Goal: Transaction & Acquisition: Subscribe to service/newsletter

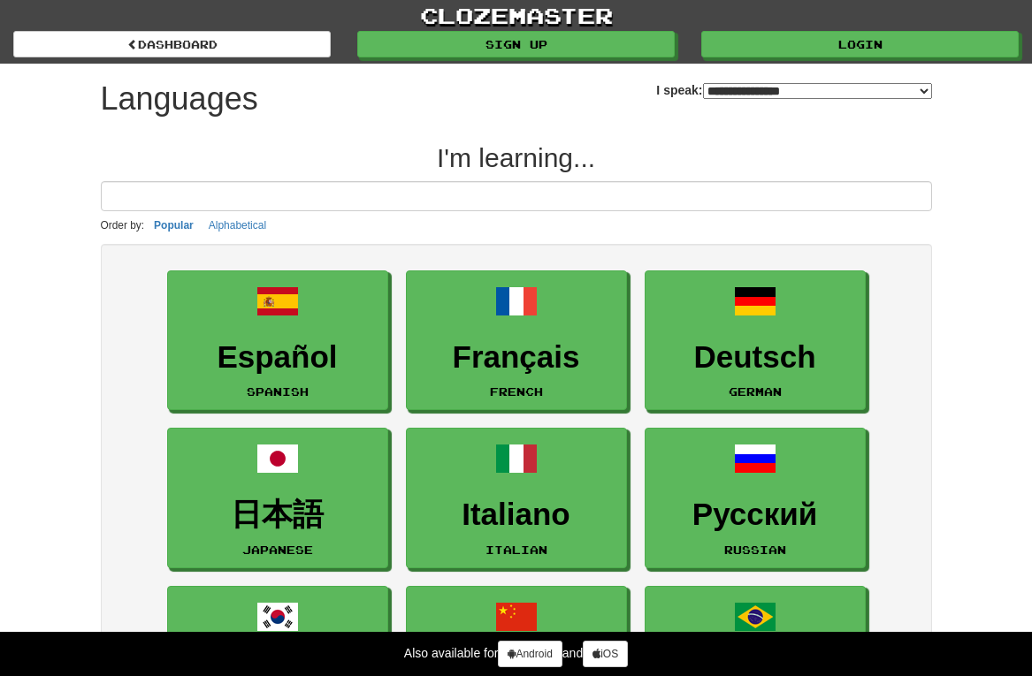
select select "*******"
click at [188, 193] on input at bounding box center [516, 196] width 831 height 30
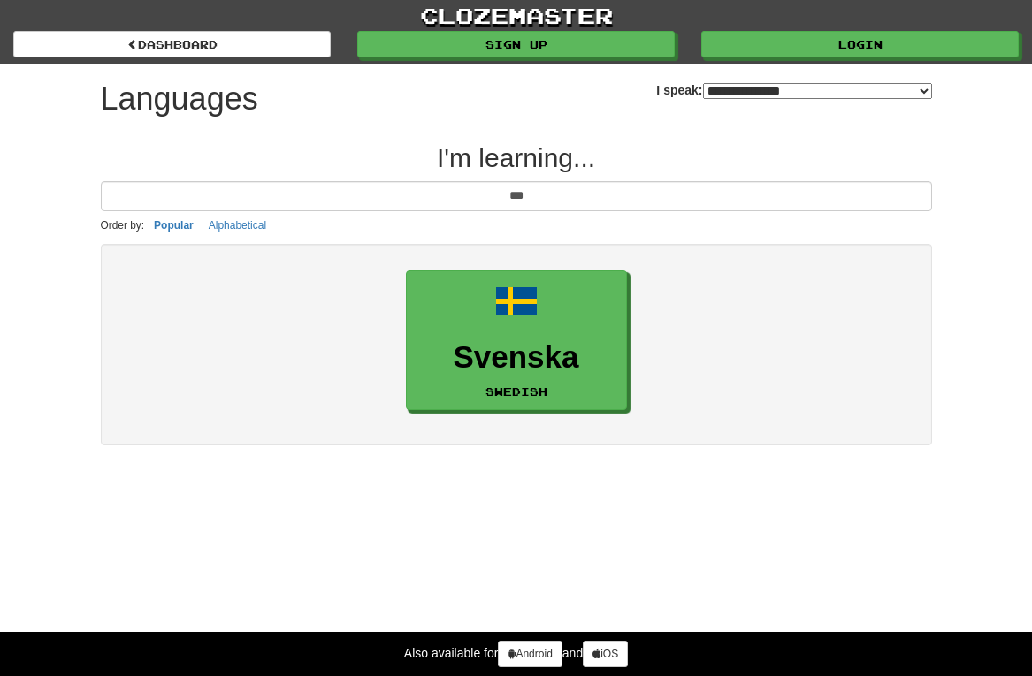
drag, startPoint x: 188, startPoint y: 193, endPoint x: 547, endPoint y: 325, distance: 382.6
click at [547, 325] on div "**********" at bounding box center [517, 264] width 858 height 400
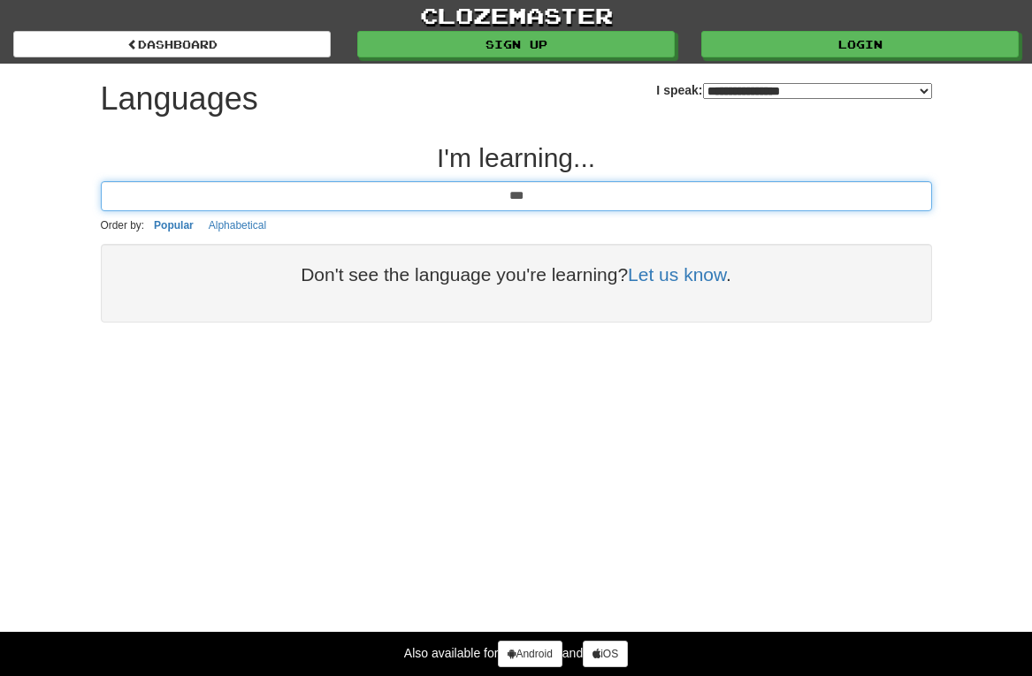
click at [543, 197] on input "***" at bounding box center [516, 196] width 831 height 30
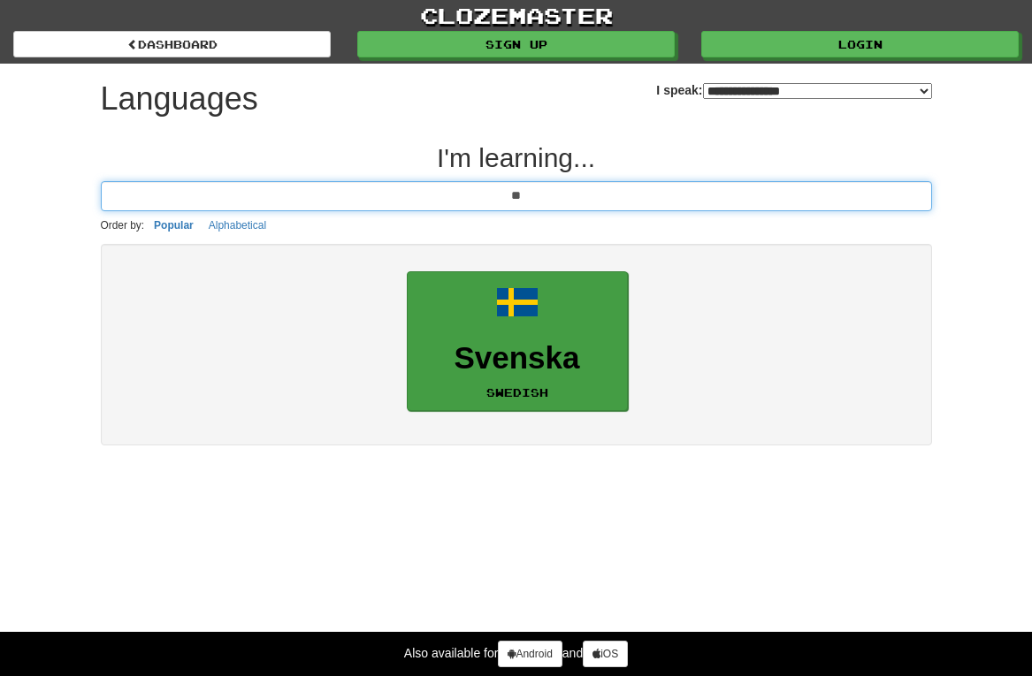
type input "**"
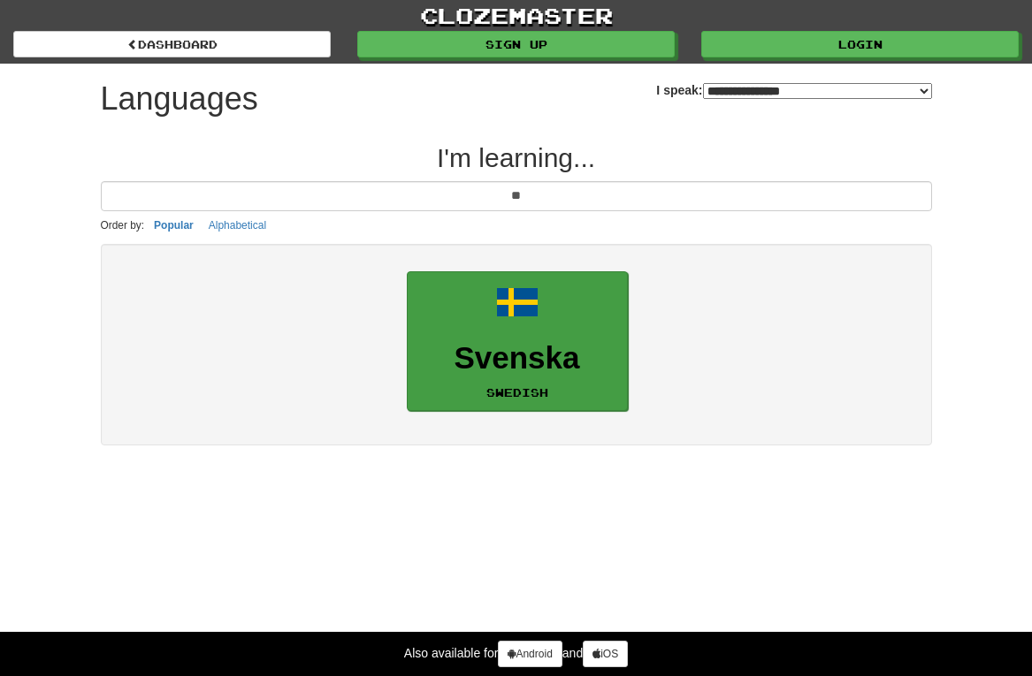
click at [491, 341] on h3 "Svenska" at bounding box center [517, 358] width 202 height 34
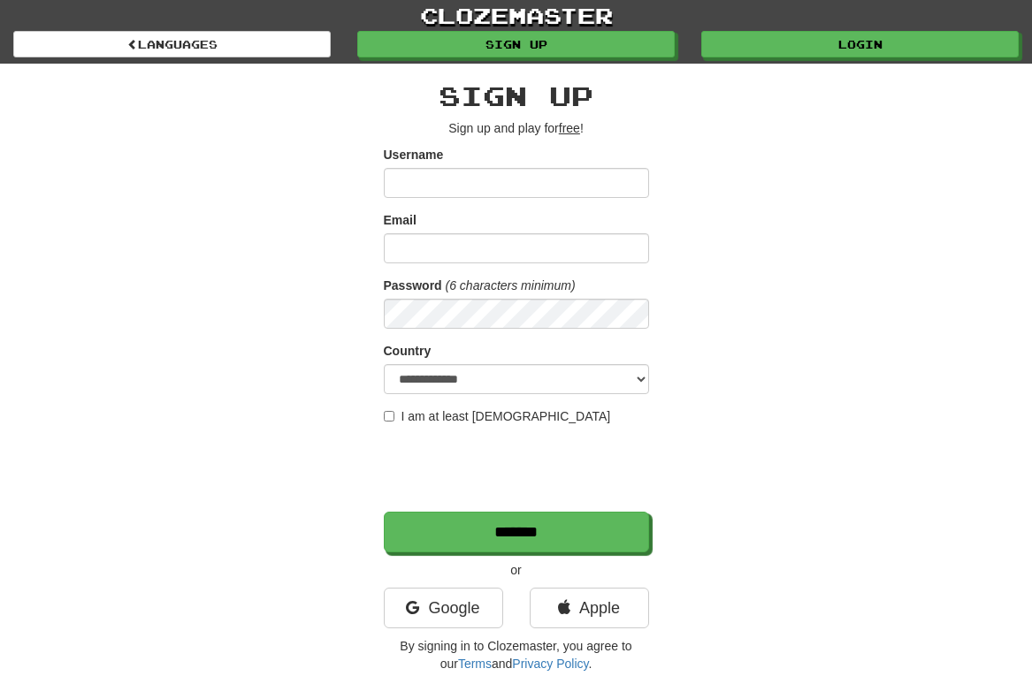
click at [409, 181] on input "Username" at bounding box center [516, 183] width 265 height 30
type input "****"
type input "**********"
select select "**"
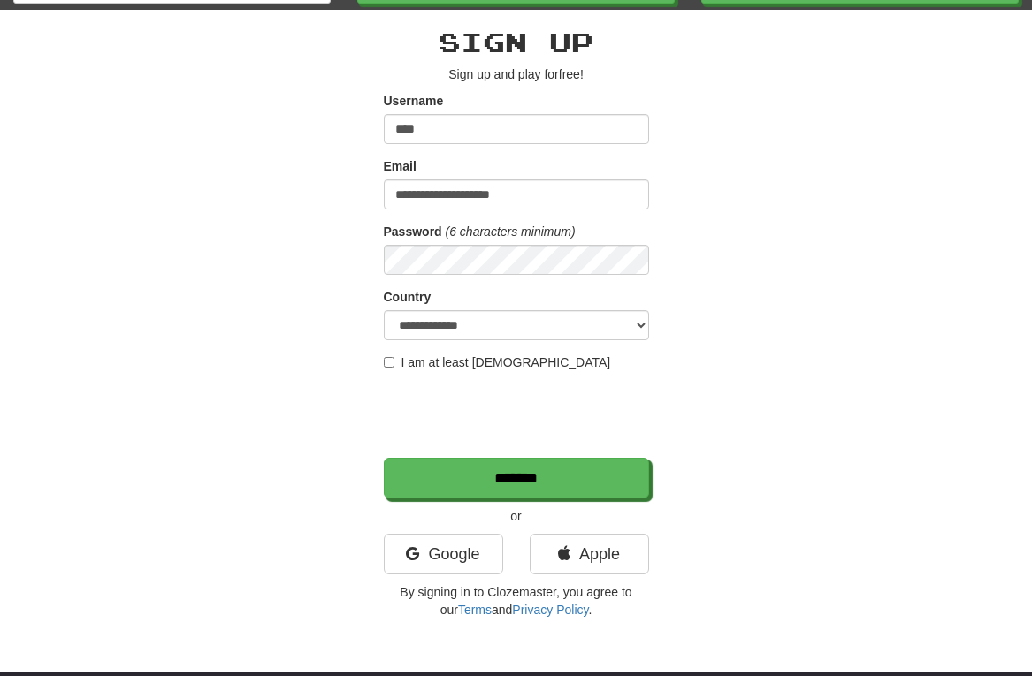
scroll to position [57, 0]
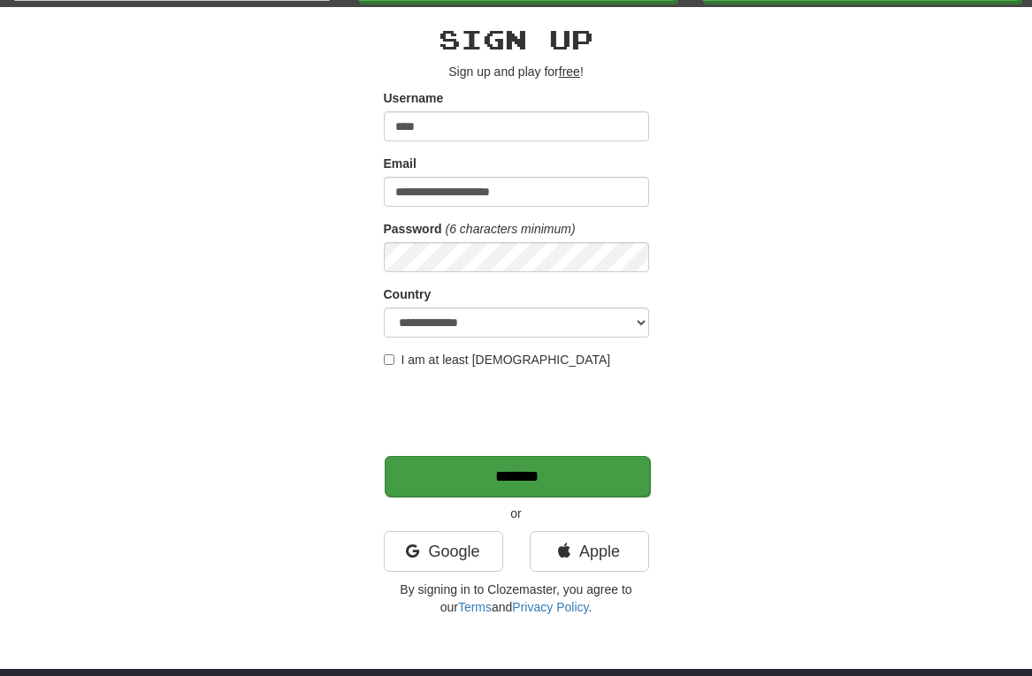
click at [522, 483] on input "*******" at bounding box center [517, 476] width 265 height 41
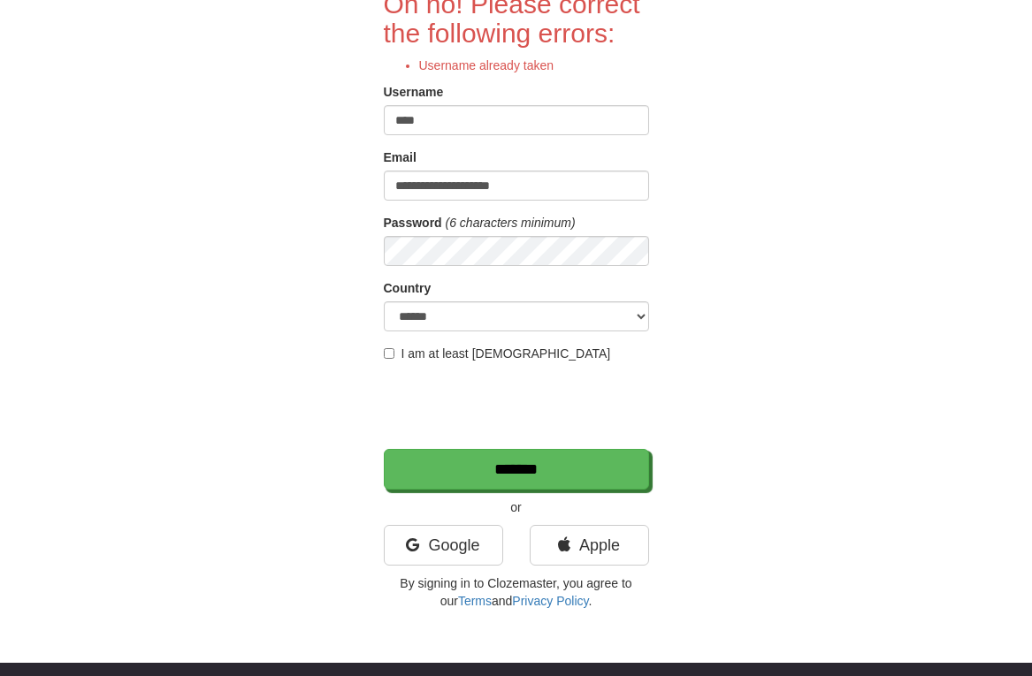
scroll to position [159, 0]
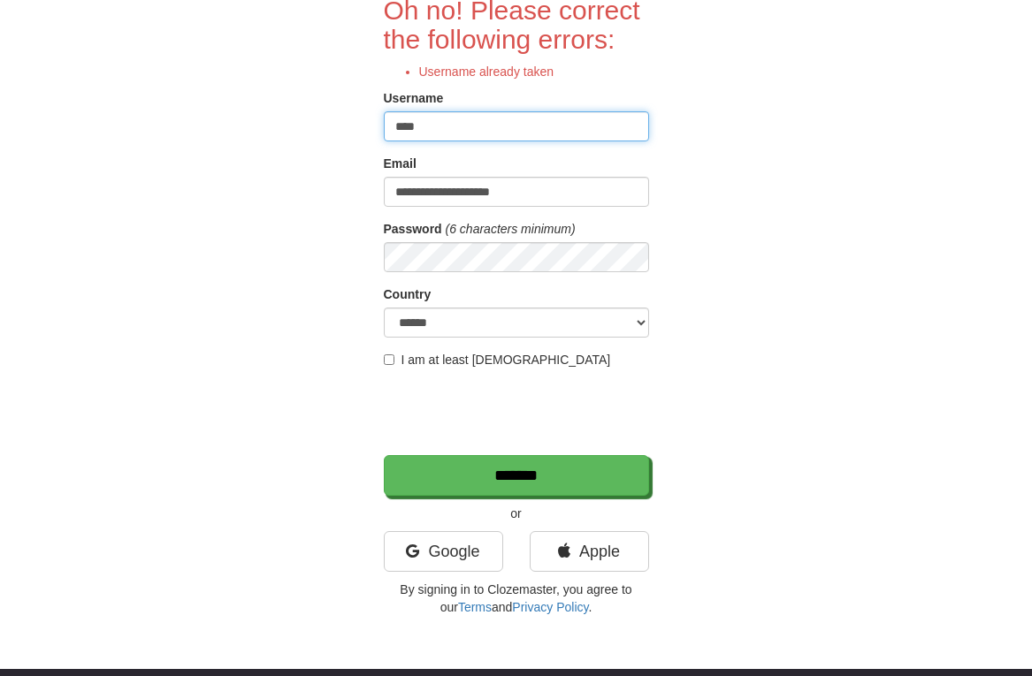
click at [470, 128] on input "****" at bounding box center [516, 126] width 265 height 30
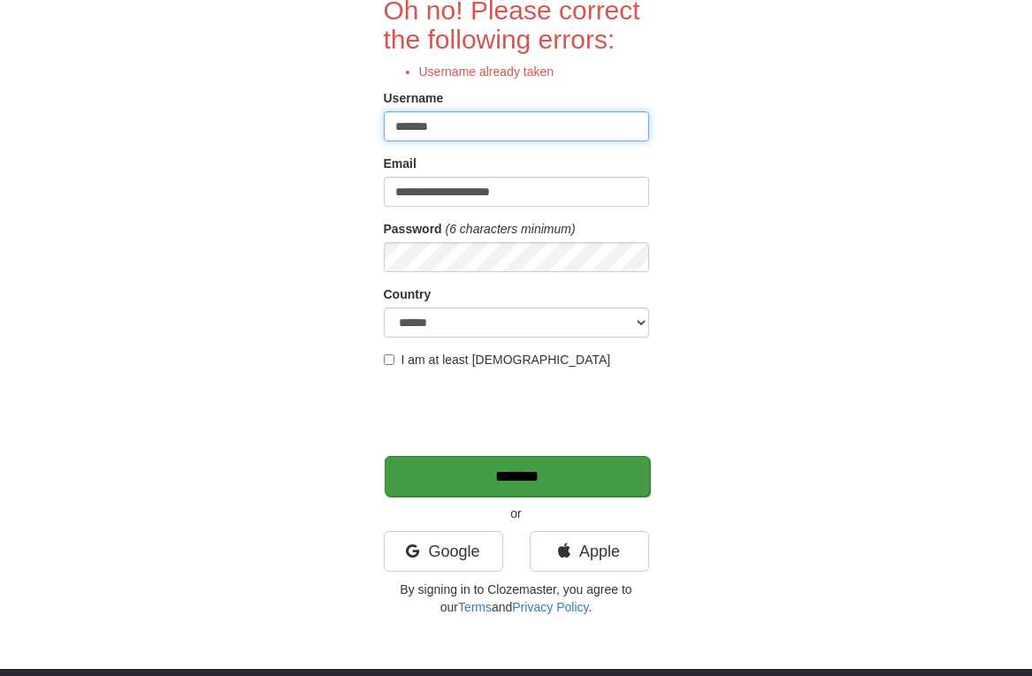
type input "*******"
click at [576, 477] on input "*******" at bounding box center [517, 476] width 265 height 41
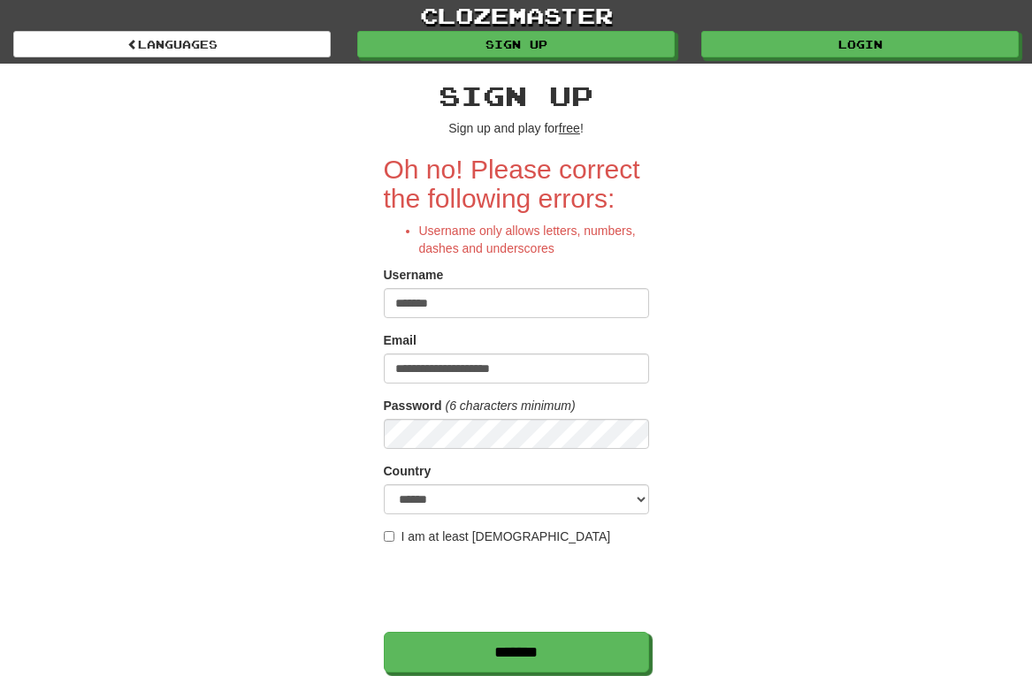
click at [468, 301] on input "*******" at bounding box center [516, 303] width 265 height 30
type input "********"
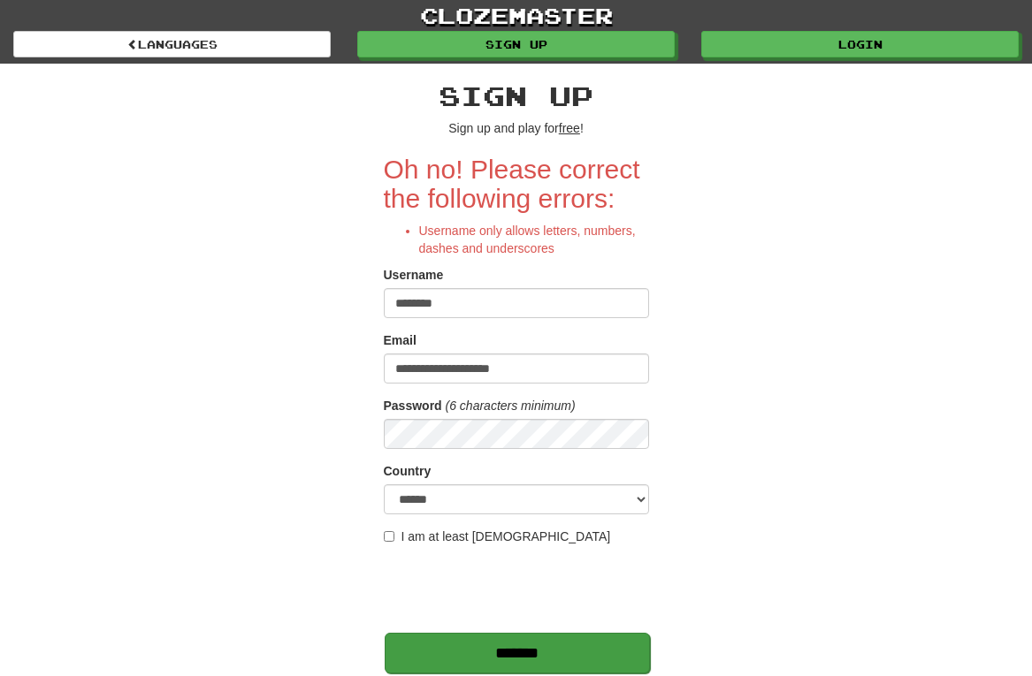
click at [461, 644] on input "*******" at bounding box center [517, 653] width 265 height 41
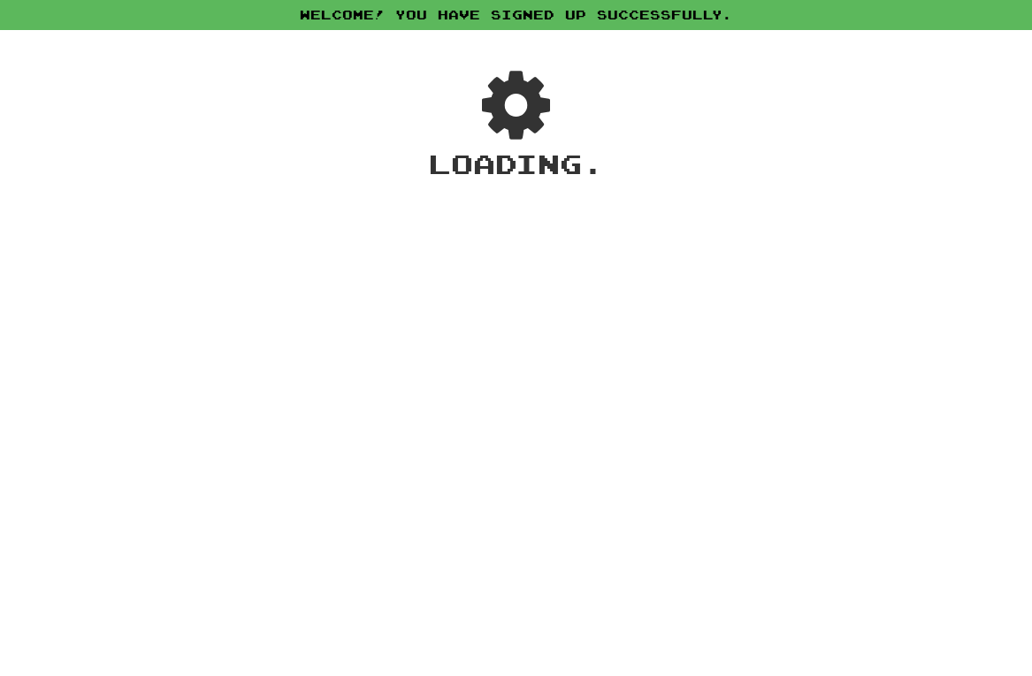
click at [463, 658] on div "Welcome! You have signed up successfully. × Automatic Translation Language Supp…" at bounding box center [516, 338] width 1032 height 676
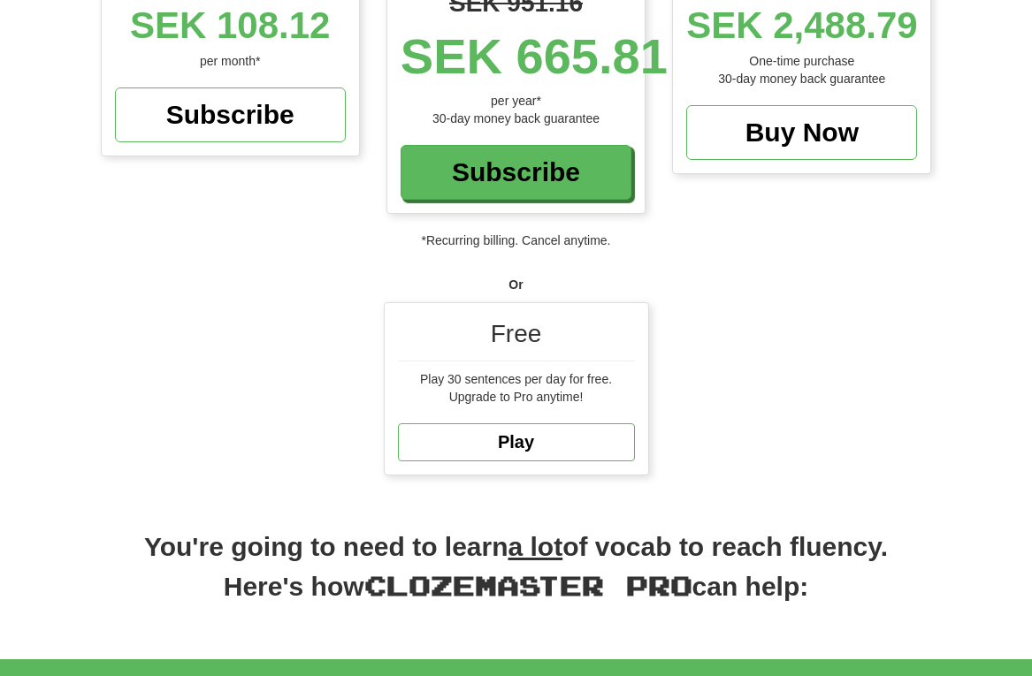
scroll to position [434, 0]
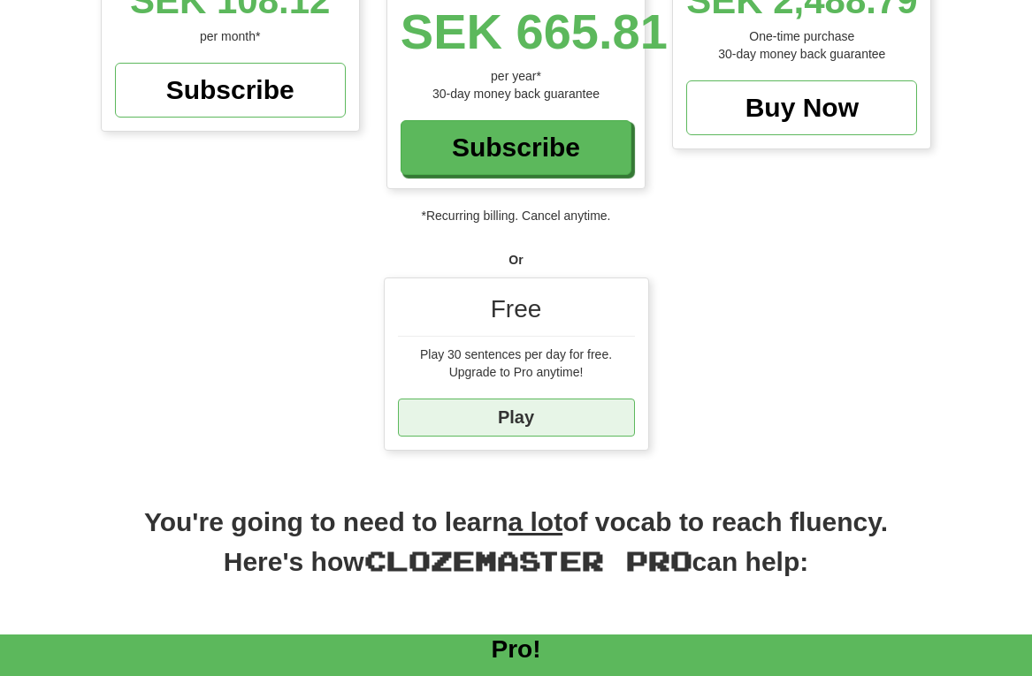
click at [555, 401] on link "Play" at bounding box center [516, 418] width 237 height 38
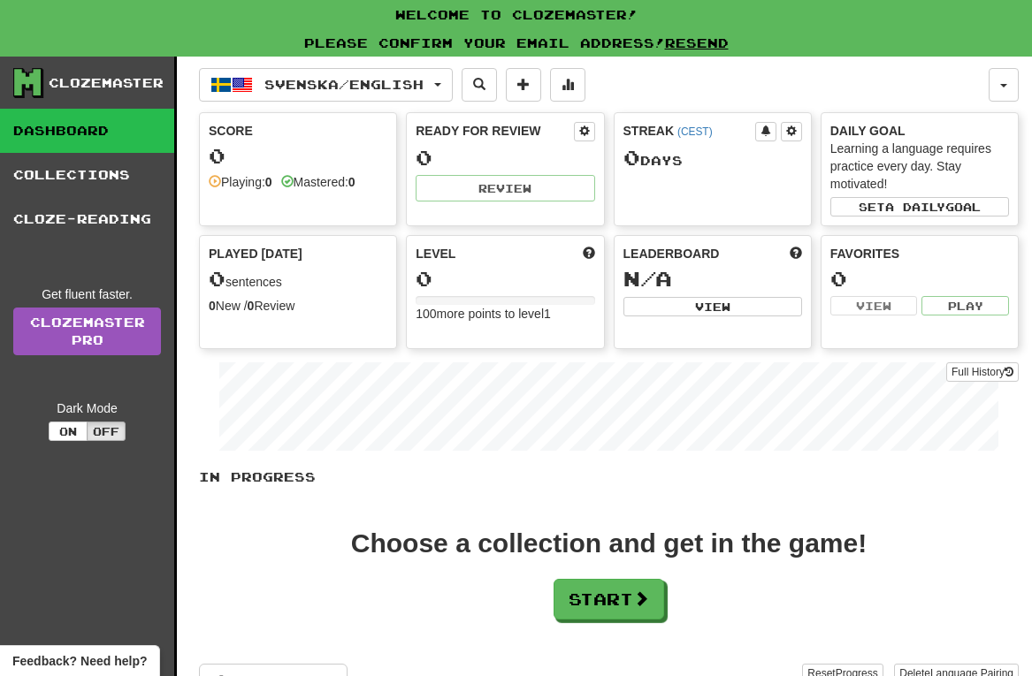
click at [461, 156] on div "0" at bounding box center [504, 158] width 179 height 22
click at [700, 45] on link "Resend" at bounding box center [697, 42] width 64 height 15
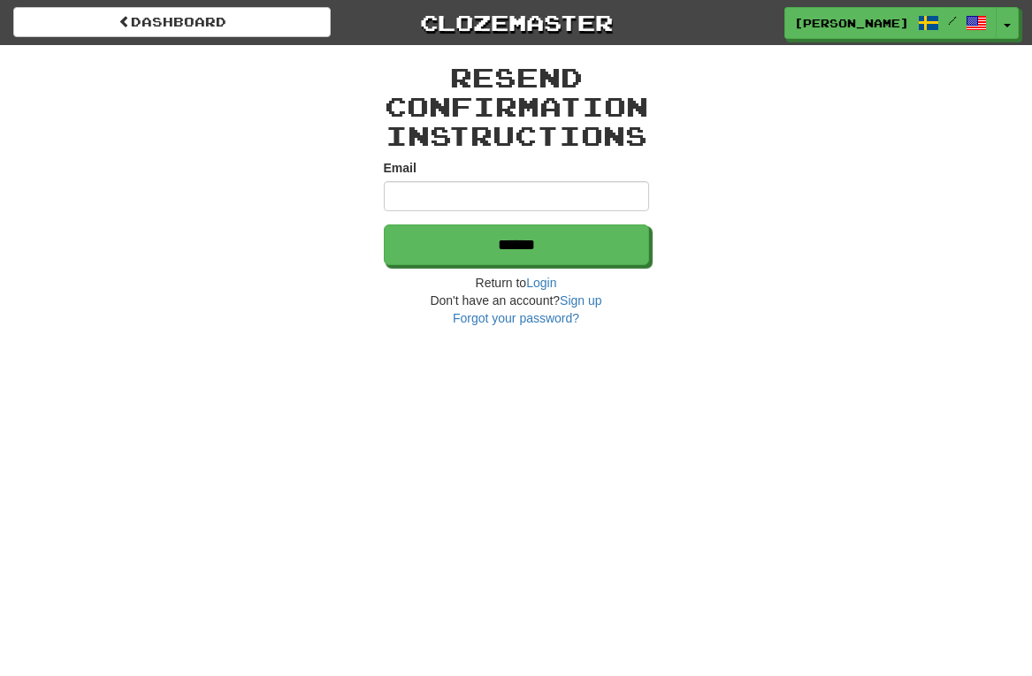
click at [431, 199] on input "Email" at bounding box center [516, 196] width 265 height 30
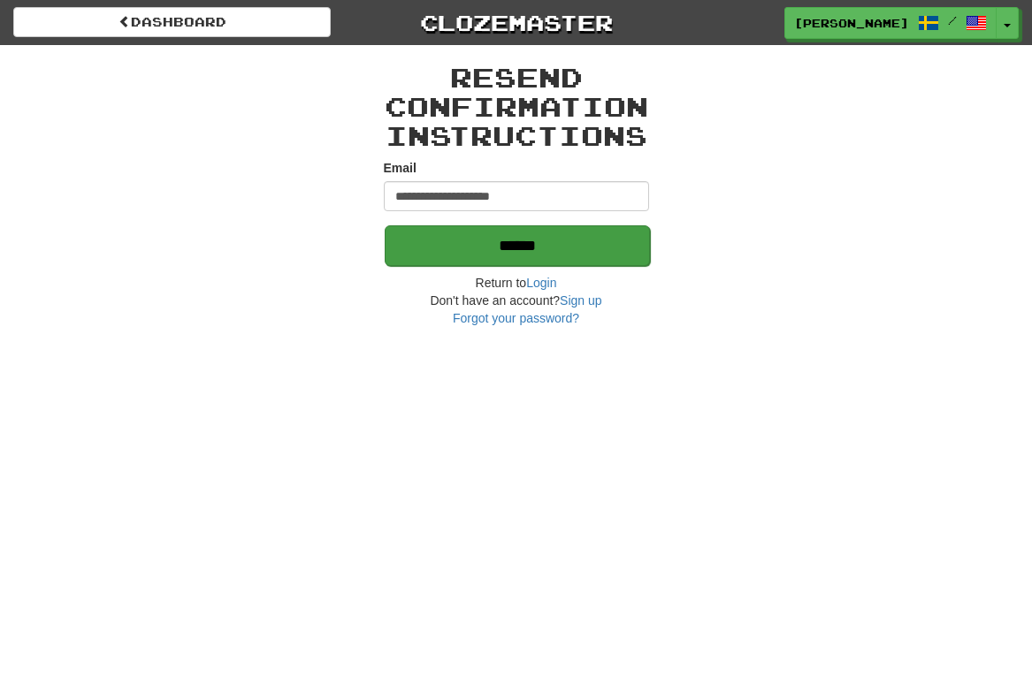
type input "**********"
click at [439, 261] on input "******" at bounding box center [517, 245] width 265 height 41
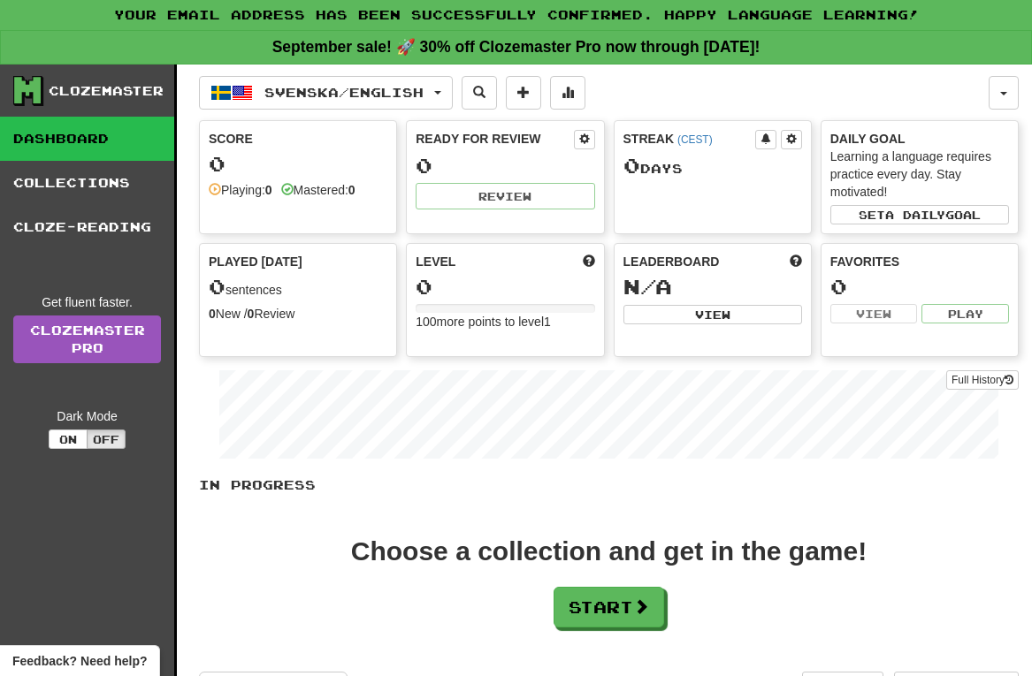
click at [509, 161] on div "0" at bounding box center [504, 166] width 179 height 22
click at [515, 139] on div "Ready for Review" at bounding box center [493, 139] width 157 height 18
click at [691, 187] on div "Streak ( CEST ) 0 Day s" at bounding box center [712, 157] width 196 height 72
click at [610, 605] on button "Start" at bounding box center [609, 608] width 111 height 41
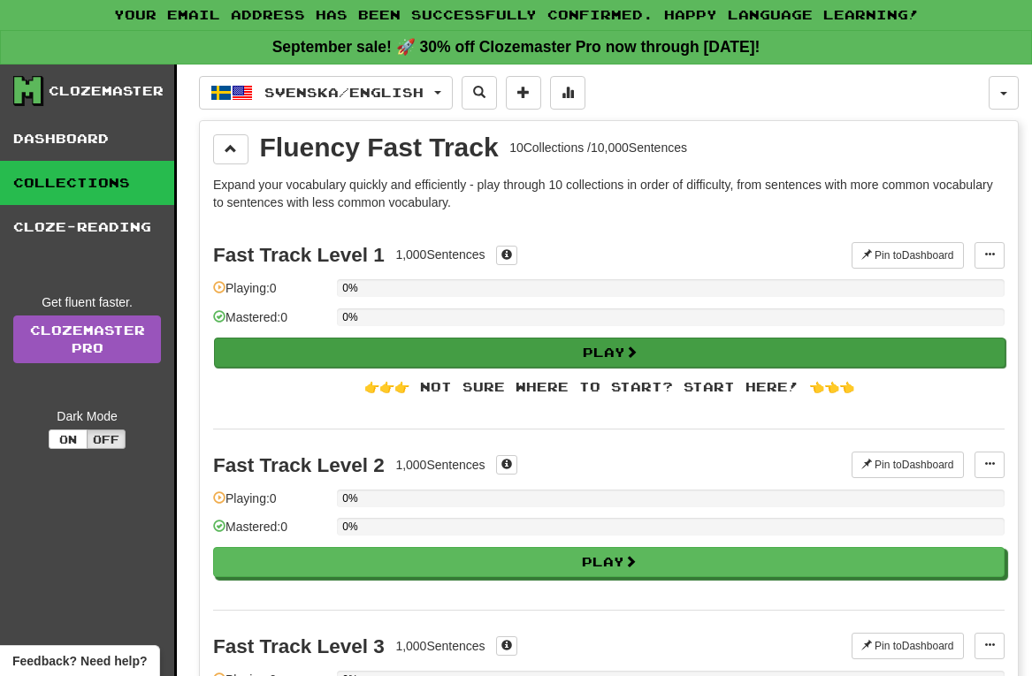
click at [510, 353] on button "Play" at bounding box center [609, 353] width 791 height 30
select select "**"
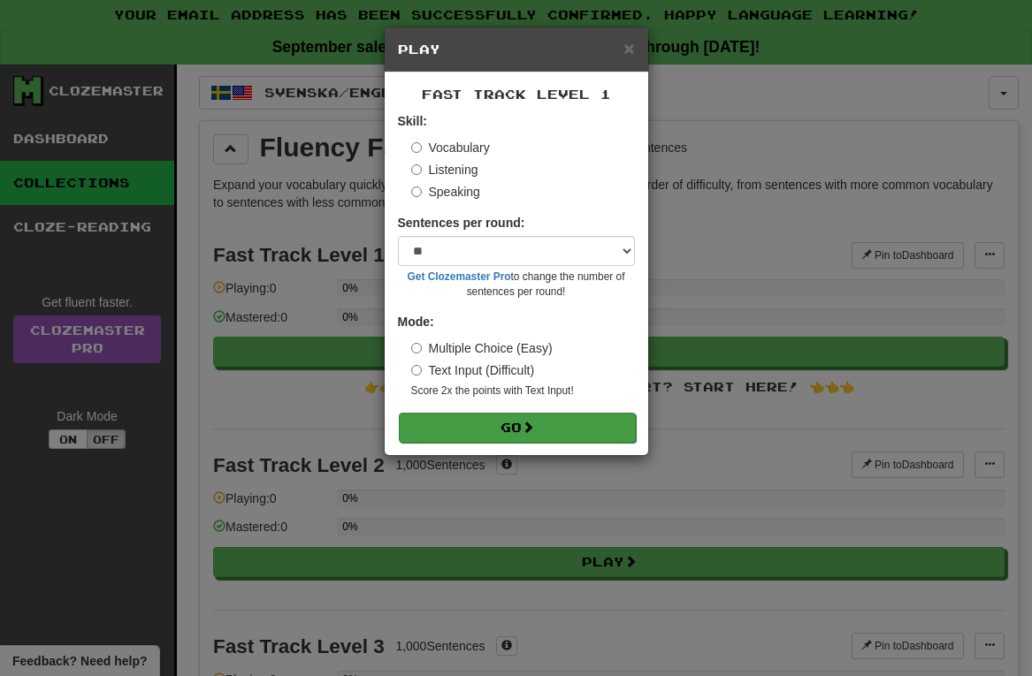
click at [534, 428] on span at bounding box center [528, 427] width 12 height 12
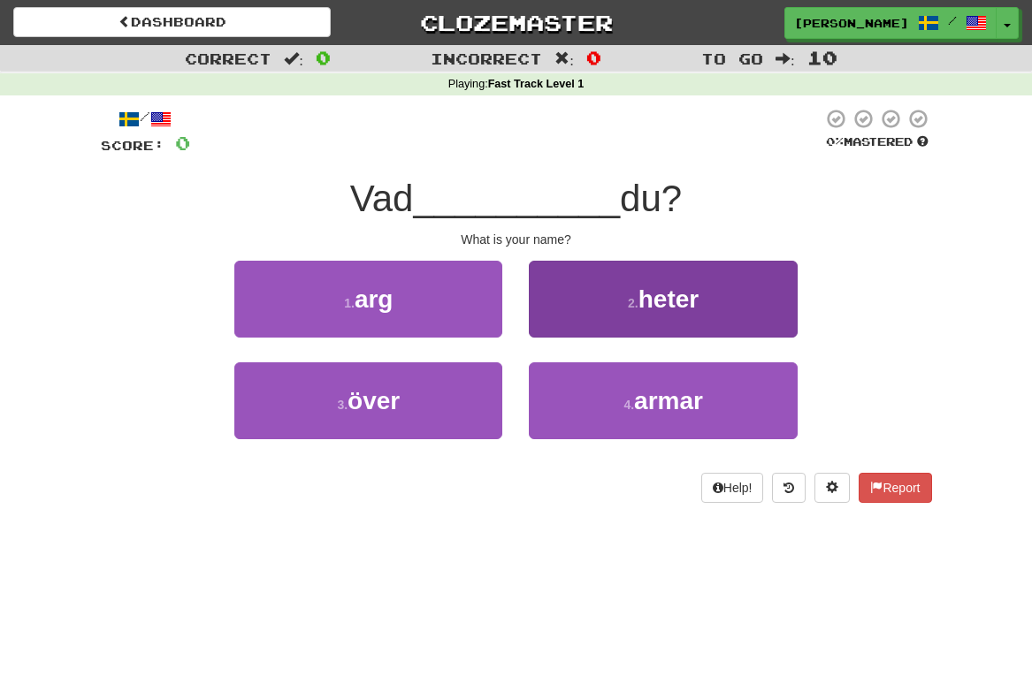
click at [669, 304] on span "heter" at bounding box center [668, 299] width 60 height 27
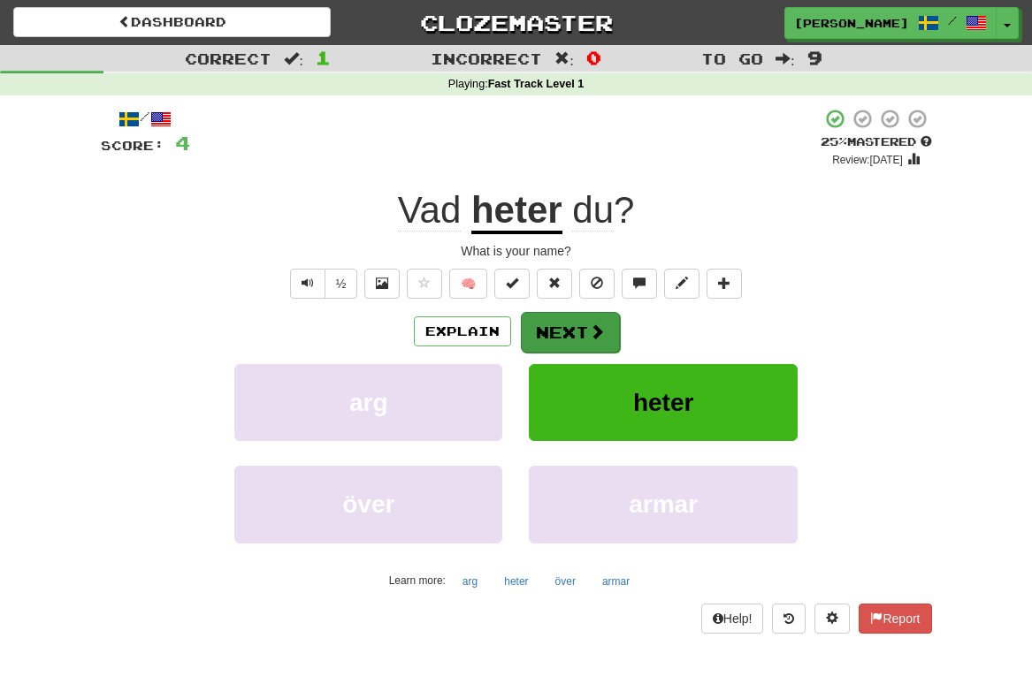
click at [603, 337] on span at bounding box center [597, 332] width 16 height 16
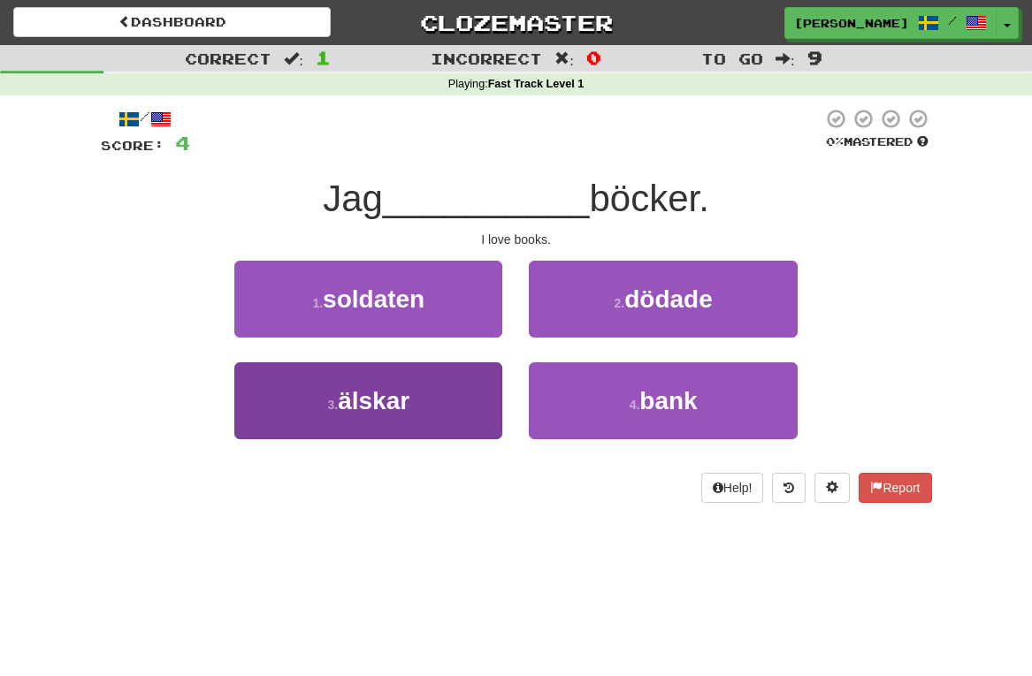
click at [383, 408] on span "älskar" at bounding box center [374, 400] width 72 height 27
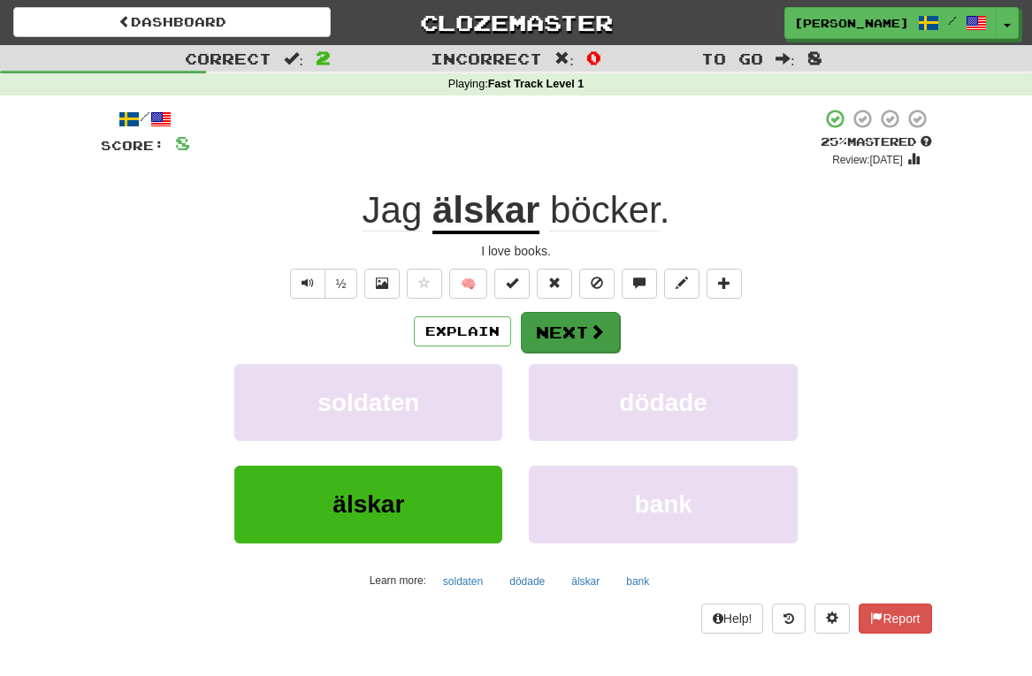
click at [579, 337] on button "Next" at bounding box center [570, 332] width 99 height 41
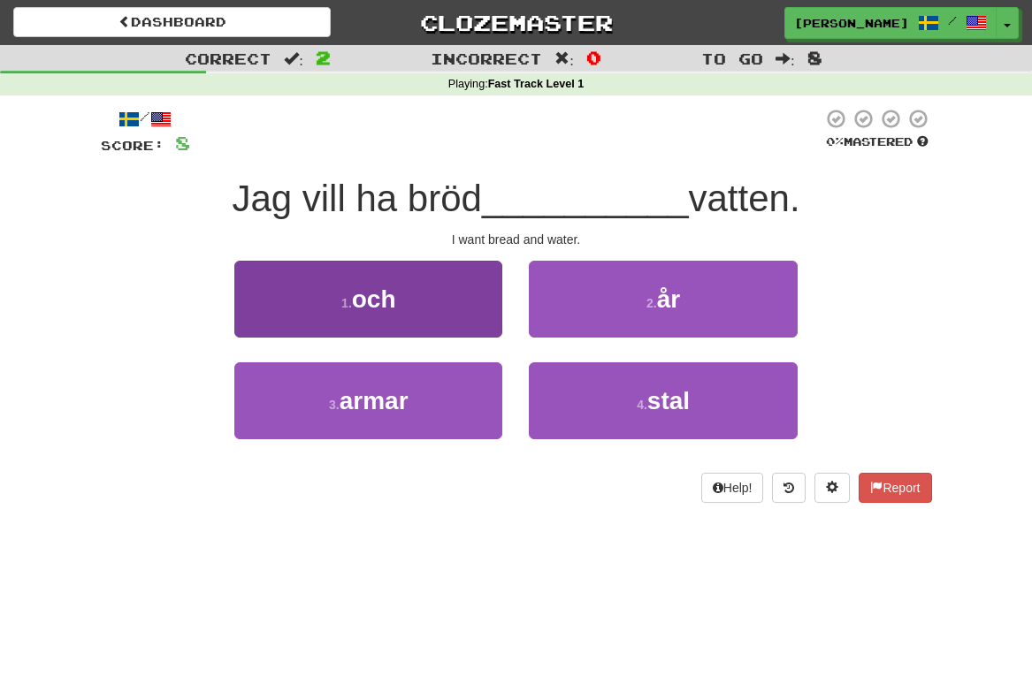
click at [401, 314] on button "1 . och" at bounding box center [368, 299] width 268 height 77
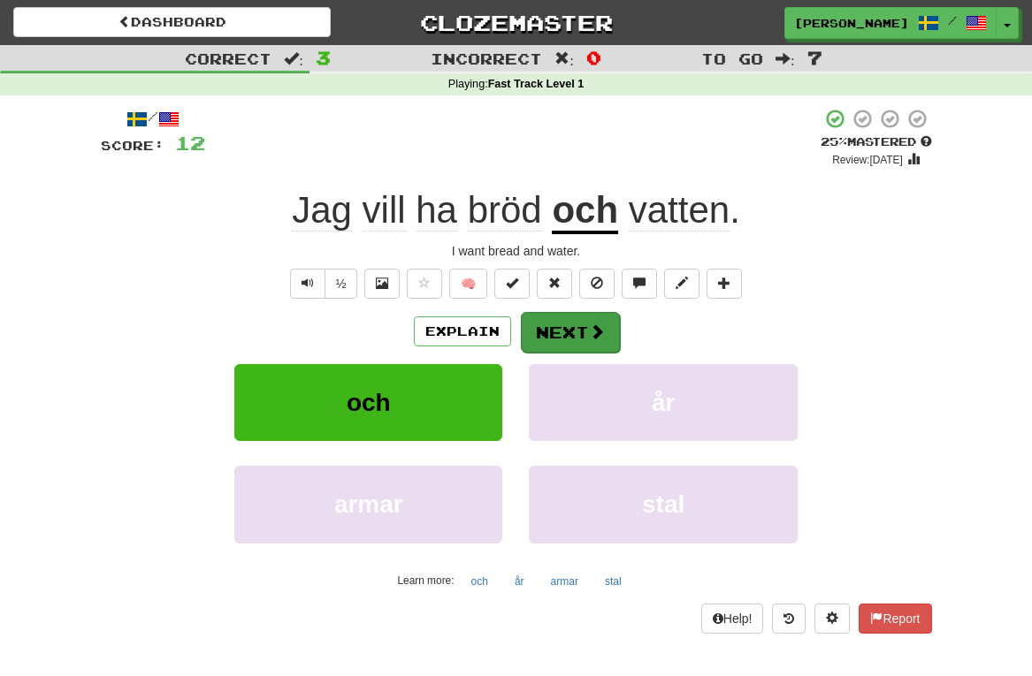
click at [553, 340] on button "Next" at bounding box center [570, 332] width 99 height 41
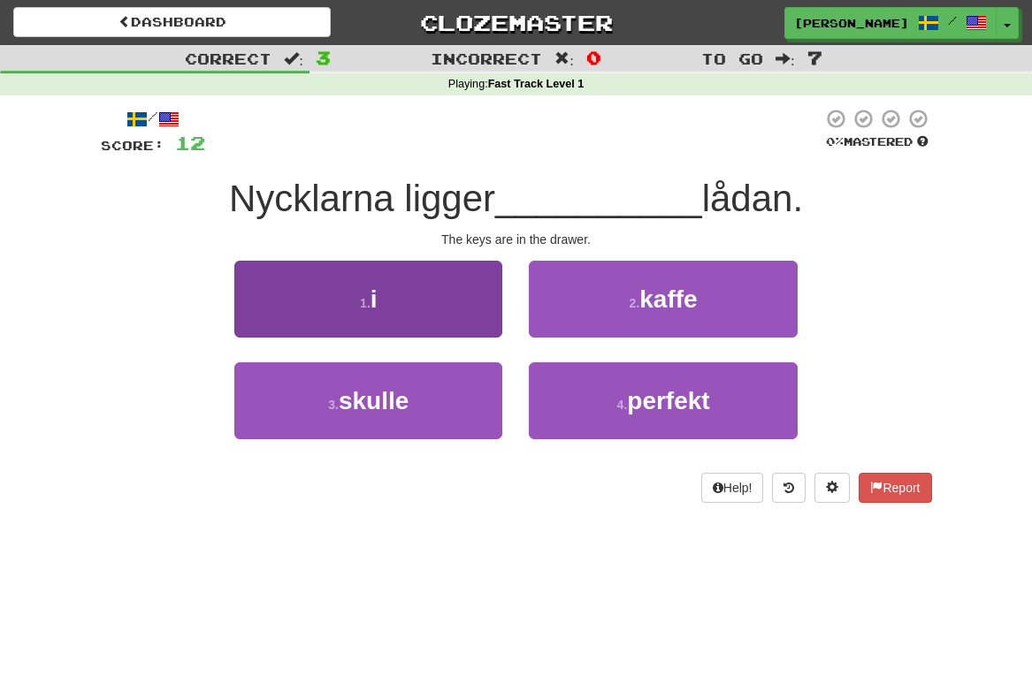
click at [462, 303] on button "1 . i" at bounding box center [368, 299] width 268 height 77
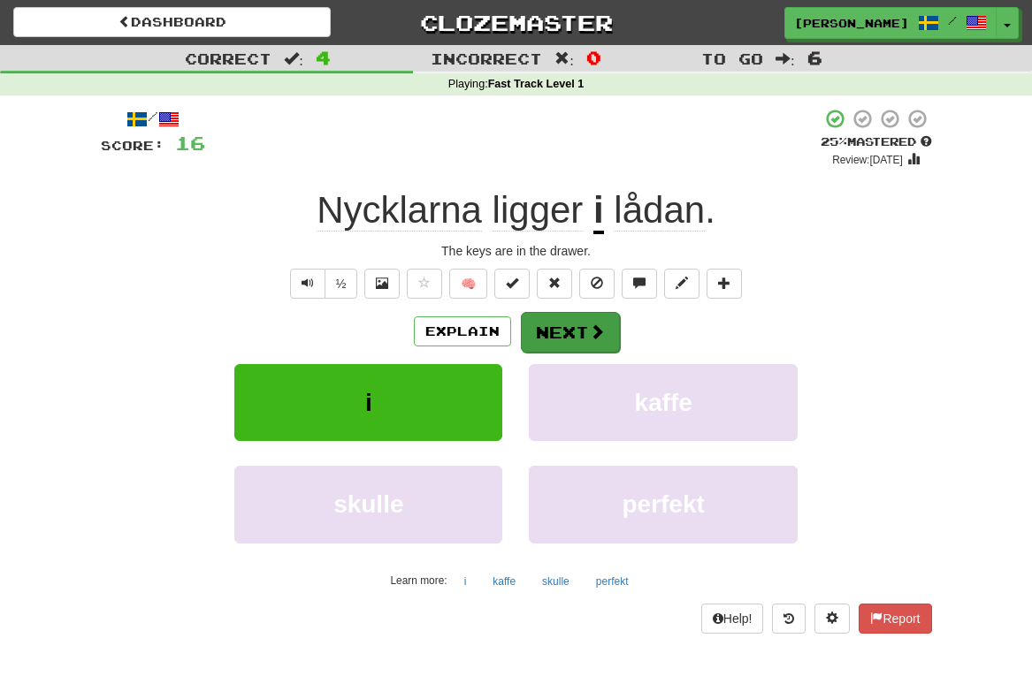
click at [589, 333] on span at bounding box center [597, 332] width 16 height 16
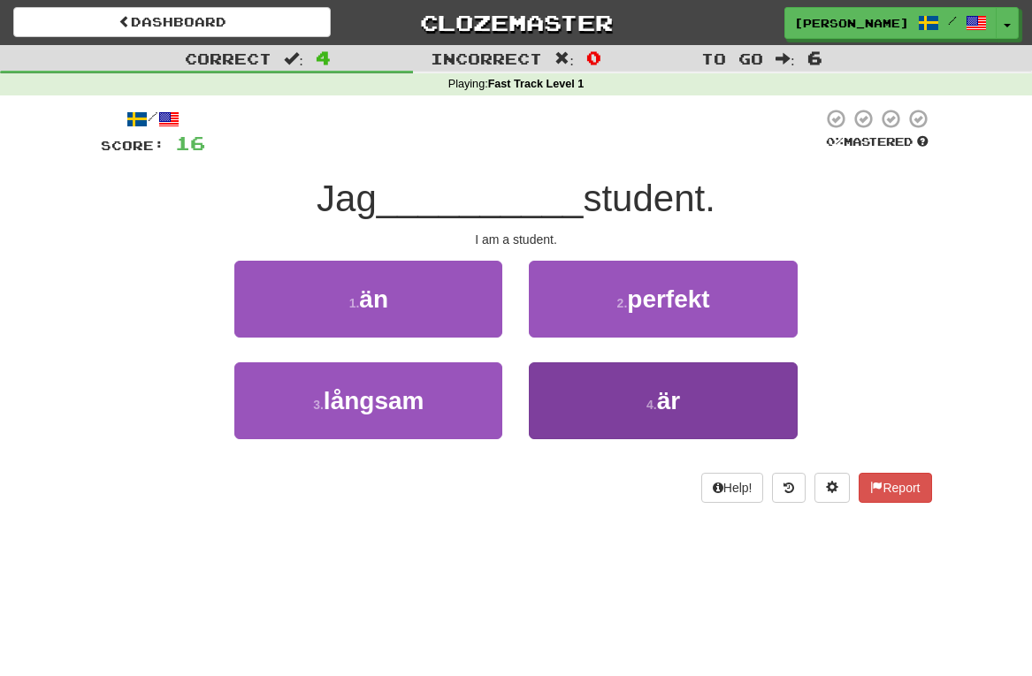
click at [674, 424] on button "4 . är" at bounding box center [663, 400] width 268 height 77
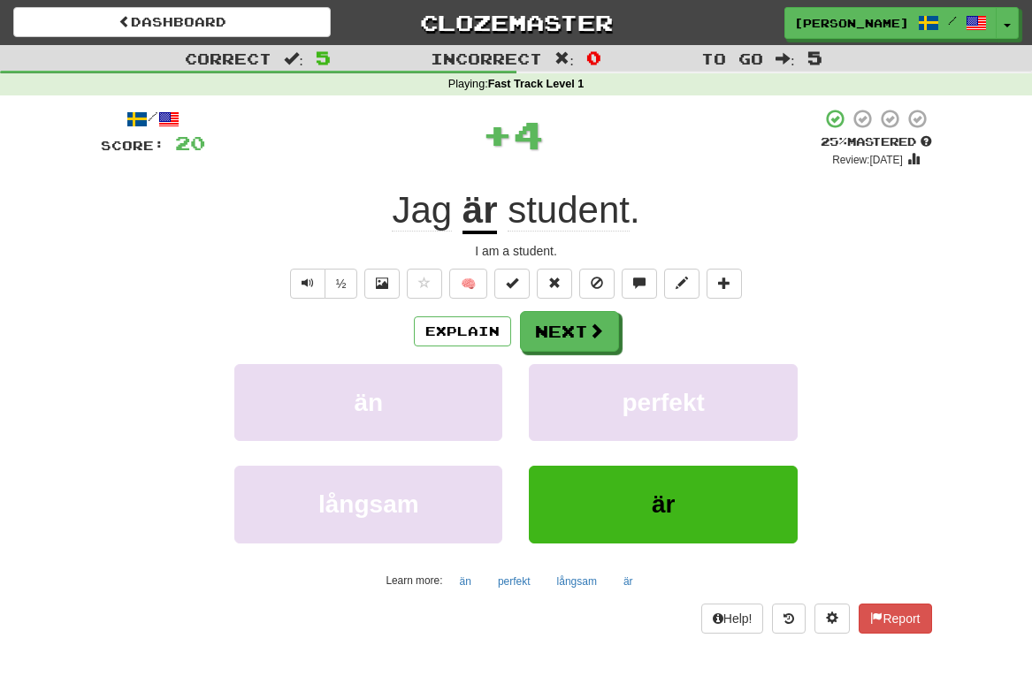
click at [655, 527] on button "är" at bounding box center [663, 504] width 268 height 77
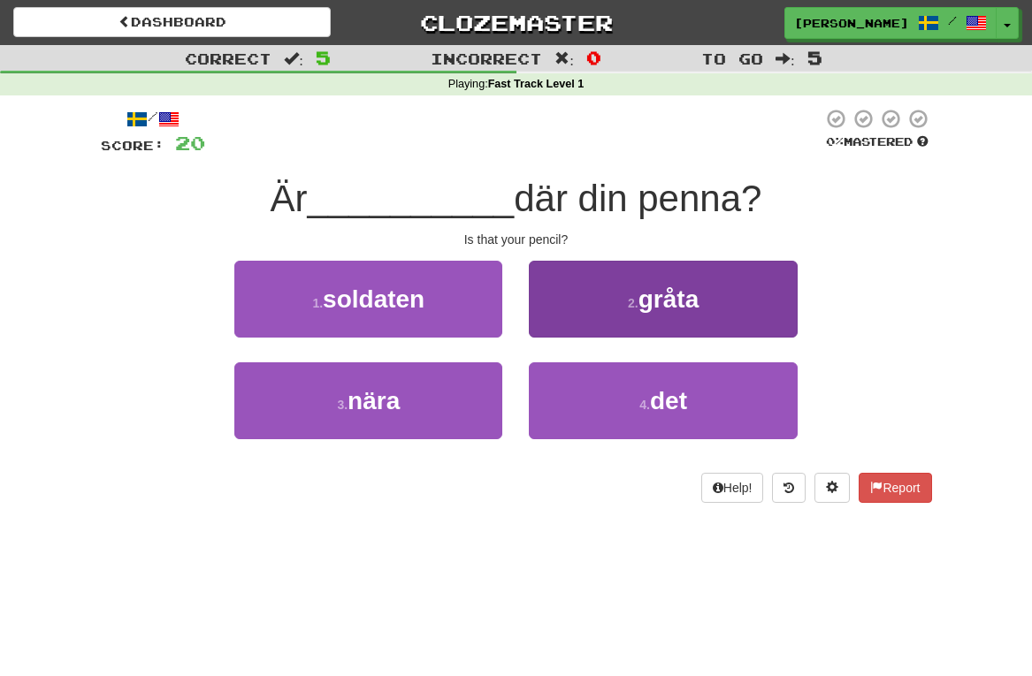
click at [587, 412] on button "4 . det" at bounding box center [663, 400] width 268 height 77
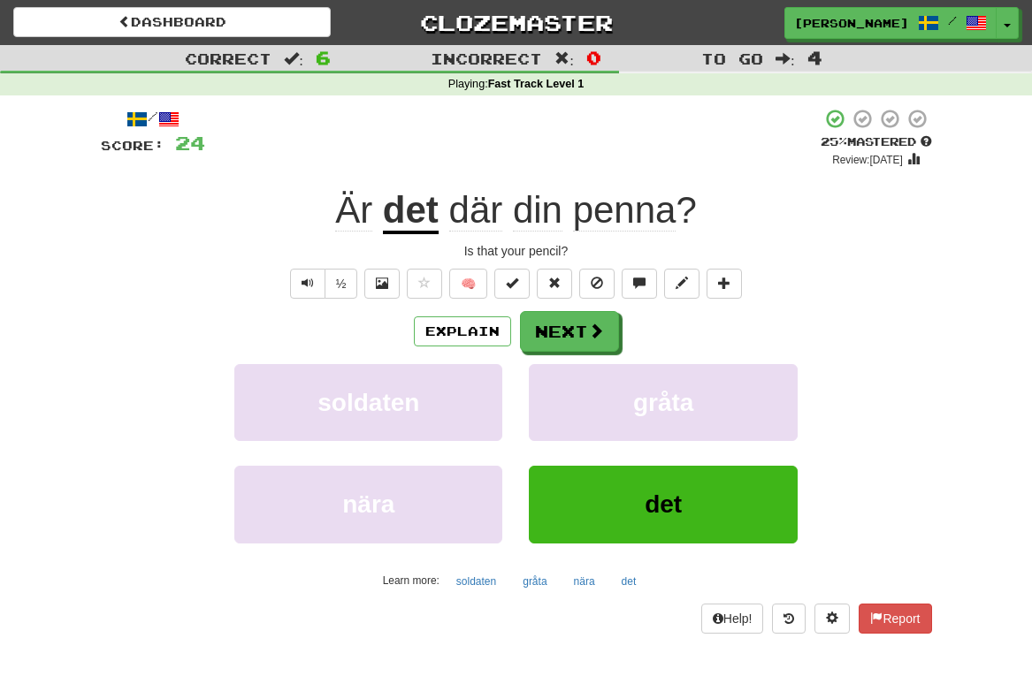
click at [606, 496] on button "det" at bounding box center [663, 504] width 268 height 77
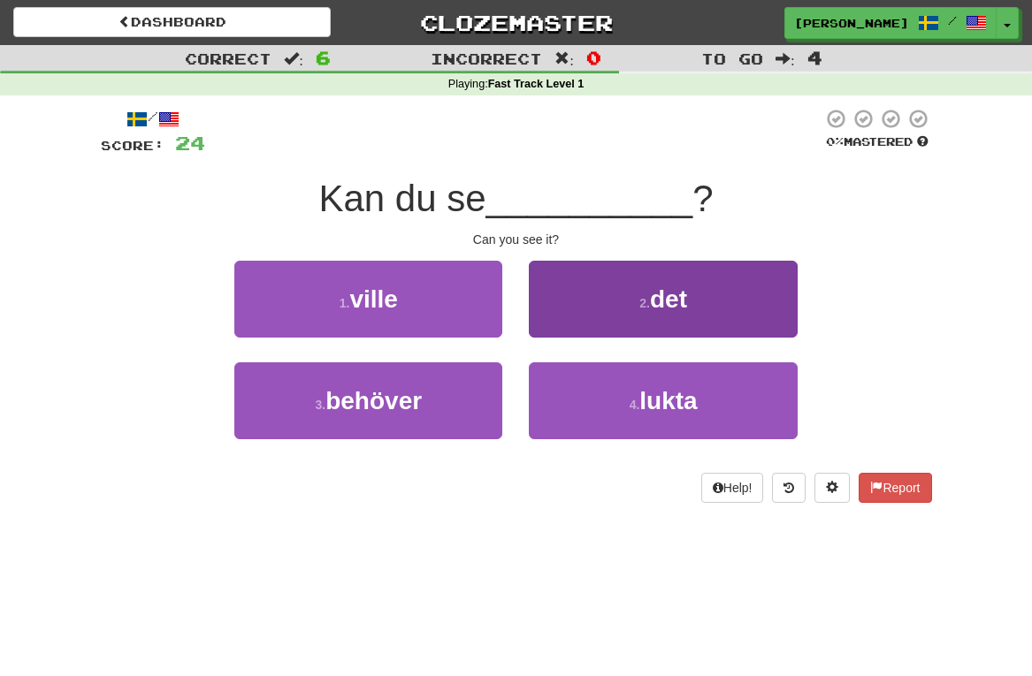
click at [603, 293] on button "2 . det" at bounding box center [663, 299] width 268 height 77
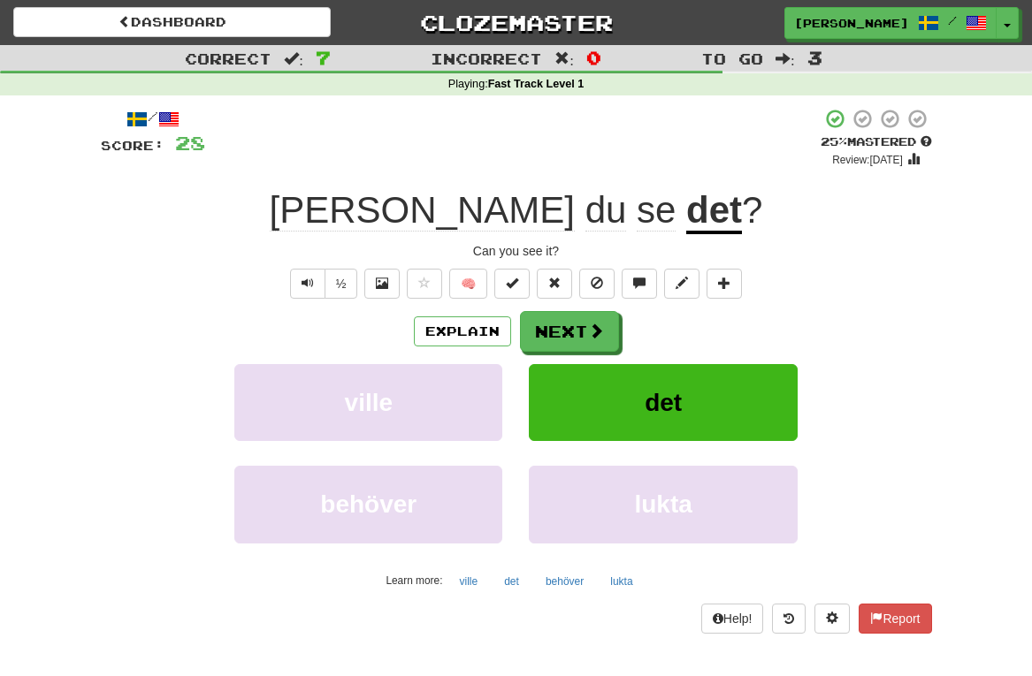
click at [693, 413] on button "det" at bounding box center [663, 402] width 268 height 77
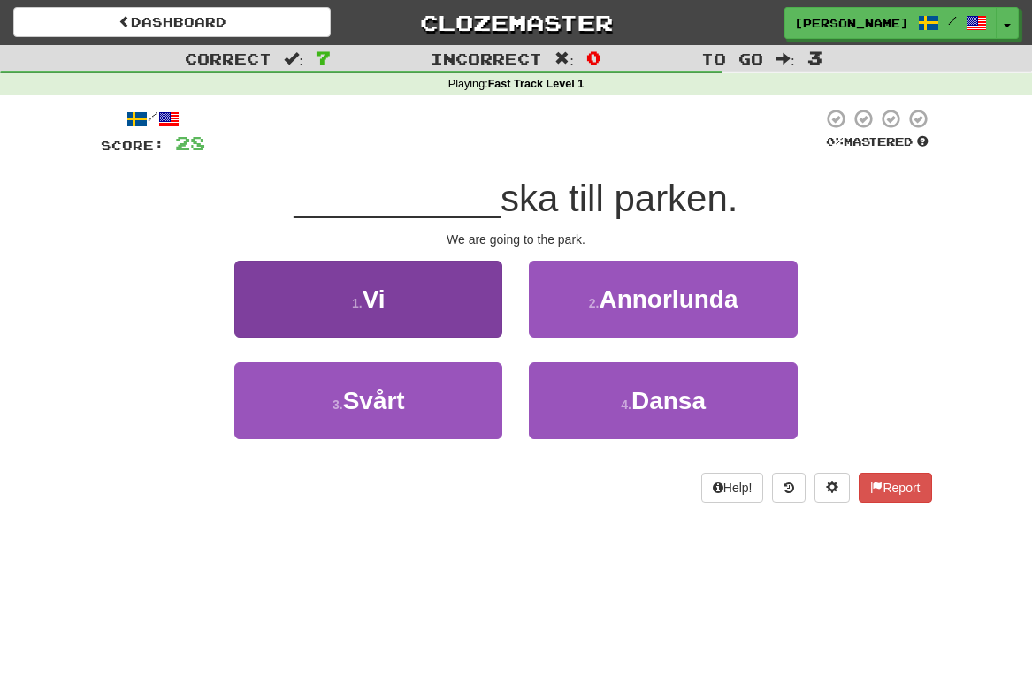
click at [456, 294] on button "1 . Vi" at bounding box center [368, 299] width 268 height 77
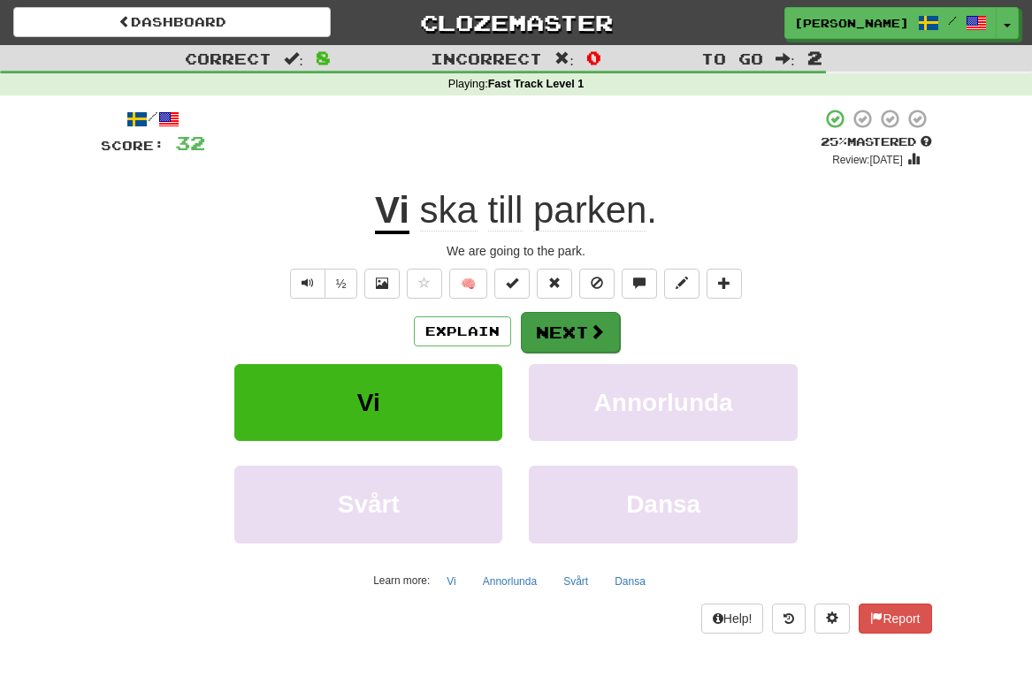
click at [576, 333] on button "Next" at bounding box center [570, 332] width 99 height 41
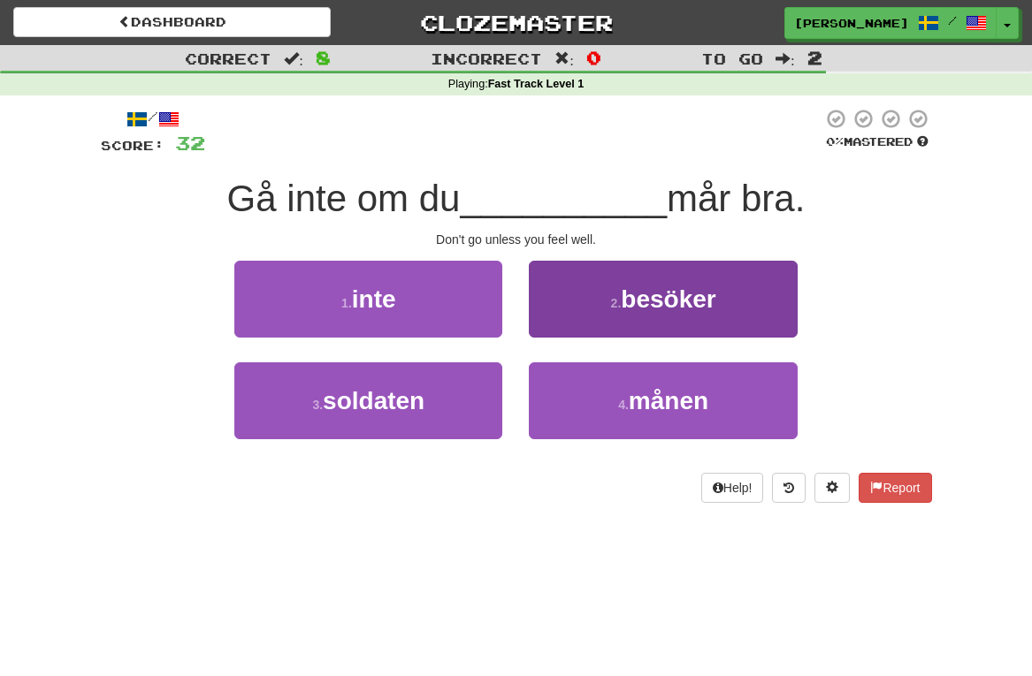
click at [615, 312] on button "2 . besöker" at bounding box center [663, 299] width 268 height 77
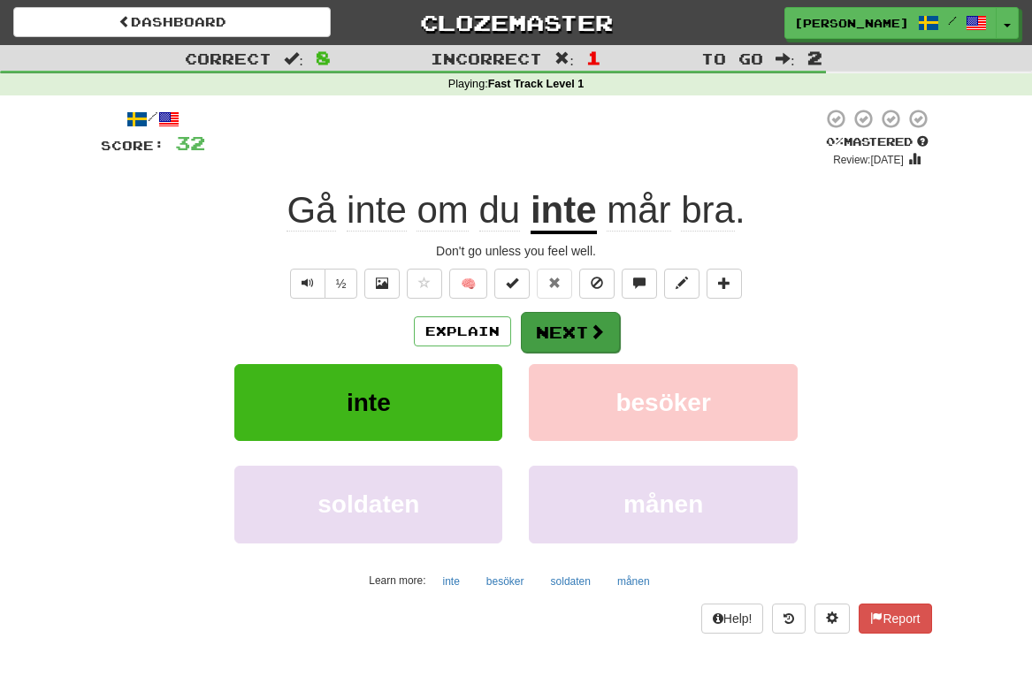
click at [585, 329] on button "Next" at bounding box center [570, 332] width 99 height 41
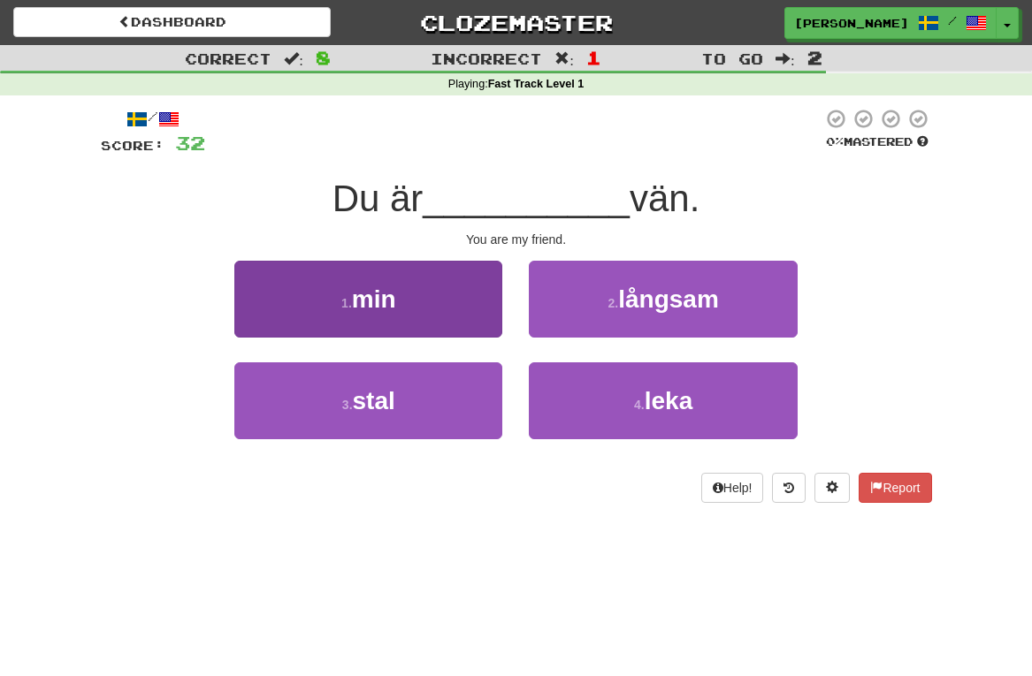
click at [431, 297] on button "1 . min" at bounding box center [368, 299] width 268 height 77
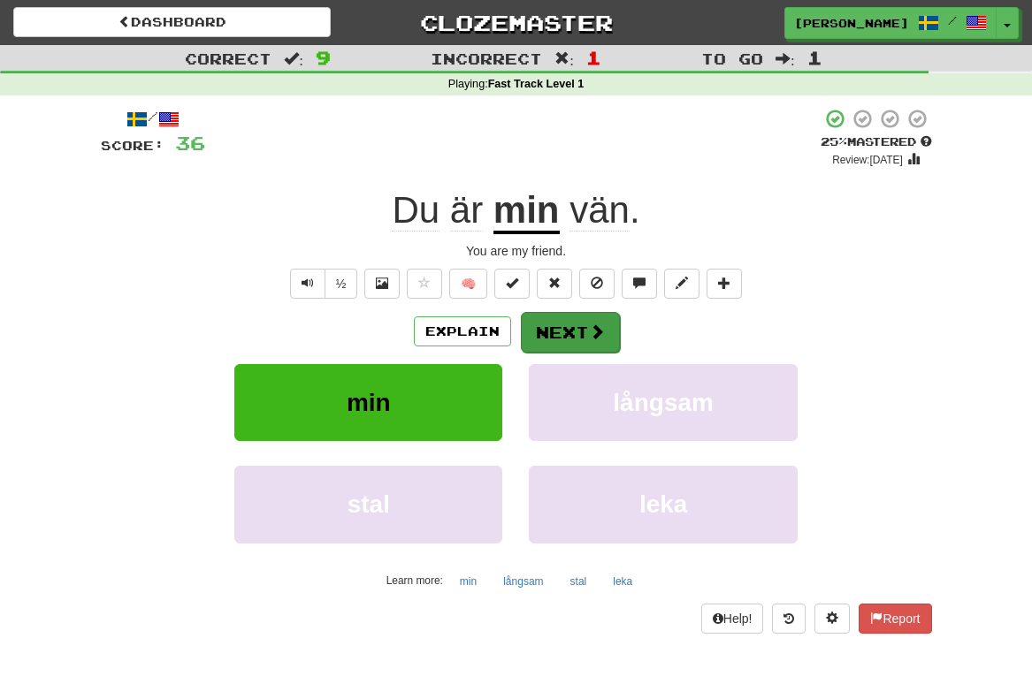
click at [565, 332] on button "Next" at bounding box center [570, 332] width 99 height 41
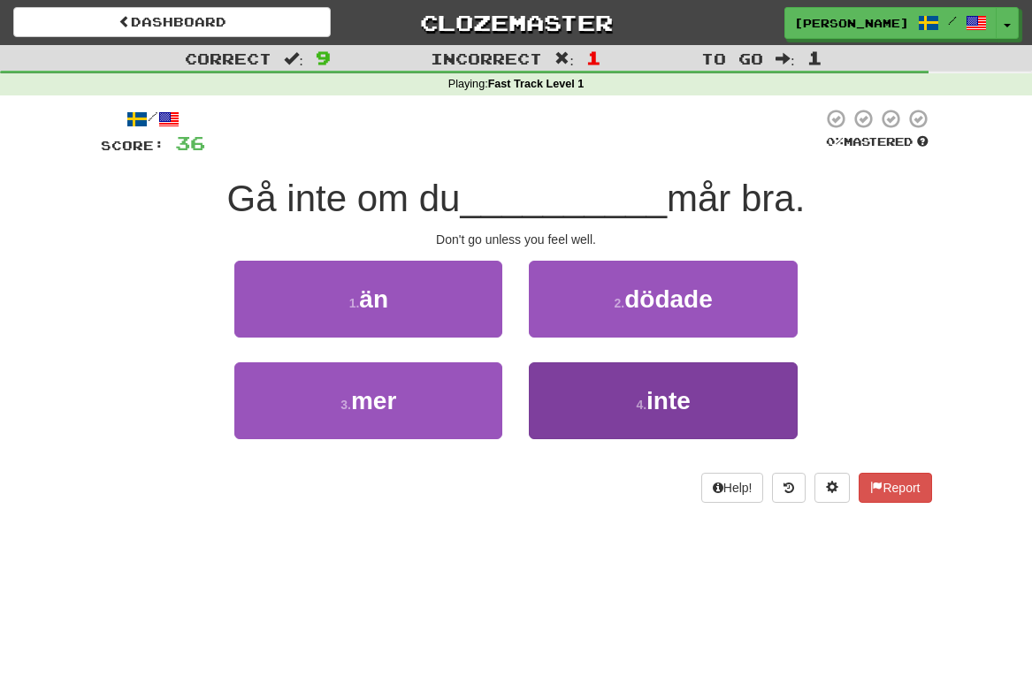
click at [591, 418] on button "4 . inte" at bounding box center [663, 400] width 268 height 77
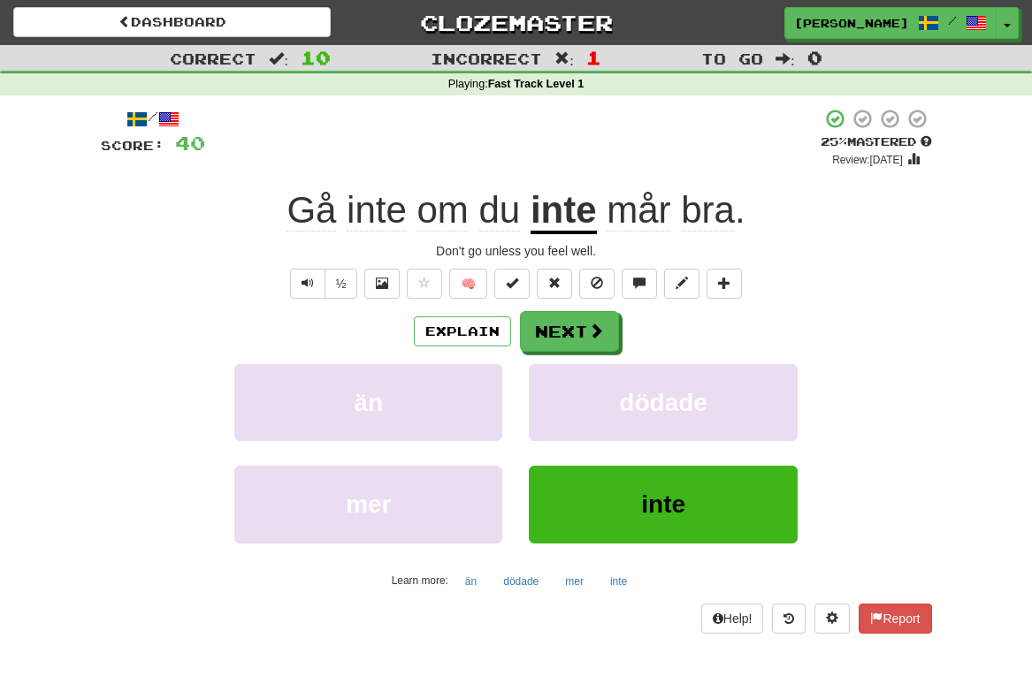
click at [640, 504] on button "inte" at bounding box center [663, 504] width 268 height 77
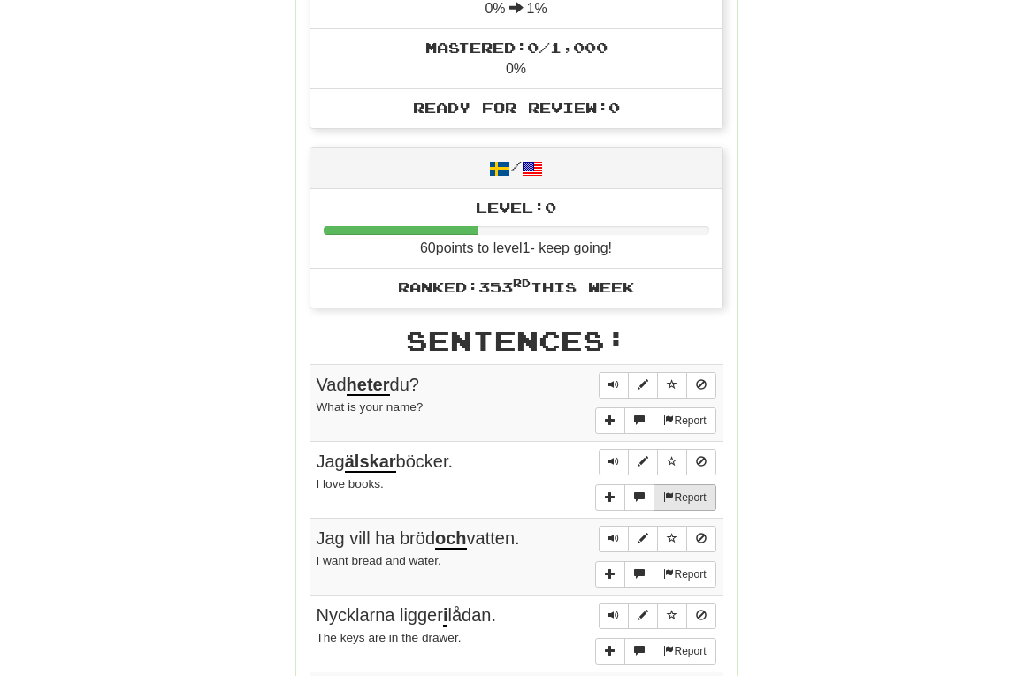
scroll to position [703, 0]
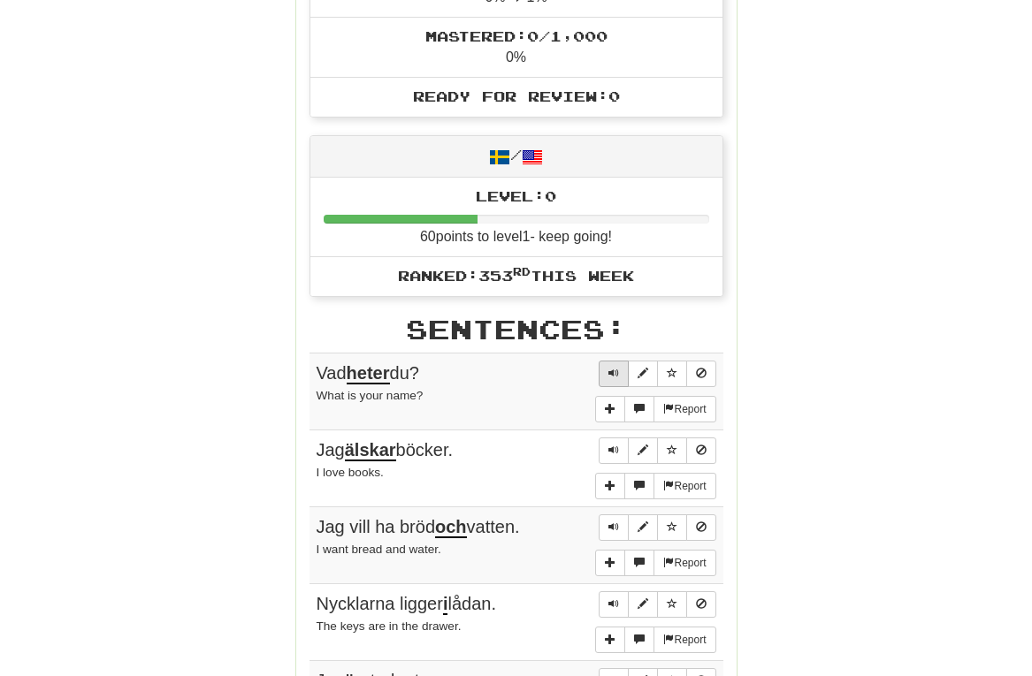
click at [614, 368] on span "Sentence controls" at bounding box center [613, 373] width 11 height 11
click at [608, 396] on button "More sentence controls" at bounding box center [610, 409] width 30 height 27
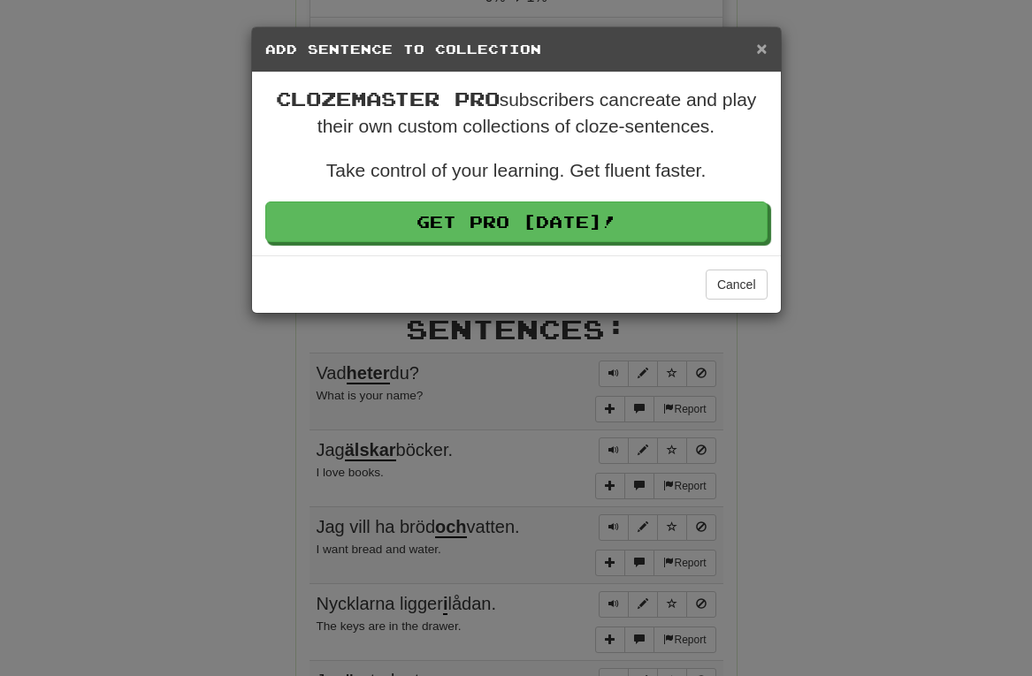
click at [759, 54] on span "×" at bounding box center [761, 48] width 11 height 20
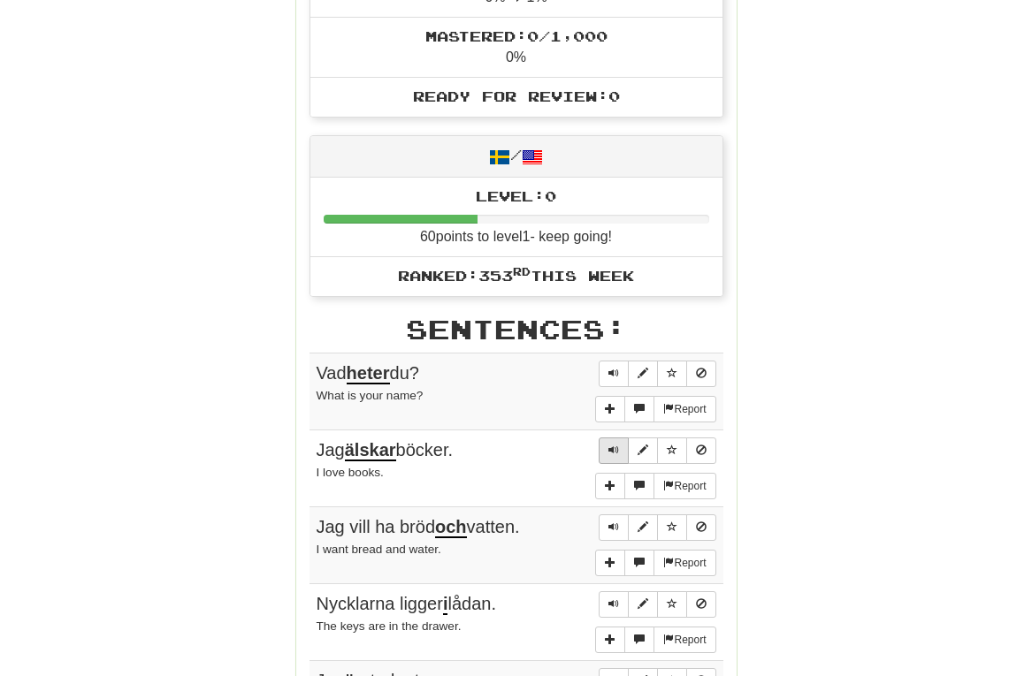
click at [620, 438] on button "Sentence controls" at bounding box center [613, 451] width 30 height 27
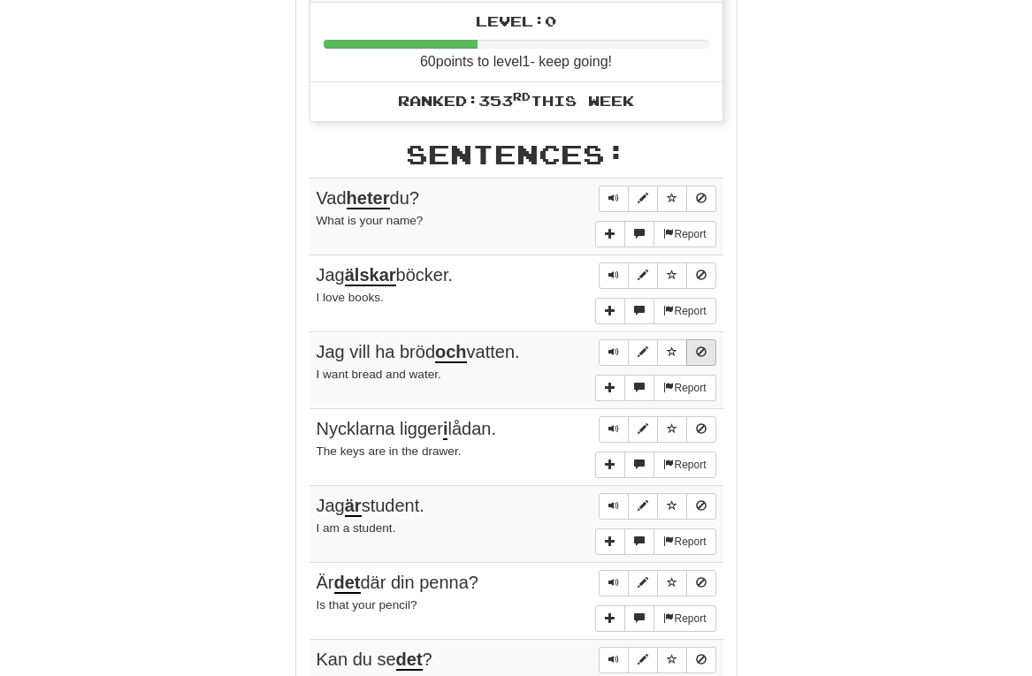
scroll to position [880, 0]
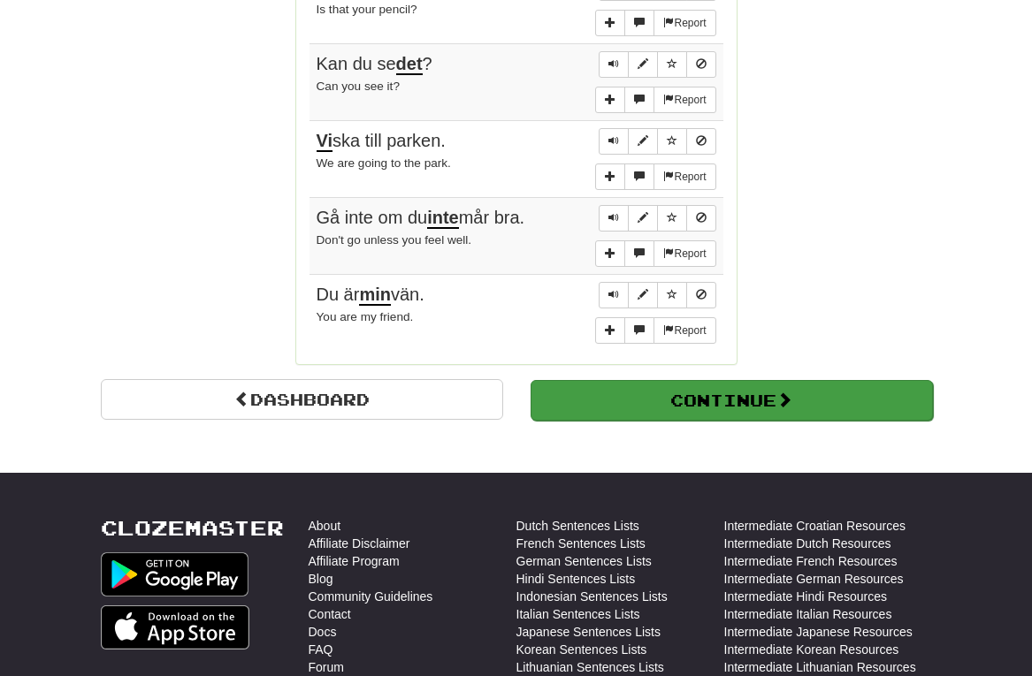
click at [689, 380] on button "Continue" at bounding box center [731, 400] width 402 height 41
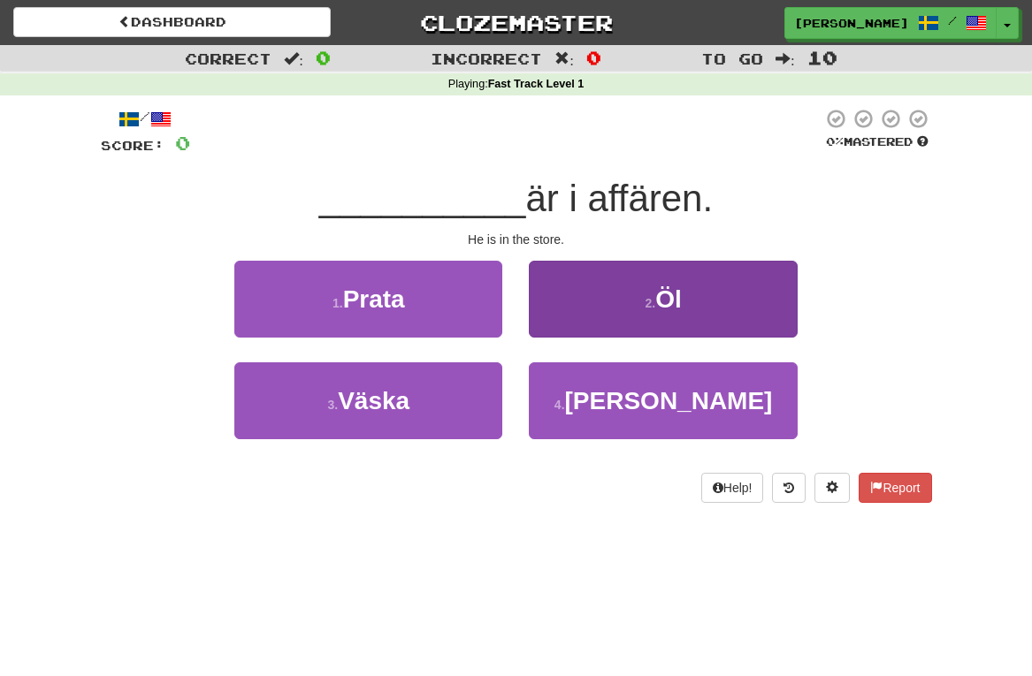
scroll to position [0, 0]
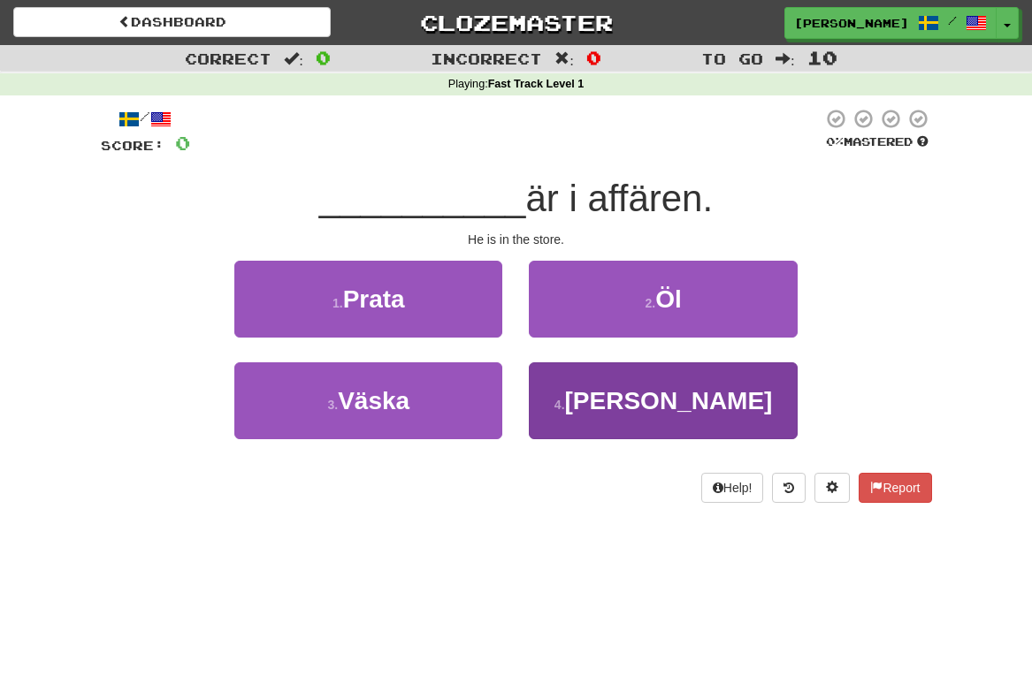
click at [610, 416] on button "4 . Han" at bounding box center [663, 400] width 268 height 77
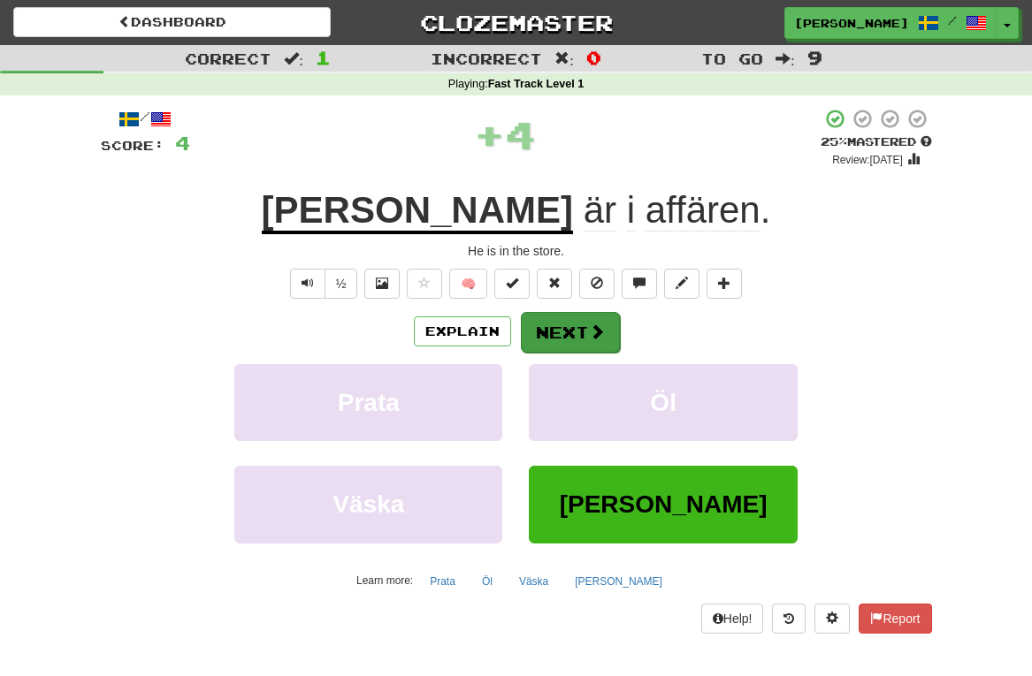
click at [598, 332] on span at bounding box center [597, 332] width 16 height 16
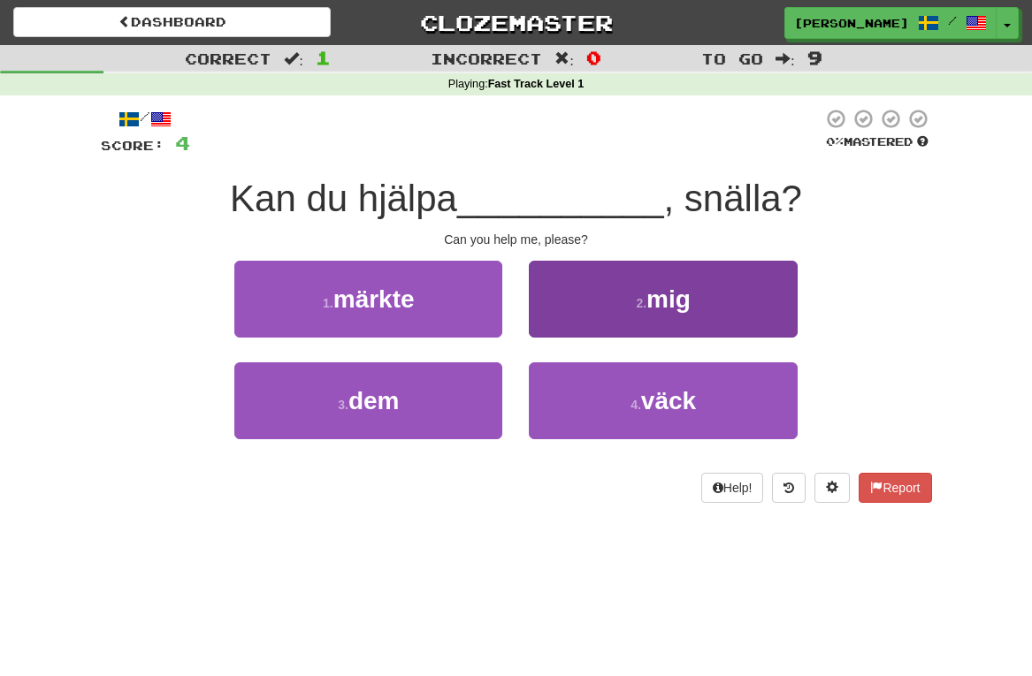
click at [598, 303] on button "2 . mig" at bounding box center [663, 299] width 268 height 77
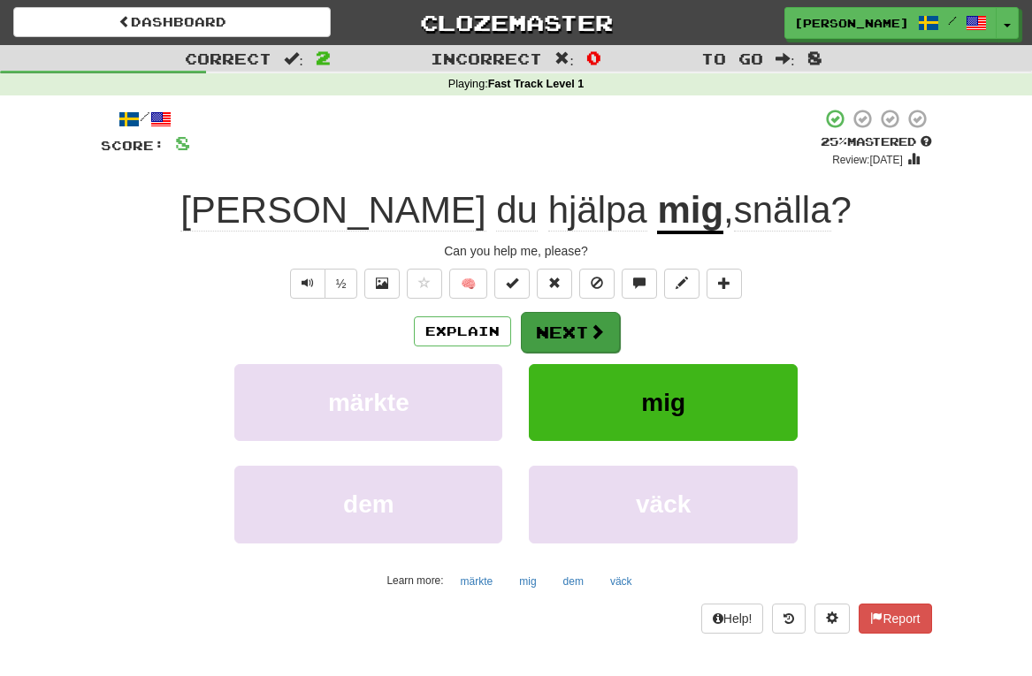
click at [577, 335] on button "Next" at bounding box center [570, 332] width 99 height 41
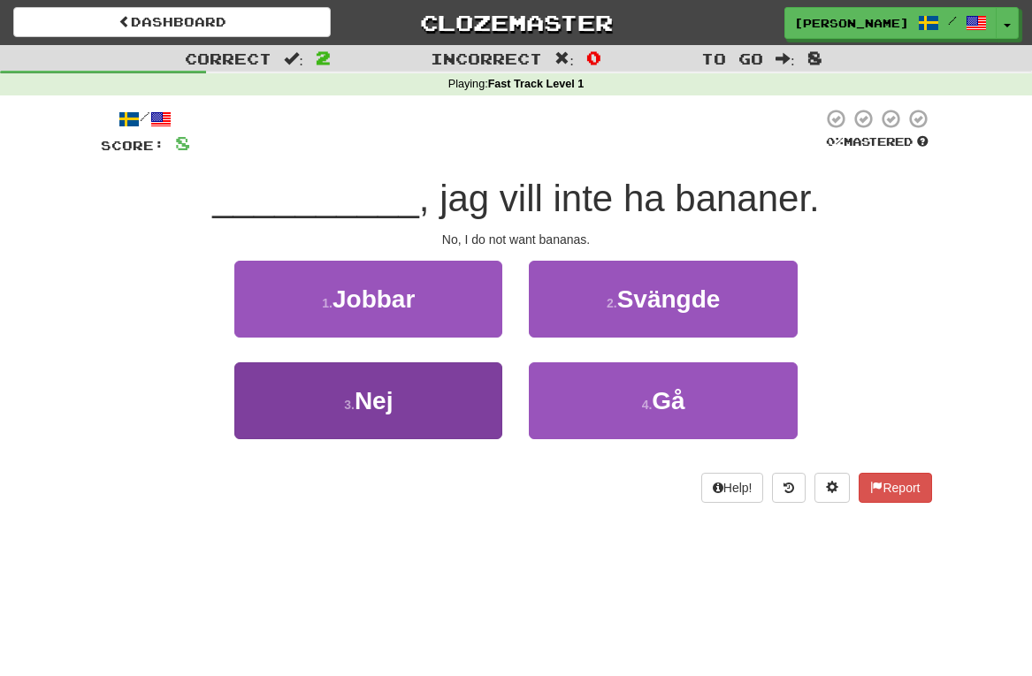
click at [461, 399] on button "3 . Nej" at bounding box center [368, 400] width 268 height 77
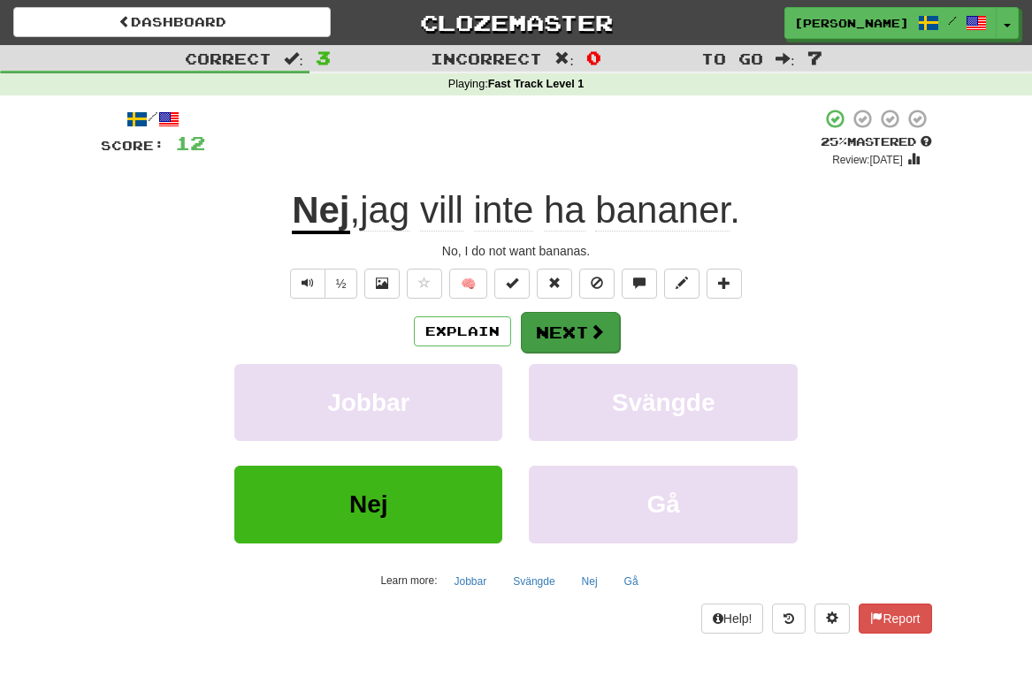
click at [562, 327] on button "Next" at bounding box center [570, 332] width 99 height 41
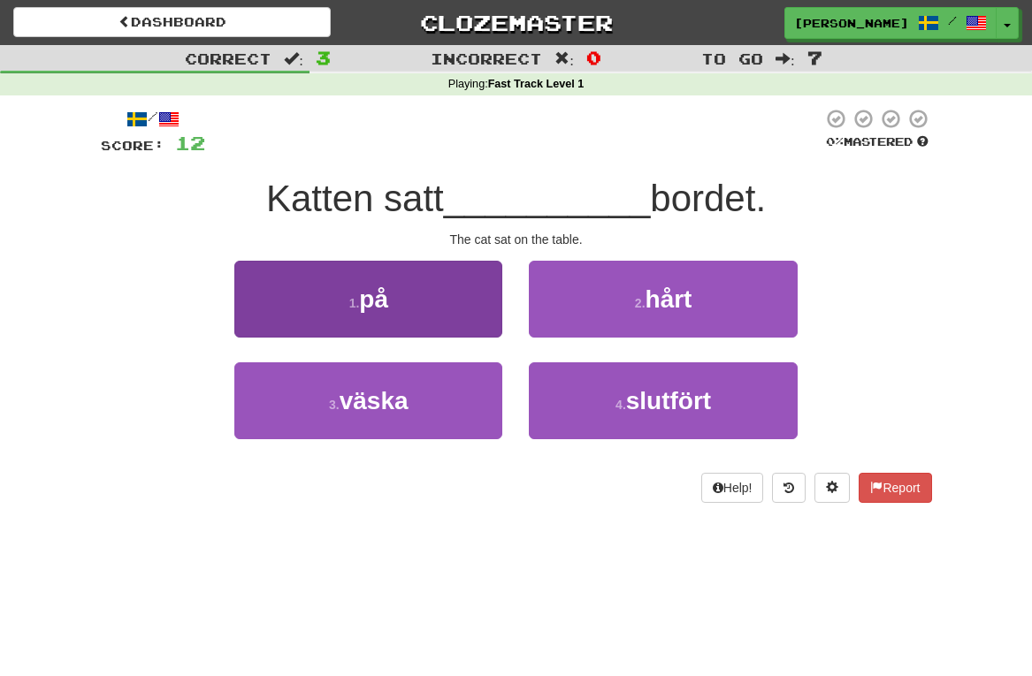
click at [467, 310] on button "1 . på" at bounding box center [368, 299] width 268 height 77
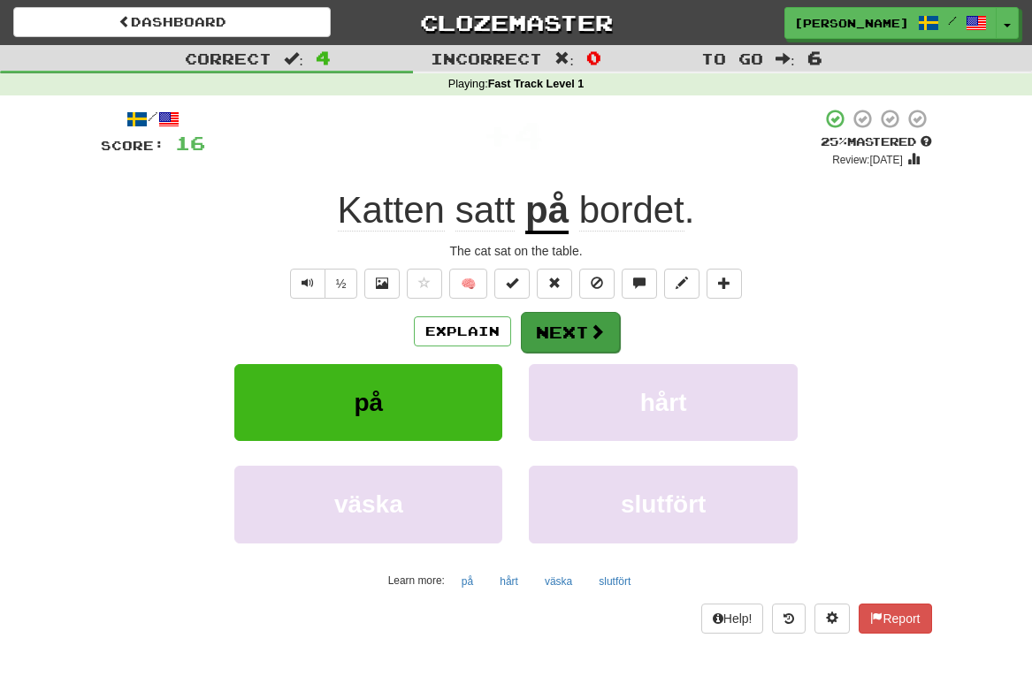
click at [575, 339] on button "Next" at bounding box center [570, 332] width 99 height 41
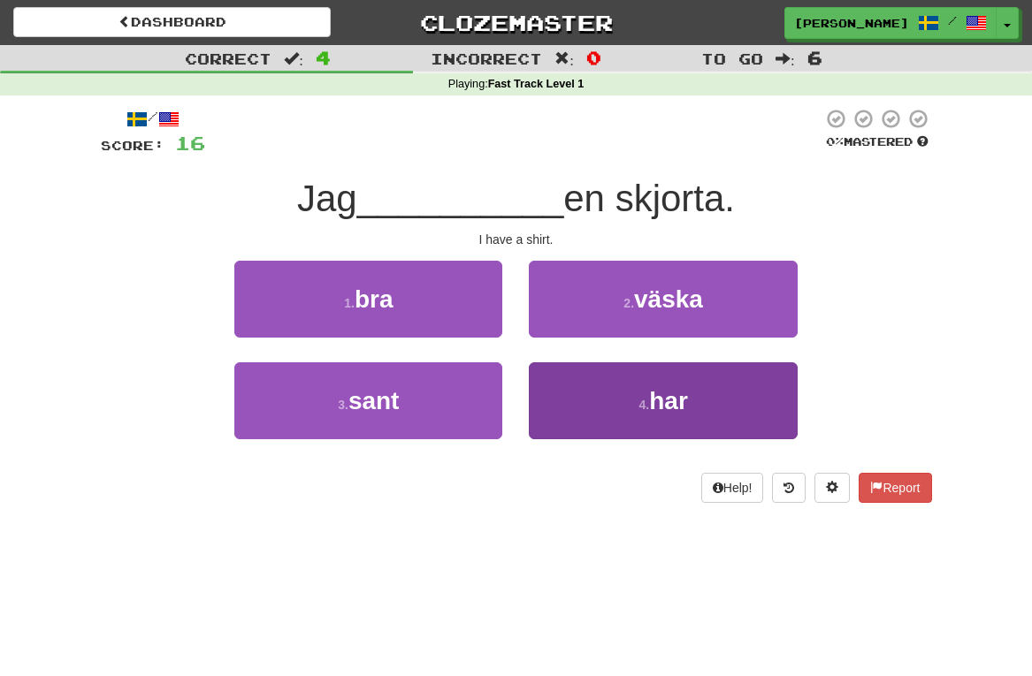
click at [640, 398] on small "4 ." at bounding box center [644, 405] width 11 height 14
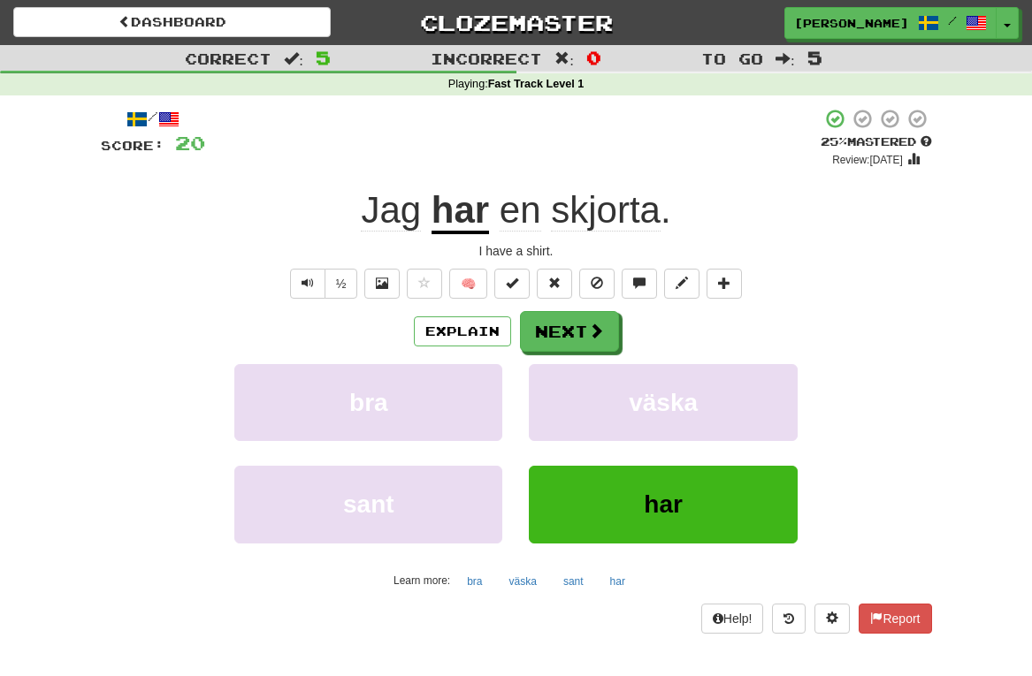
click at [629, 221] on span "skjorta" at bounding box center [606, 210] width 110 height 42
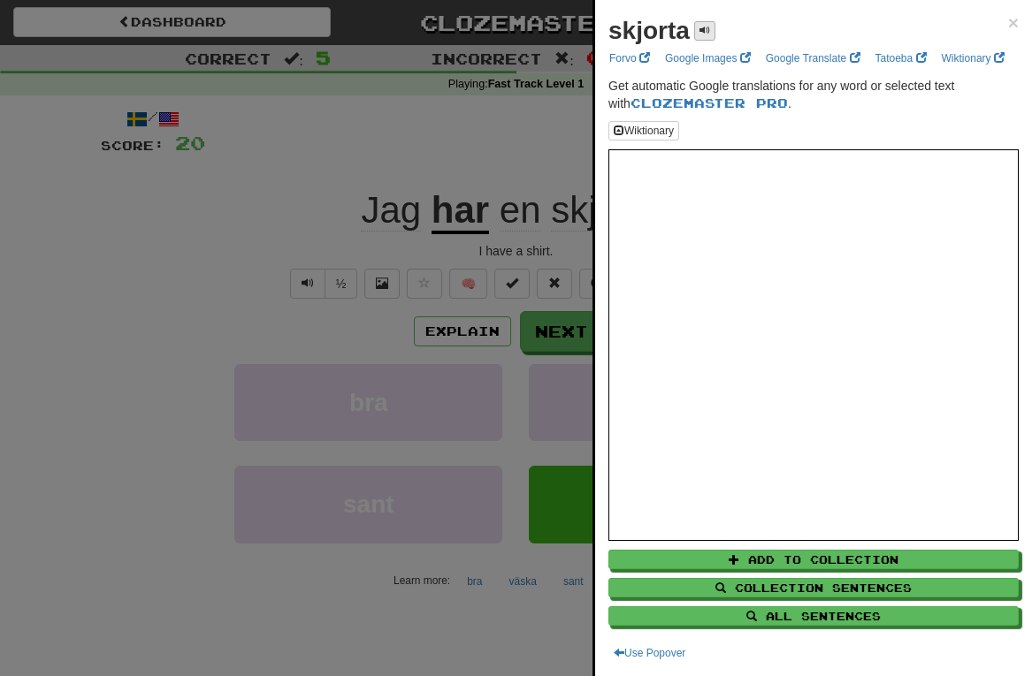
click at [706, 31] on span at bounding box center [704, 30] width 11 height 11
click at [1009, 28] on span "×" at bounding box center [1013, 22] width 11 height 20
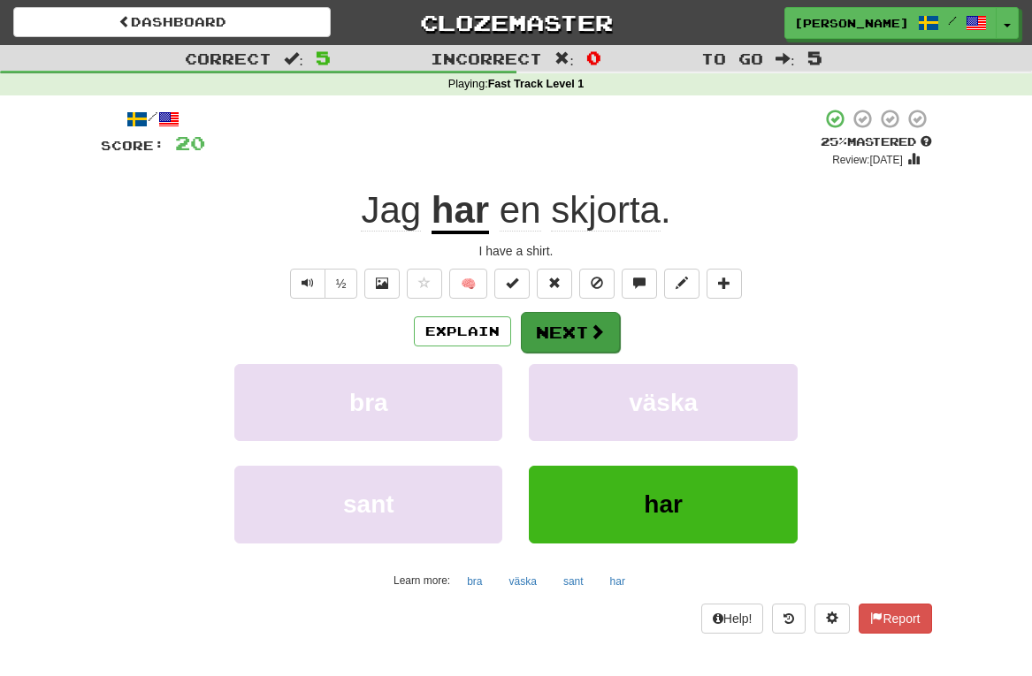
click at [590, 330] on span at bounding box center [597, 332] width 16 height 16
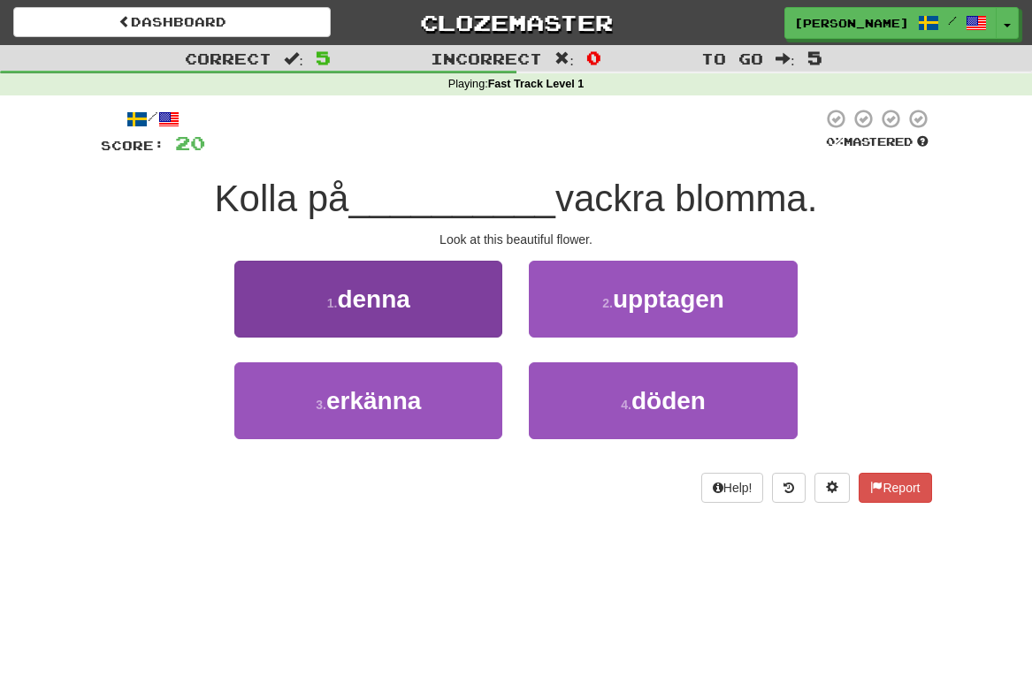
click at [426, 314] on button "1 . denna" at bounding box center [368, 299] width 268 height 77
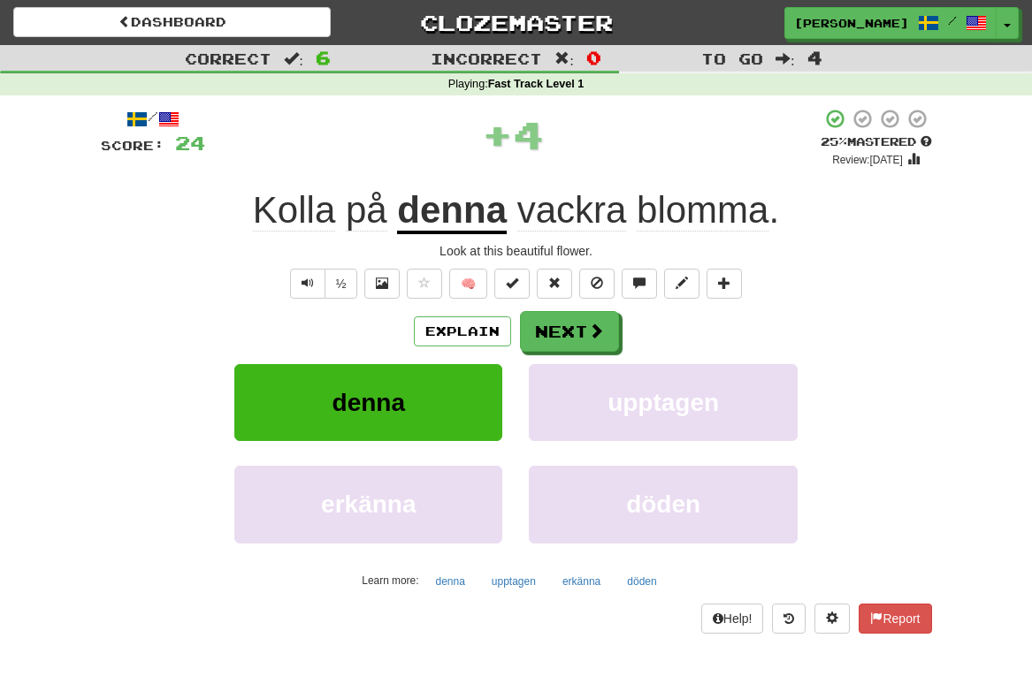
click at [434, 219] on u "denna" at bounding box center [452, 211] width 110 height 45
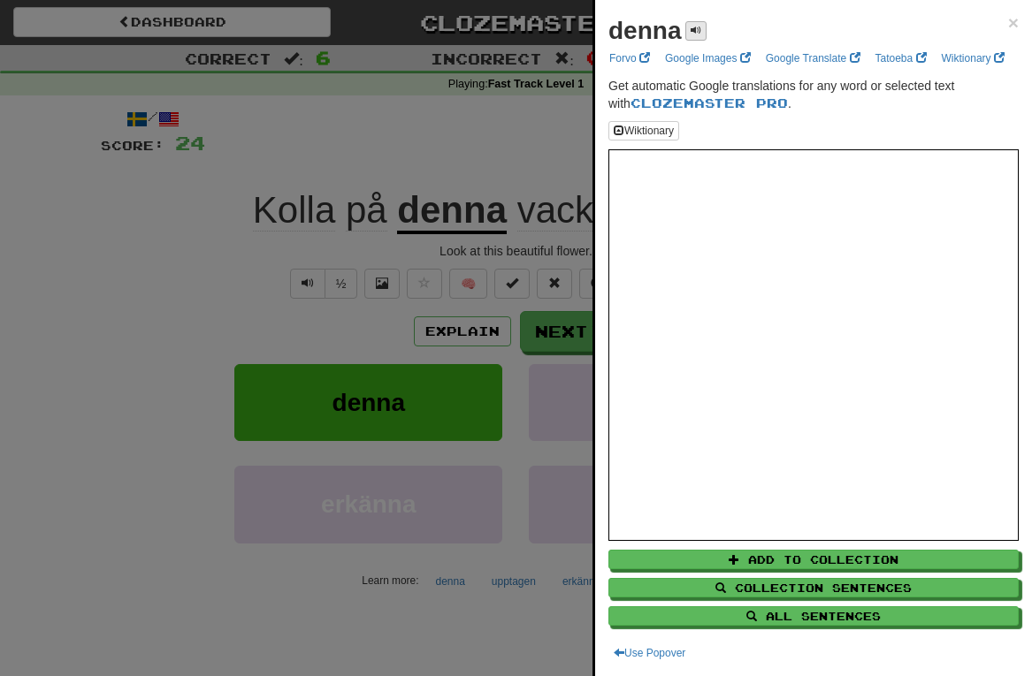
click at [697, 29] on span at bounding box center [695, 30] width 11 height 11
click at [1014, 27] on span "×" at bounding box center [1013, 22] width 11 height 20
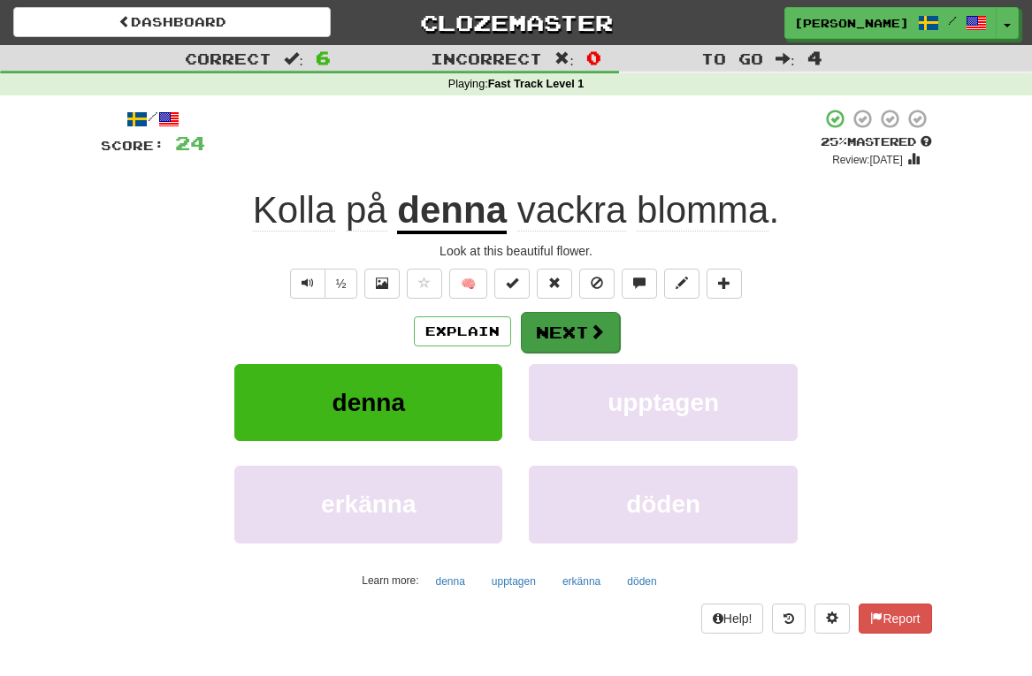
click at [583, 329] on button "Next" at bounding box center [570, 332] width 99 height 41
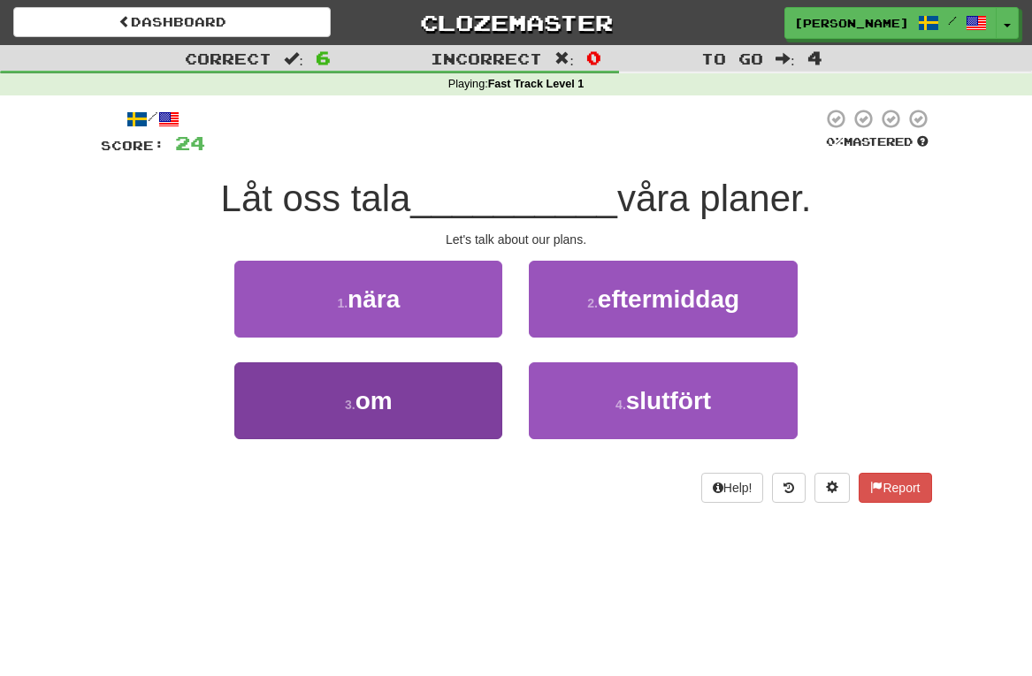
click at [448, 423] on button "3 . om" at bounding box center [368, 400] width 268 height 77
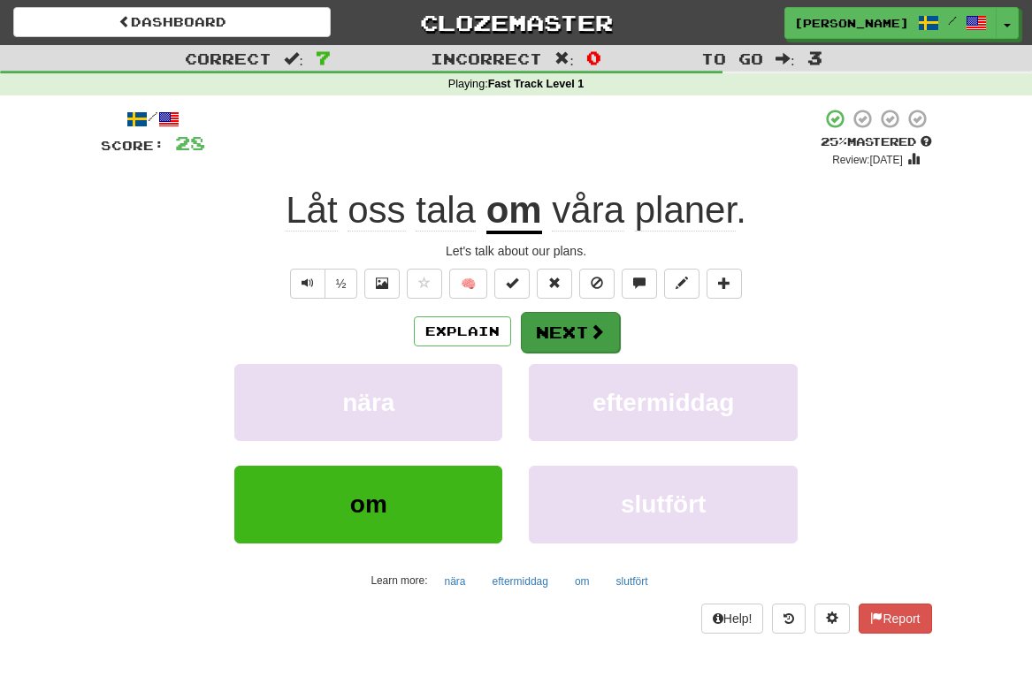
click at [568, 333] on button "Next" at bounding box center [570, 332] width 99 height 41
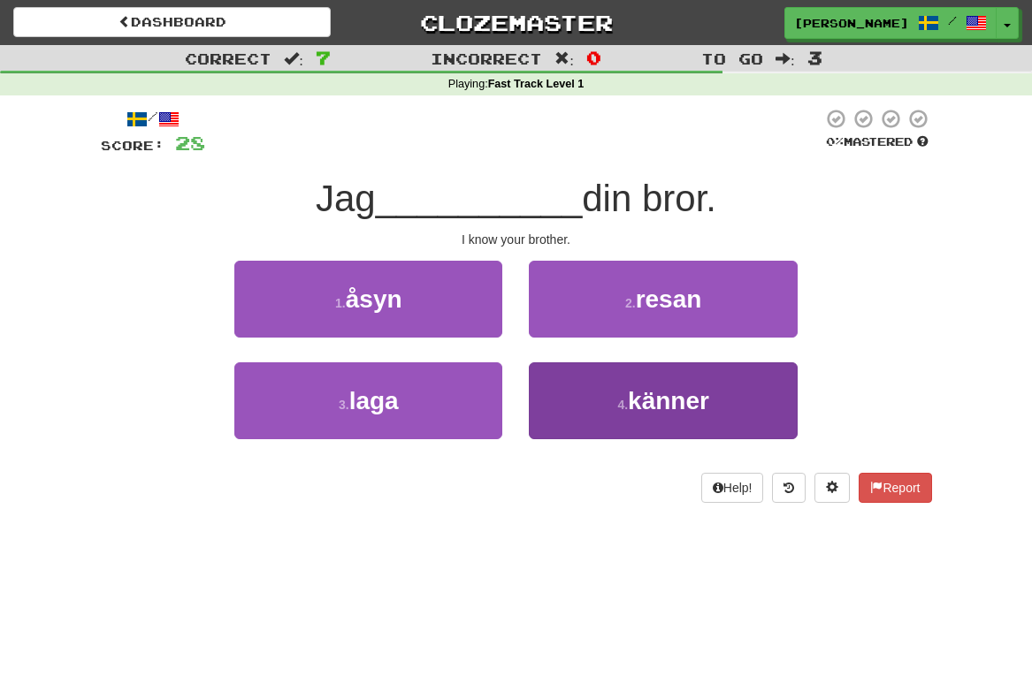
click at [628, 410] on button "4 . känner" at bounding box center [663, 400] width 268 height 77
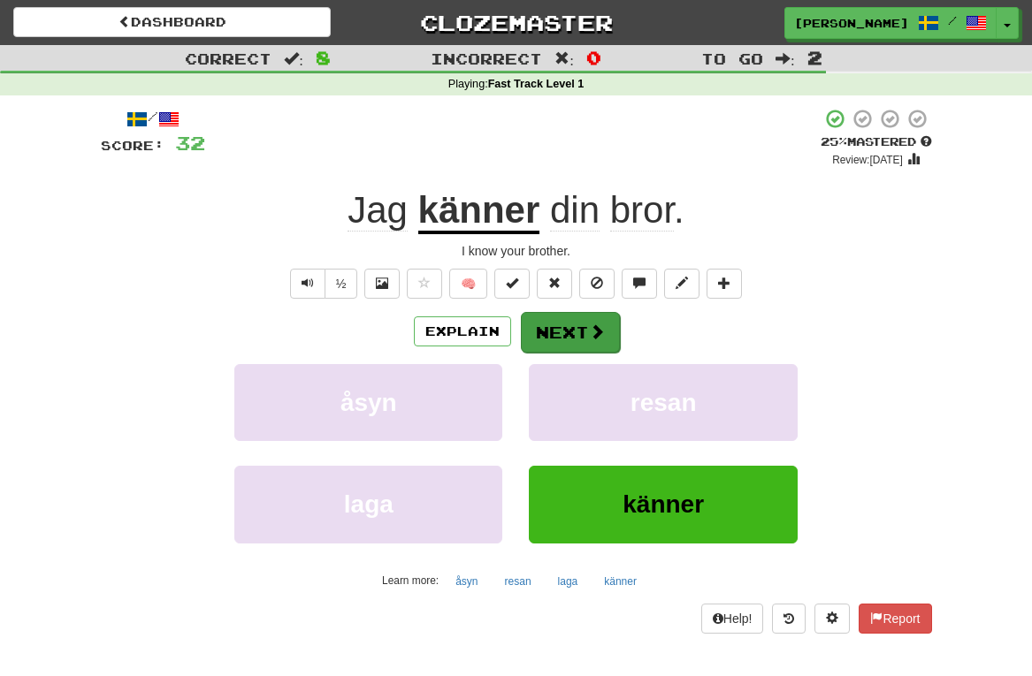
click at [583, 330] on button "Next" at bounding box center [570, 332] width 99 height 41
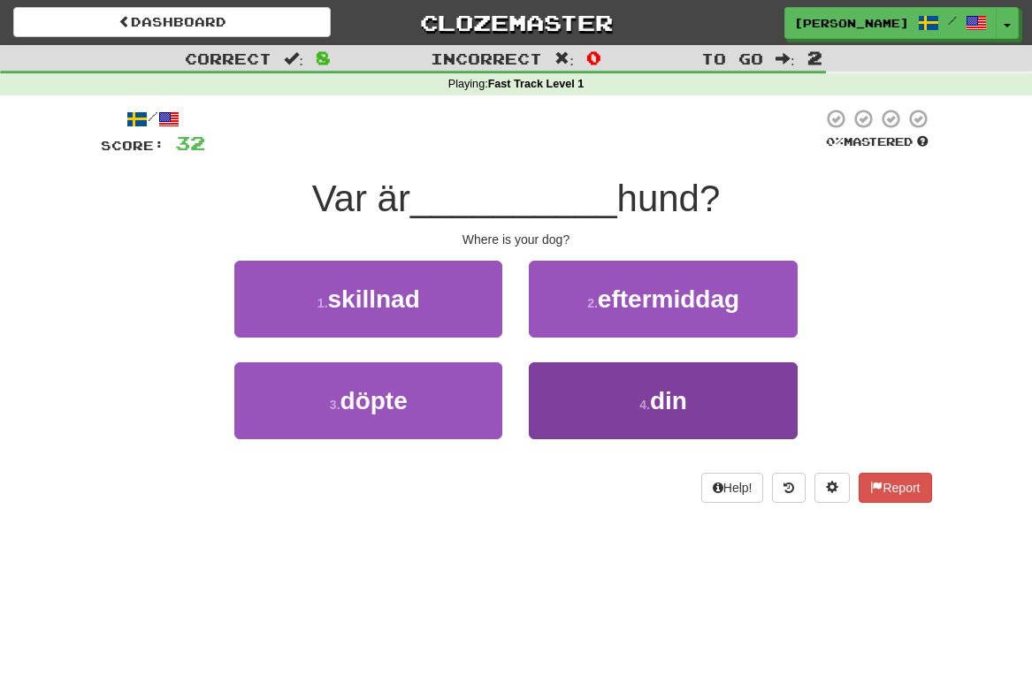
click at [654, 414] on button "4 . din" at bounding box center [663, 400] width 268 height 77
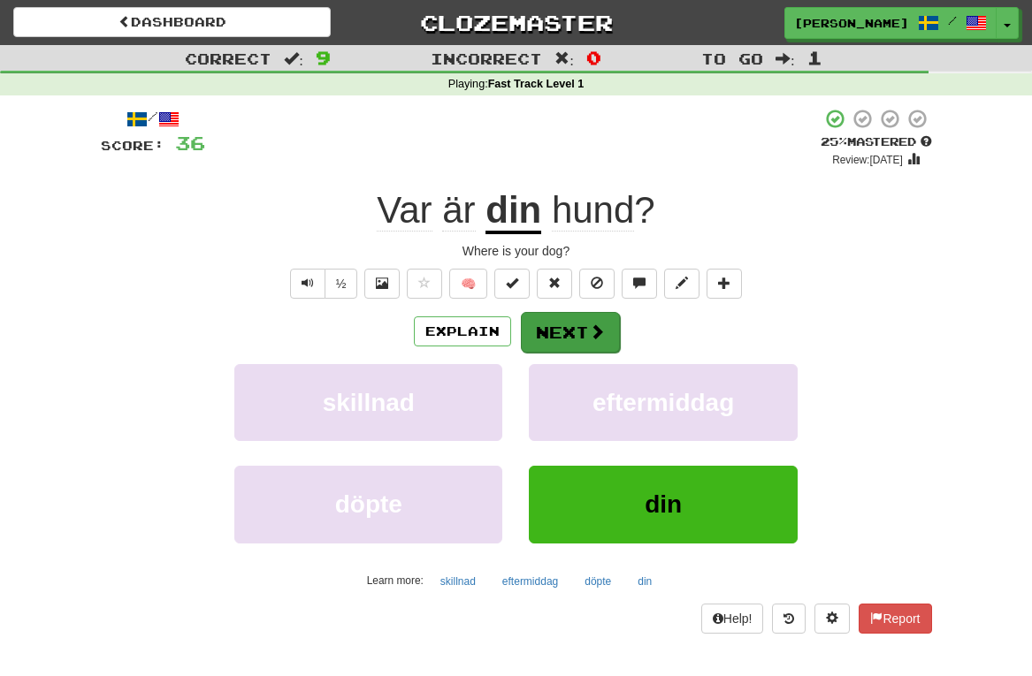
click at [574, 342] on button "Next" at bounding box center [570, 332] width 99 height 41
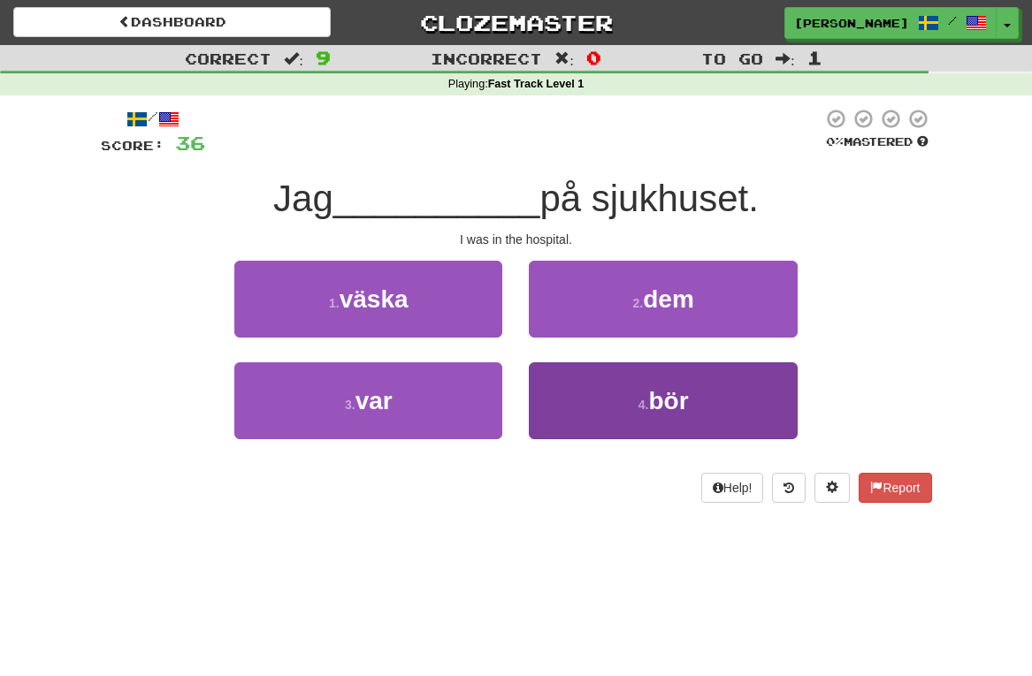
click at [575, 416] on button "4 . bör" at bounding box center [663, 400] width 268 height 77
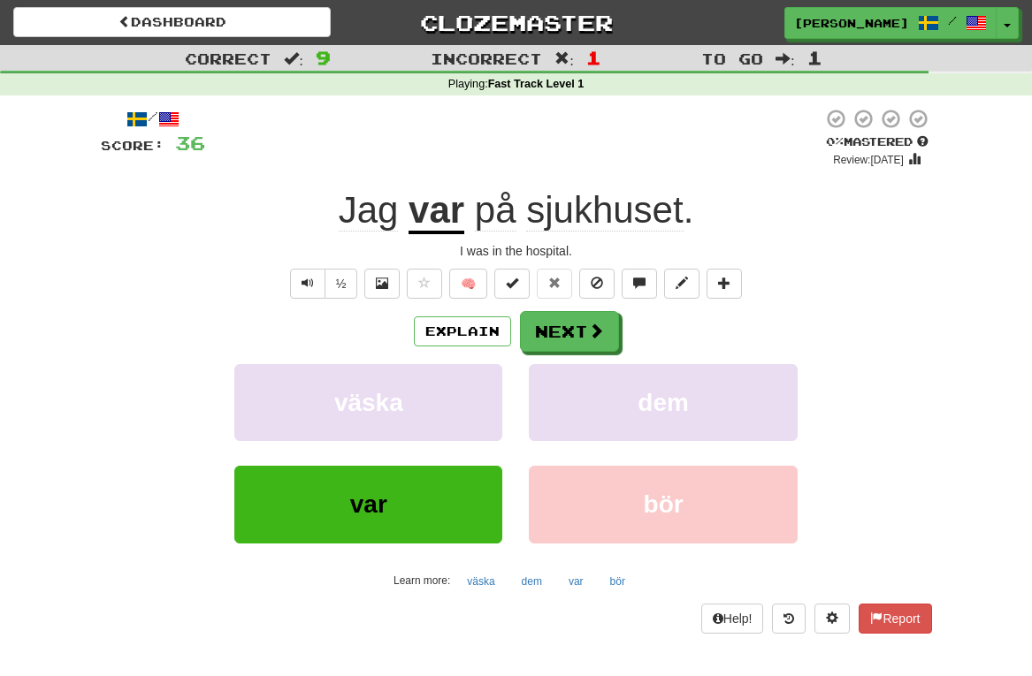
click at [660, 210] on span "sjukhuset" at bounding box center [604, 210] width 156 height 42
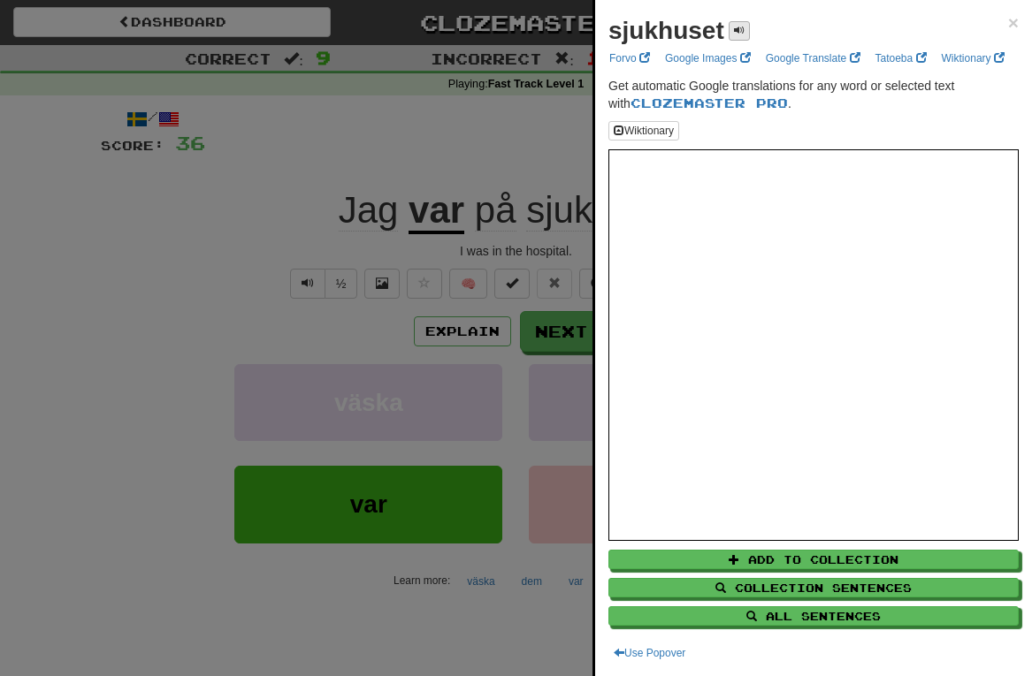
click at [738, 34] on span at bounding box center [739, 30] width 11 height 11
click at [1008, 26] on span "×" at bounding box center [1013, 22] width 11 height 20
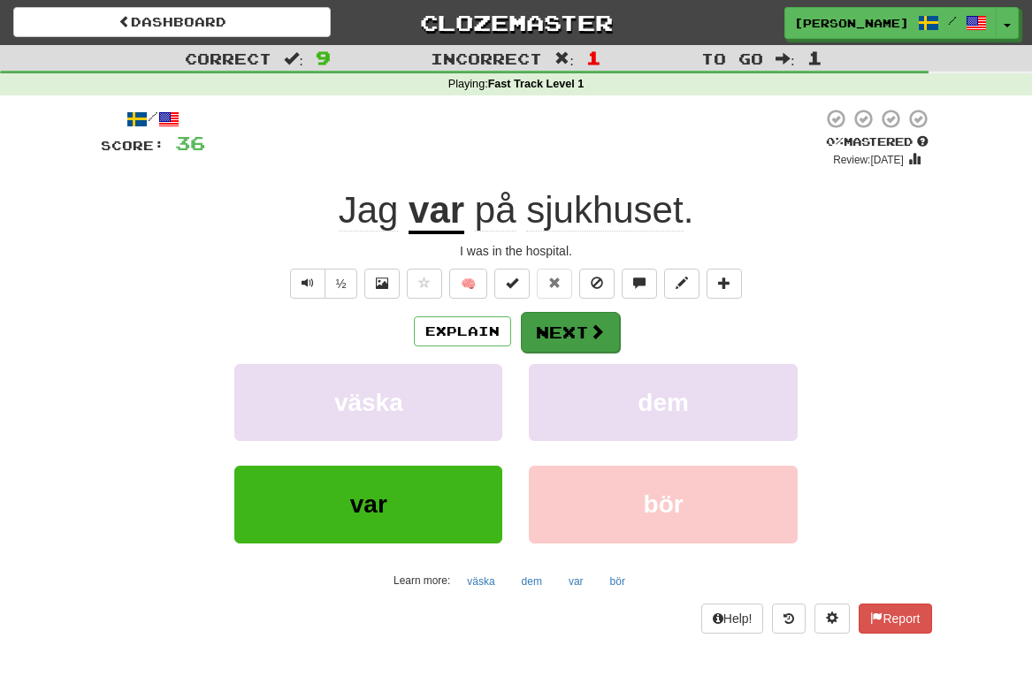
click at [589, 332] on span at bounding box center [597, 332] width 16 height 16
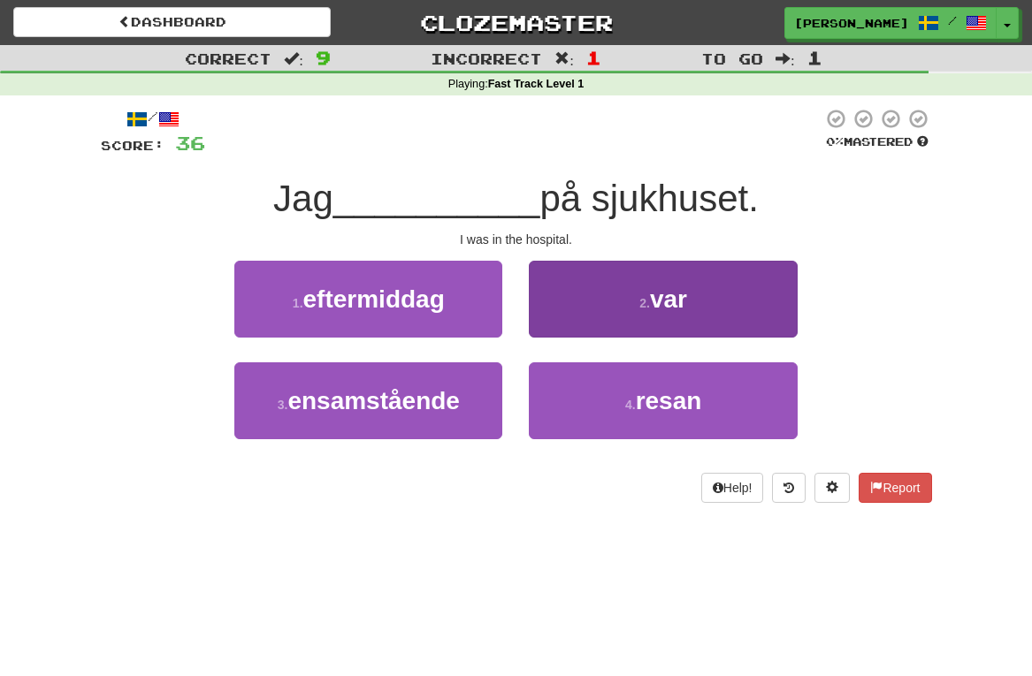
click at [624, 311] on button "2 . var" at bounding box center [663, 299] width 268 height 77
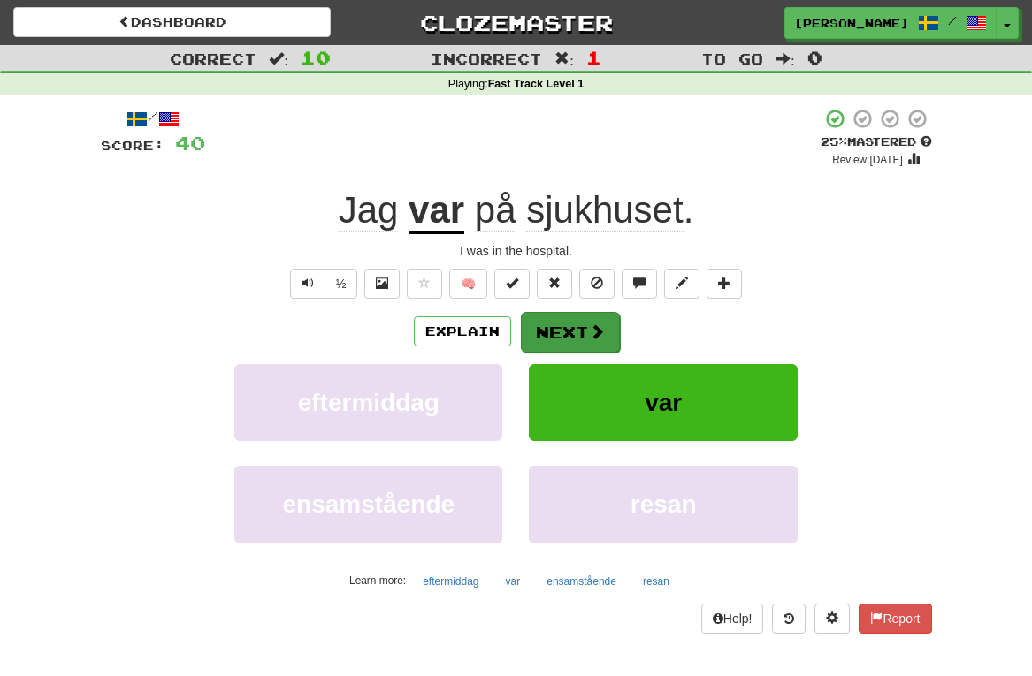
click at [568, 333] on button "Next" at bounding box center [570, 332] width 99 height 41
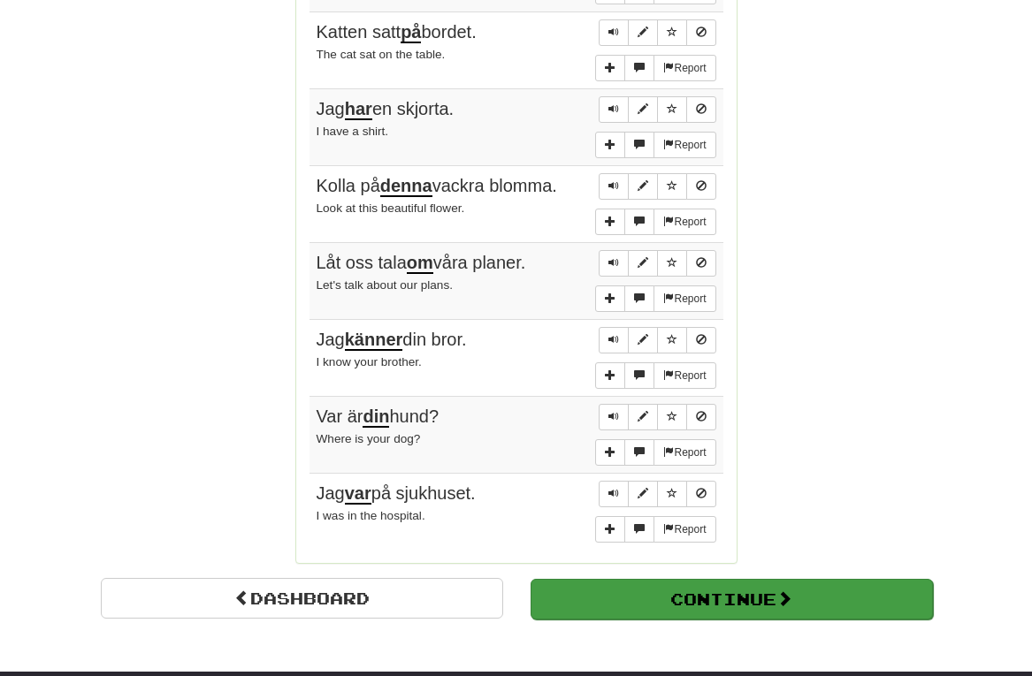
click at [659, 586] on button "Continue" at bounding box center [731, 599] width 402 height 41
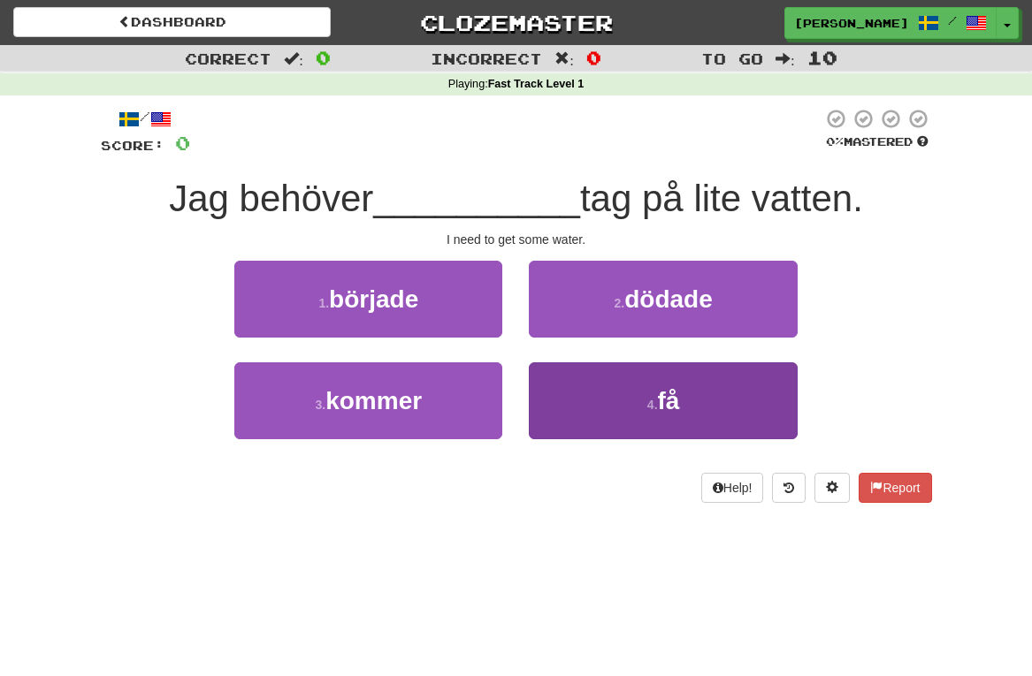
click at [614, 405] on button "4 . få" at bounding box center [663, 400] width 268 height 77
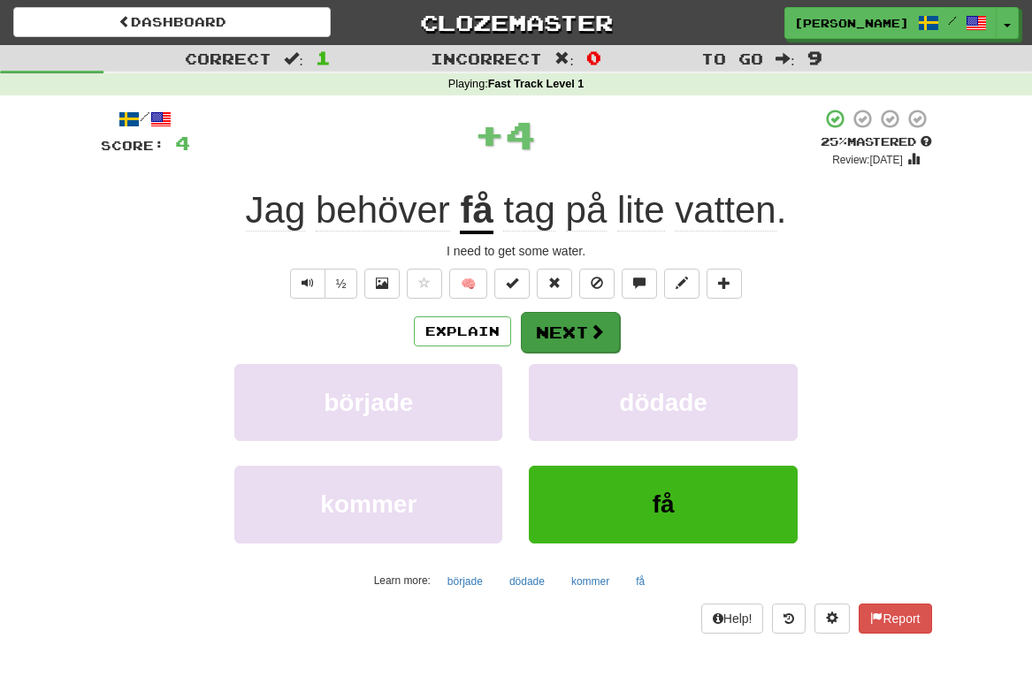
click at [572, 324] on button "Next" at bounding box center [570, 332] width 99 height 41
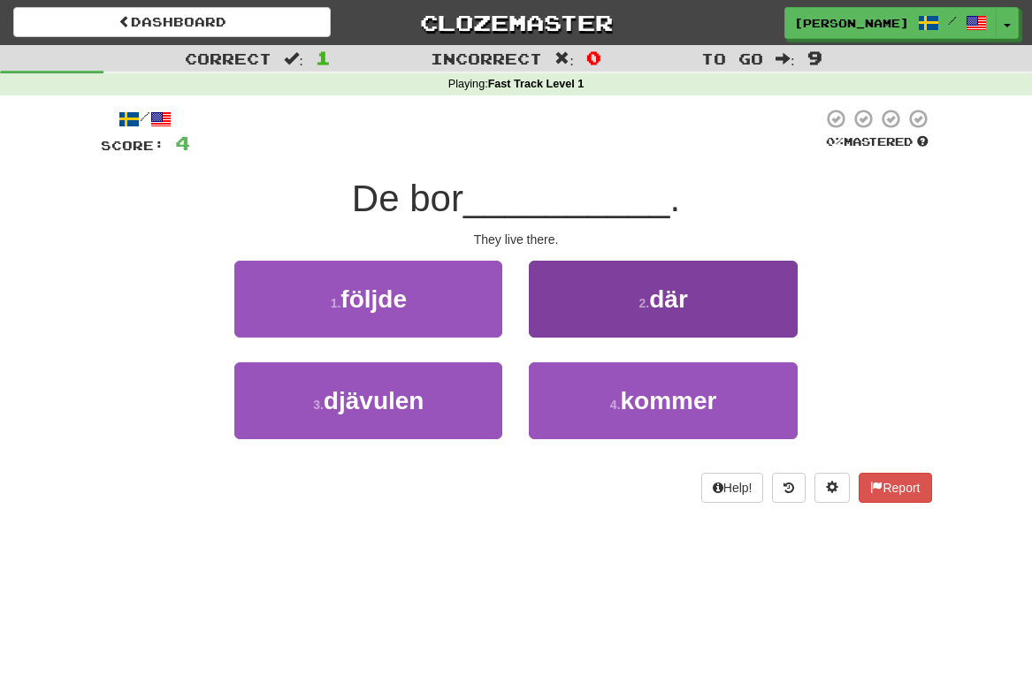
click at [601, 308] on button "2 . där" at bounding box center [663, 299] width 268 height 77
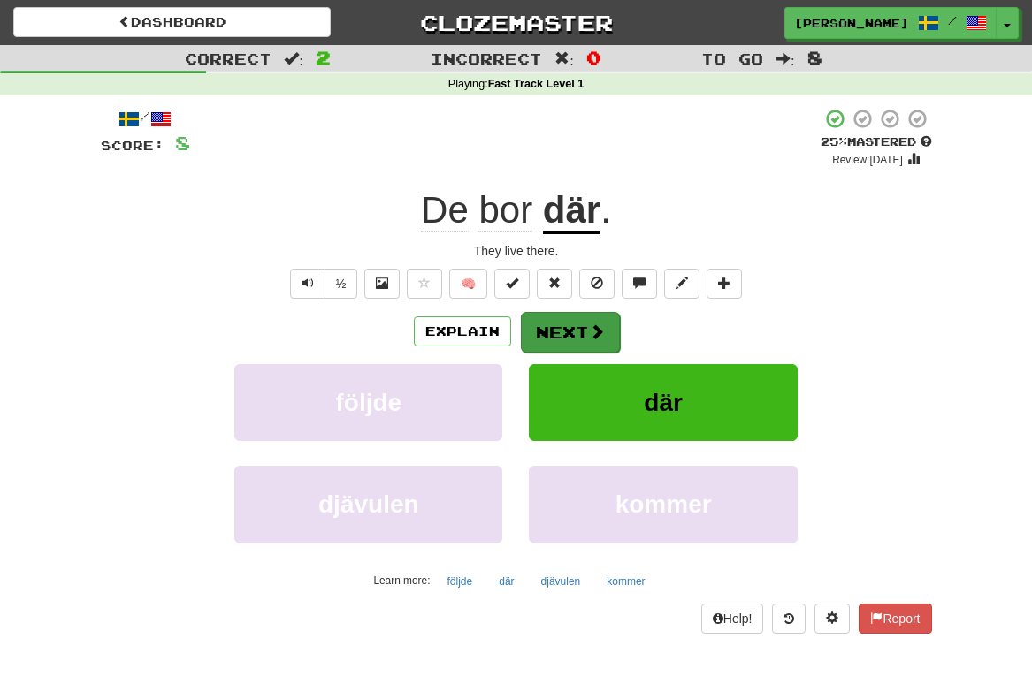
click at [565, 340] on button "Next" at bounding box center [570, 332] width 99 height 41
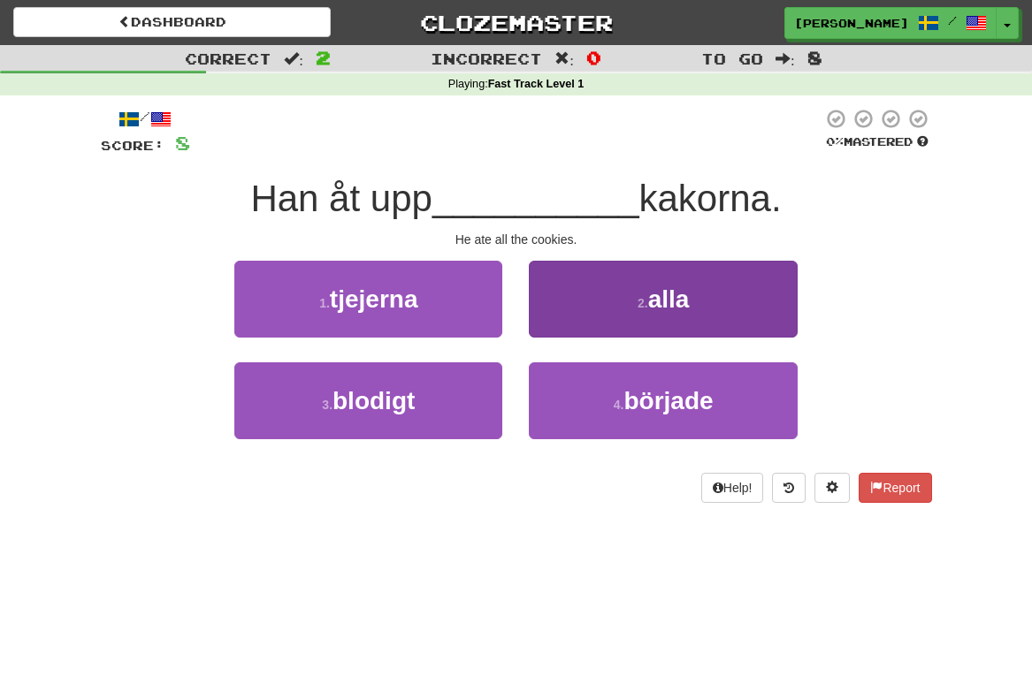
click at [591, 314] on button "2 . alla" at bounding box center [663, 299] width 268 height 77
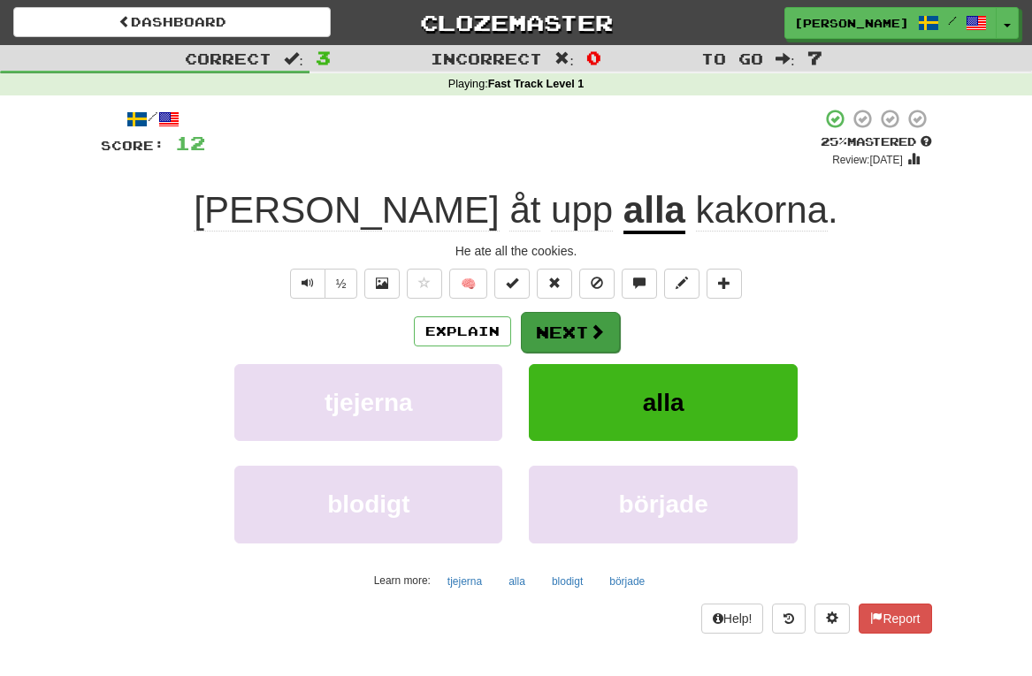
click at [589, 324] on span at bounding box center [597, 332] width 16 height 16
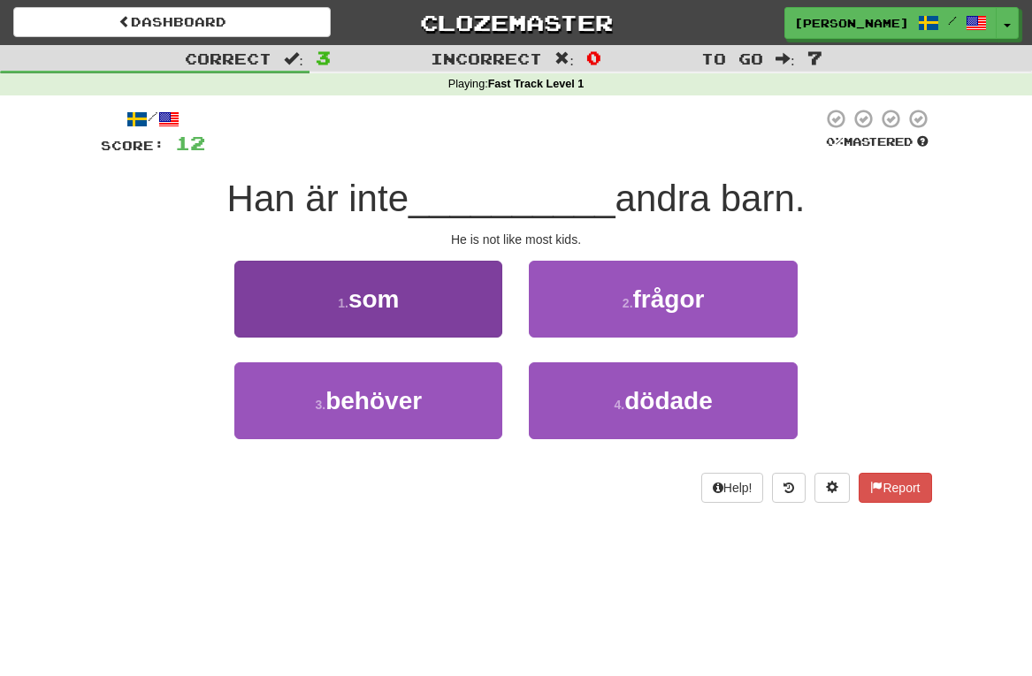
click at [417, 296] on button "1 . som" at bounding box center [368, 299] width 268 height 77
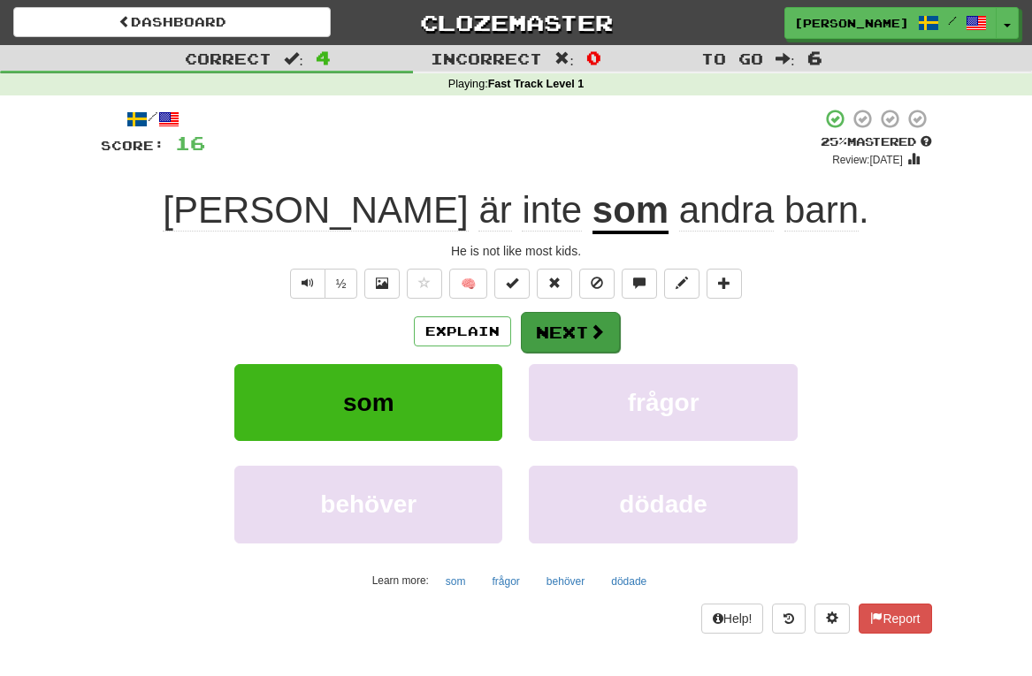
click at [557, 338] on button "Next" at bounding box center [570, 332] width 99 height 41
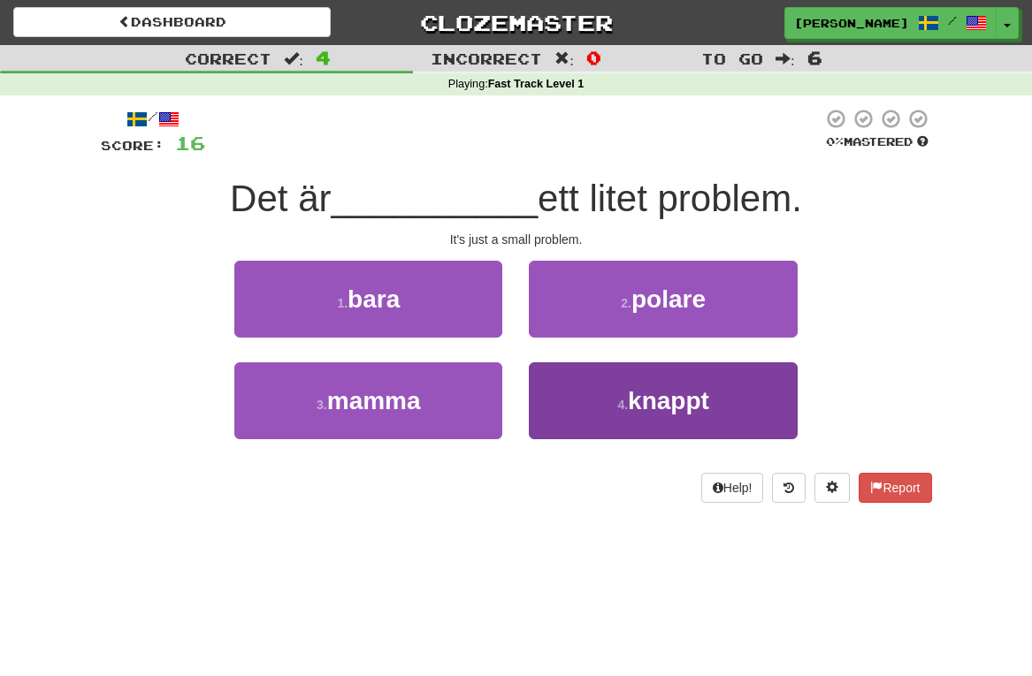
click at [650, 414] on button "4 . knappt" at bounding box center [663, 400] width 268 height 77
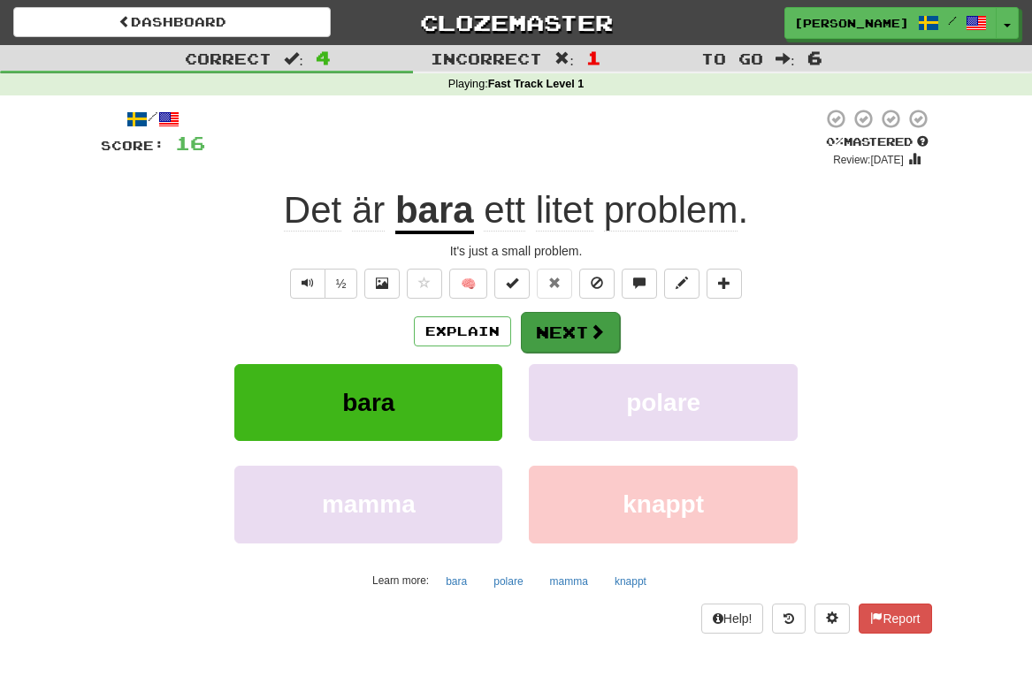
click at [574, 341] on button "Next" at bounding box center [570, 332] width 99 height 41
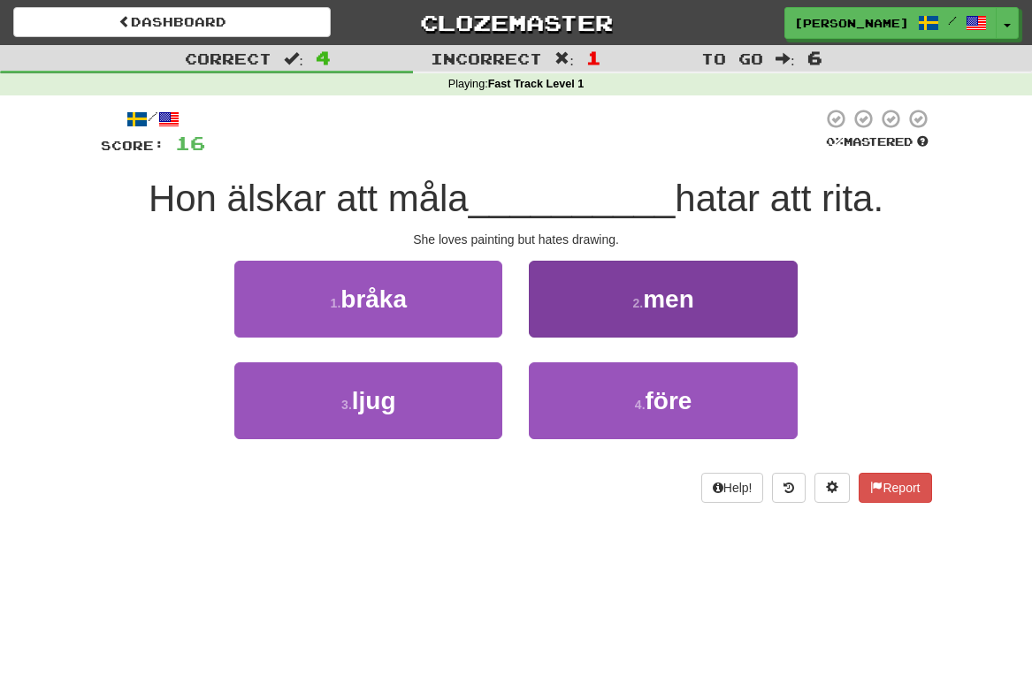
click at [600, 301] on button "2 . men" at bounding box center [663, 299] width 268 height 77
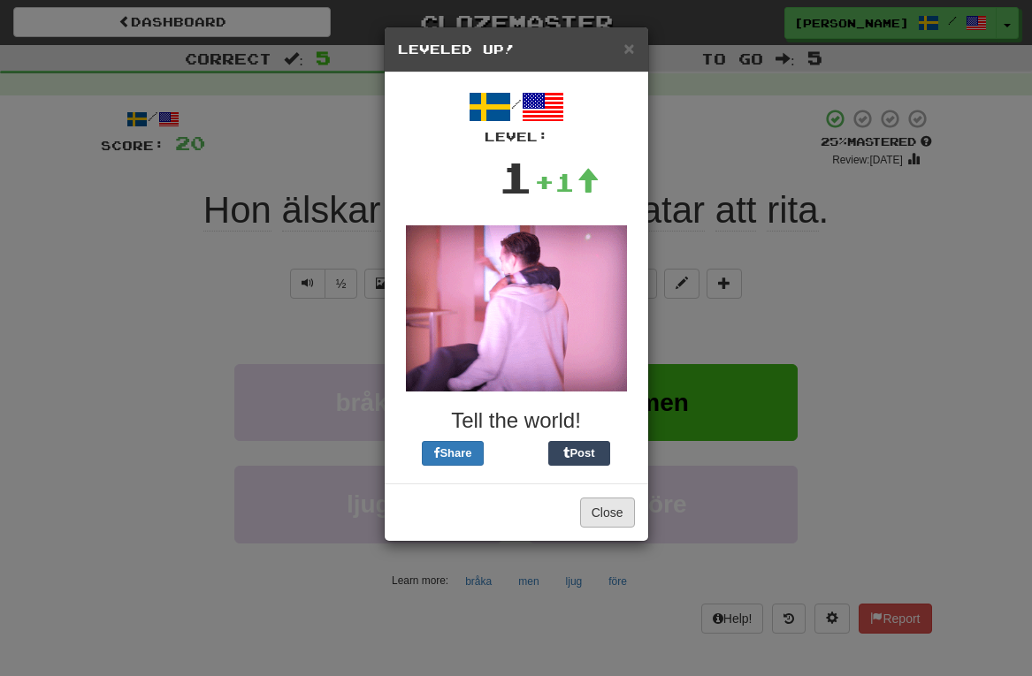
click at [614, 515] on button "Close" at bounding box center [607, 513] width 55 height 30
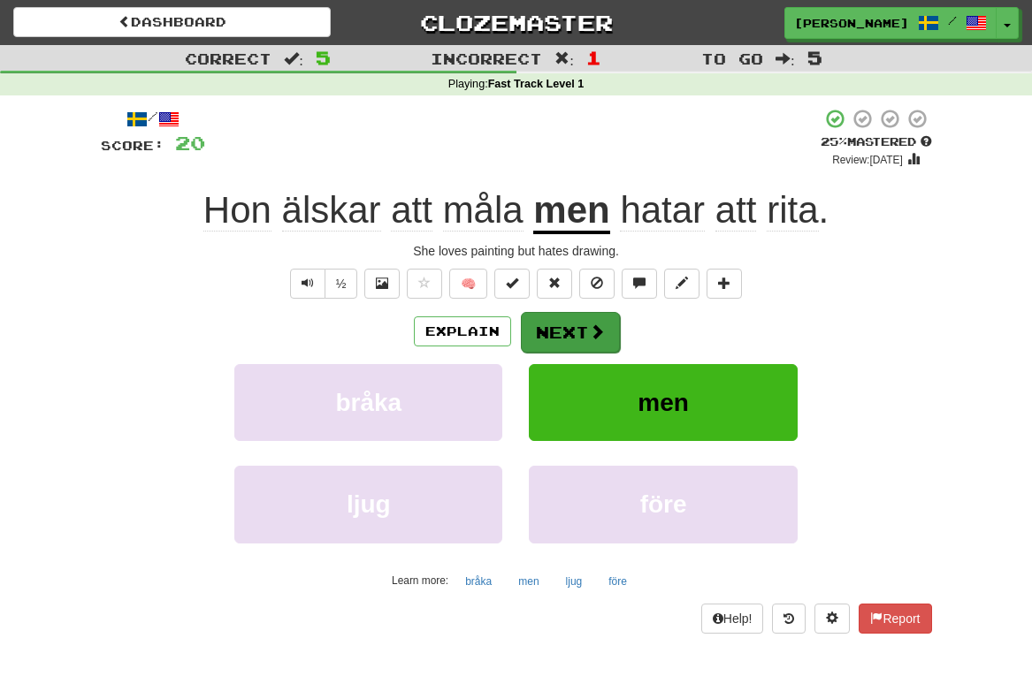
click at [563, 319] on button "Next" at bounding box center [570, 332] width 99 height 41
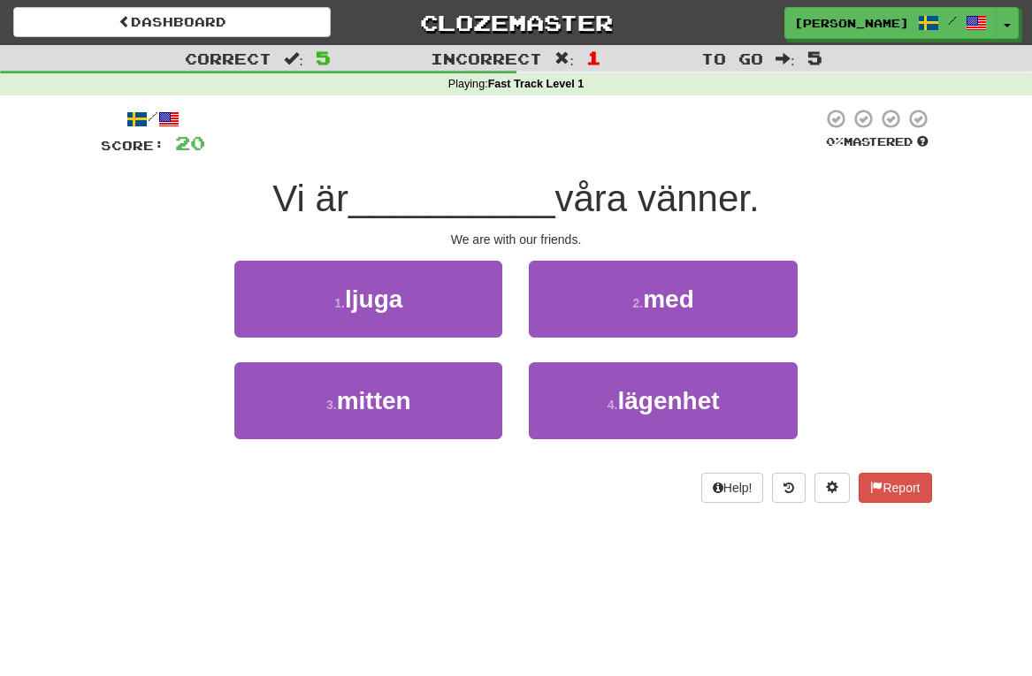
click at [606, 336] on div "2 . med" at bounding box center [662, 312] width 294 height 102
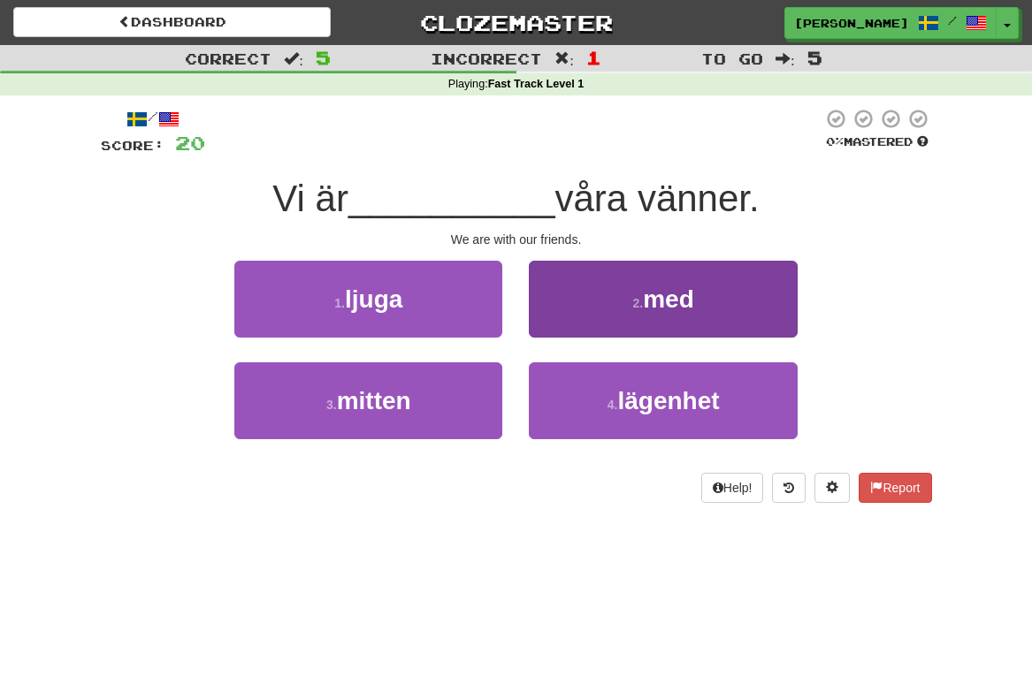
click at [610, 301] on button "2 . med" at bounding box center [663, 299] width 268 height 77
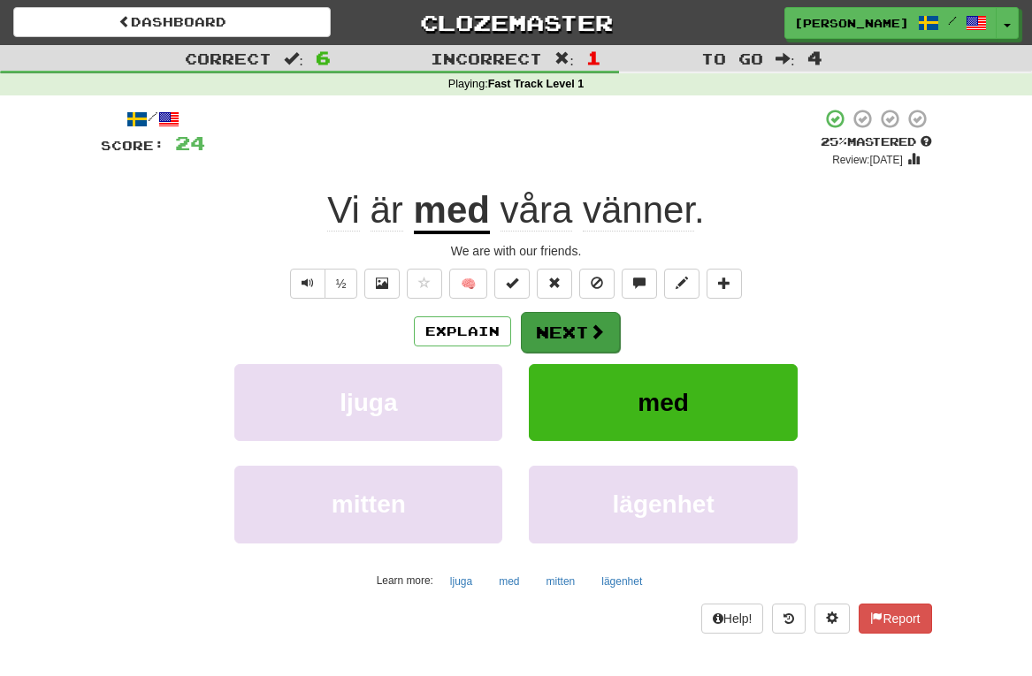
drag, startPoint x: 661, startPoint y: 400, endPoint x: 594, endPoint y: 327, distance: 98.8
click at [594, 326] on div "Explain Next ljuga med mitten lägenhet Learn more: ljuga med mitten lägenhet" at bounding box center [516, 453] width 831 height 284
click at [594, 327] on span at bounding box center [597, 332] width 16 height 16
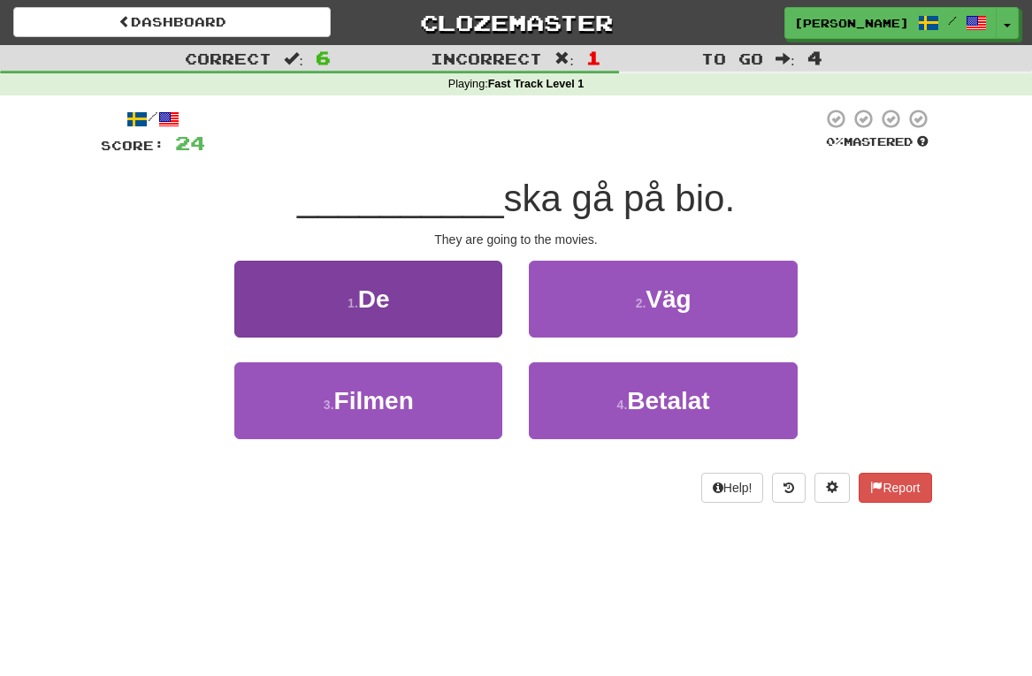
click at [422, 291] on button "1 . De" at bounding box center [368, 299] width 268 height 77
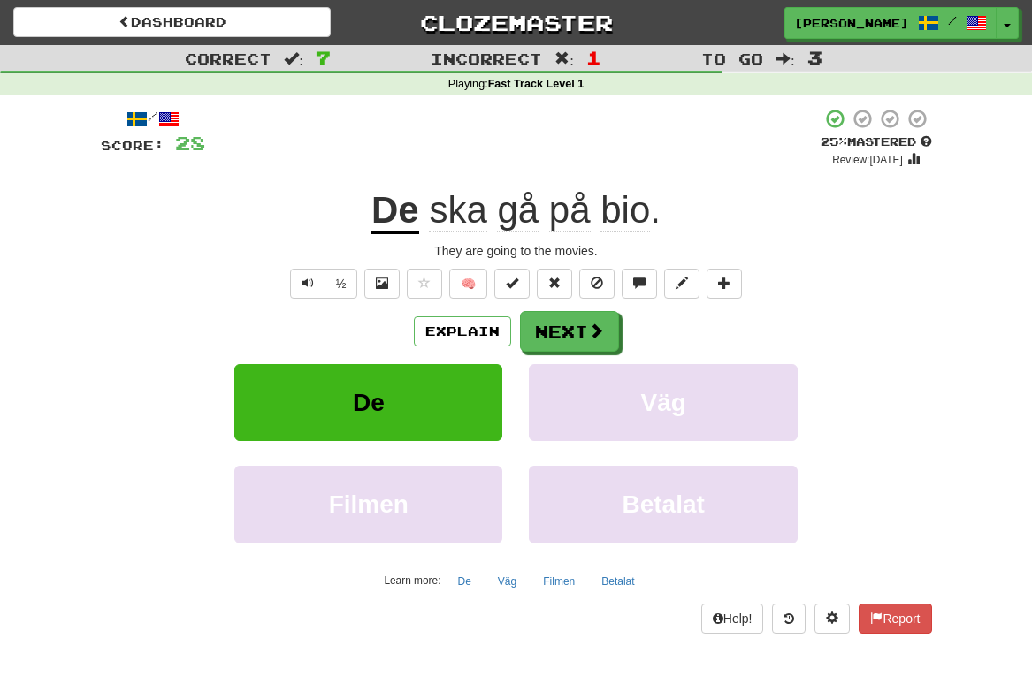
click at [404, 214] on u "De" at bounding box center [395, 211] width 48 height 45
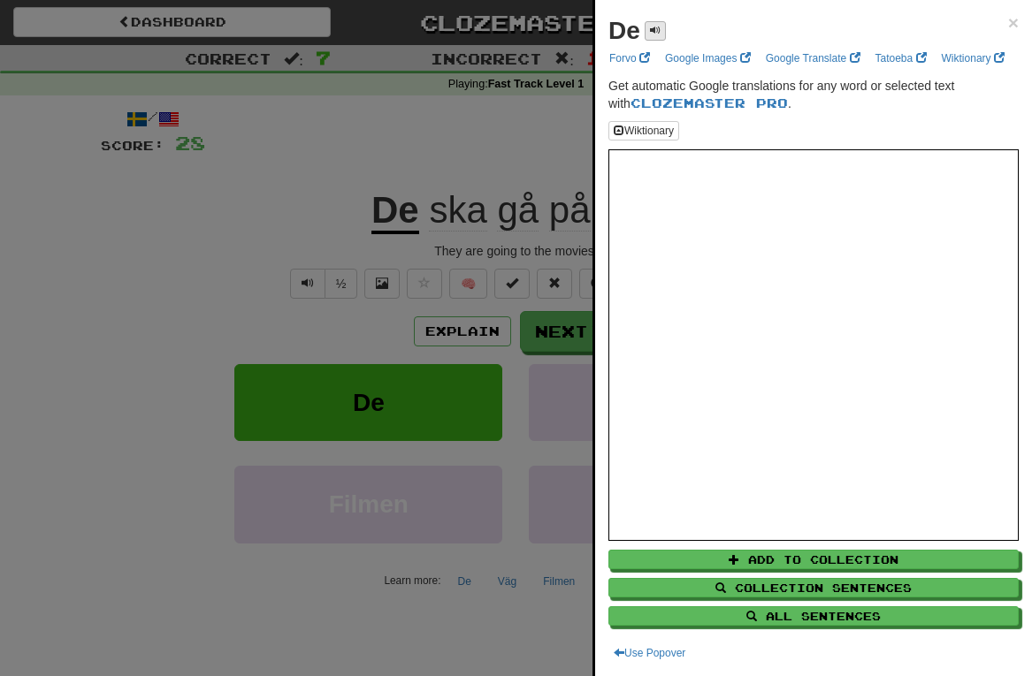
click at [661, 30] on button at bounding box center [654, 30] width 21 height 19
click at [251, 264] on div at bounding box center [516, 338] width 1032 height 676
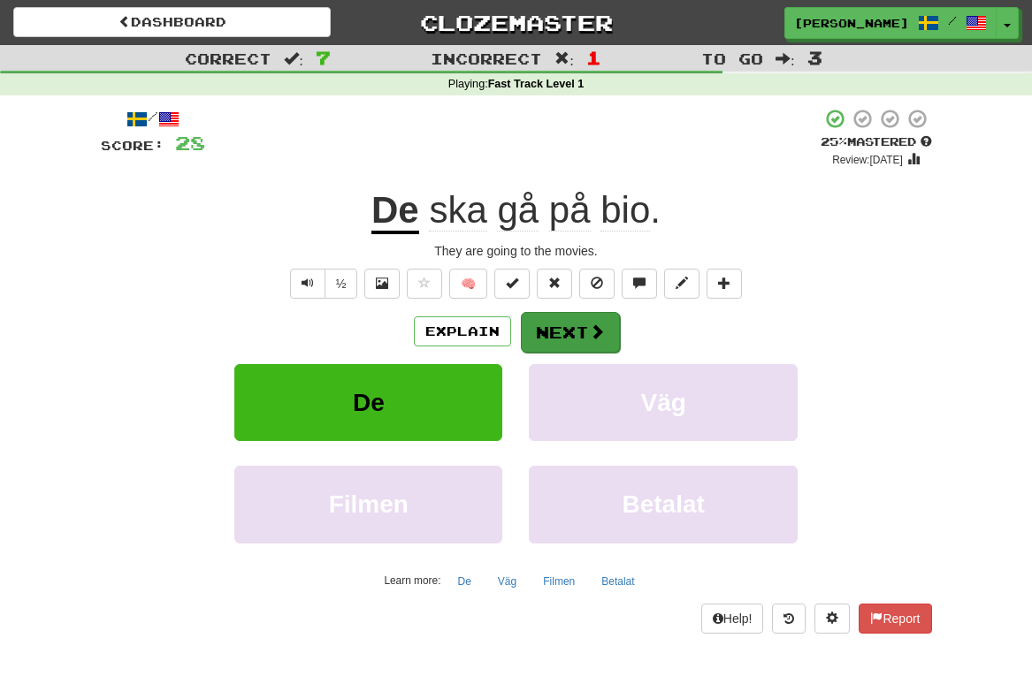
click at [576, 332] on button "Next" at bounding box center [570, 332] width 99 height 41
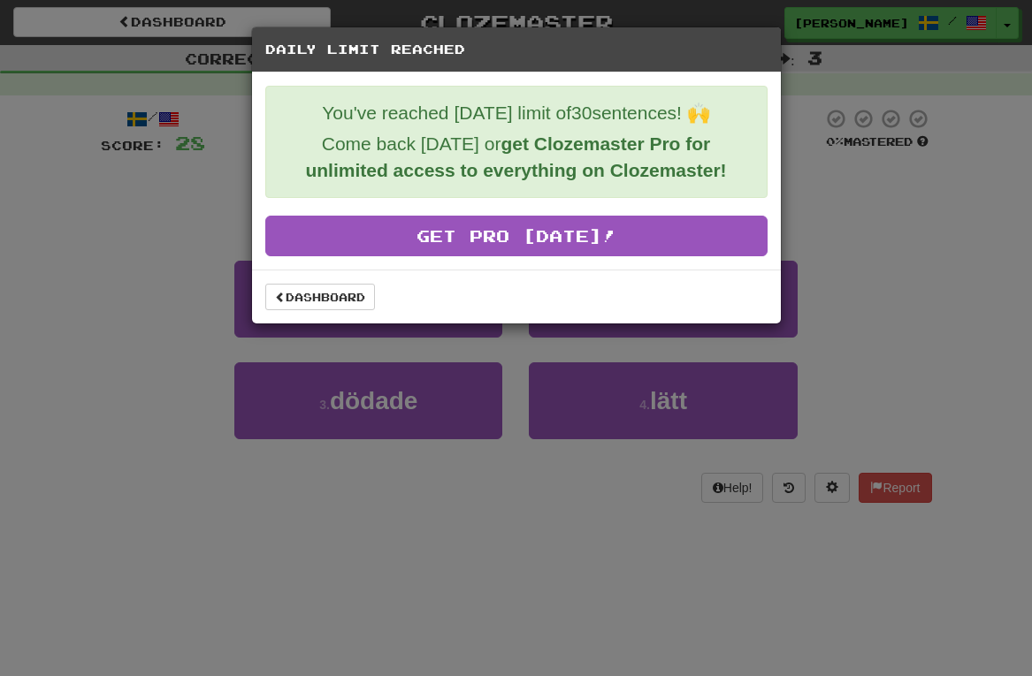
click at [467, 304] on div "Dashboard" at bounding box center [516, 297] width 502 height 27
click at [948, 277] on div "Daily Limit Reached You've reached today's limit of 30 sentences! 🙌 Come back t…" at bounding box center [516, 338] width 1032 height 676
click at [948, 279] on div "Daily Limit Reached You've reached today's limit of 30 sentences! 🙌 Come back t…" at bounding box center [516, 338] width 1032 height 676
click at [784, 24] on div "Daily Limit Reached You've reached today's limit of 30 sentences! 🙌 Come back t…" at bounding box center [516, 338] width 1032 height 676
click at [354, 301] on link "Dashboard" at bounding box center [320, 297] width 110 height 27
